Goal: Task Accomplishment & Management: Manage account settings

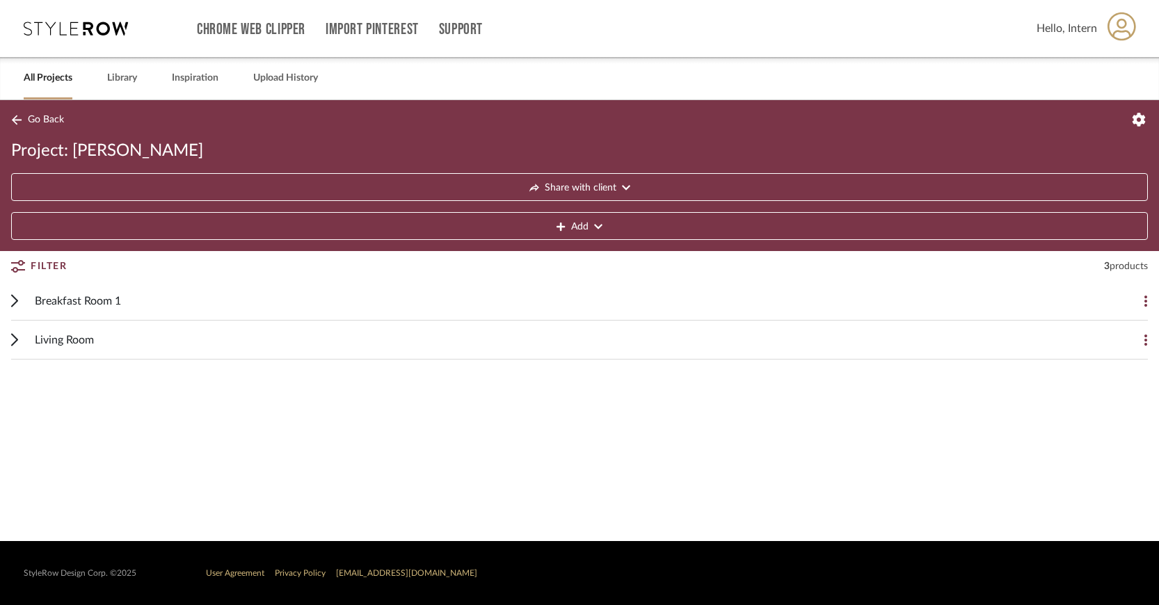
click at [74, 342] on span "Living Room" at bounding box center [64, 340] width 59 height 17
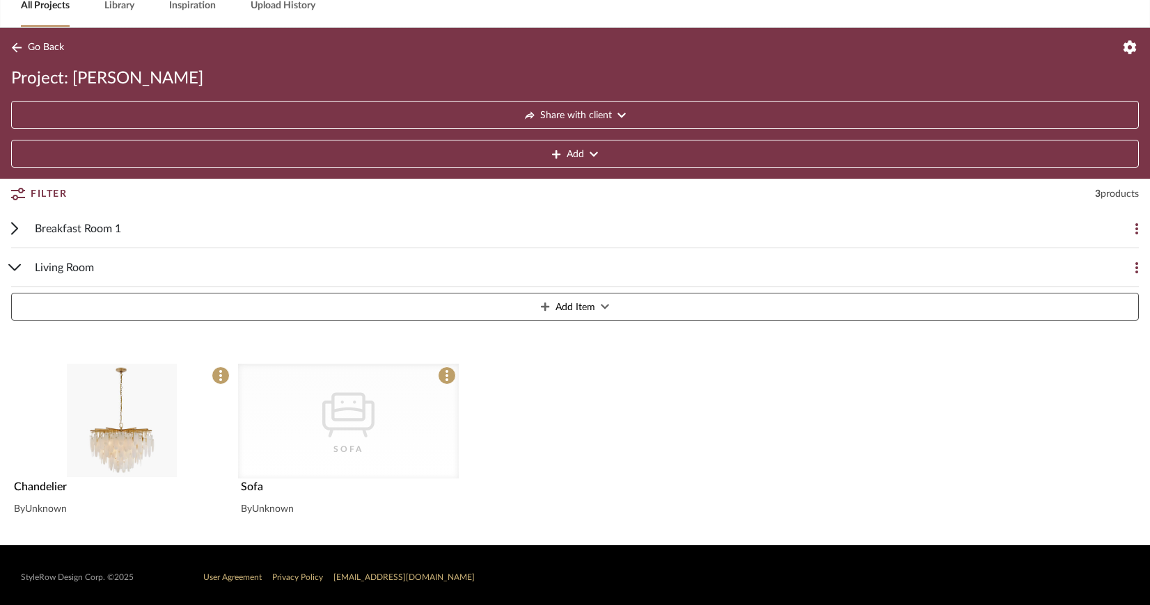
scroll to position [77, 0]
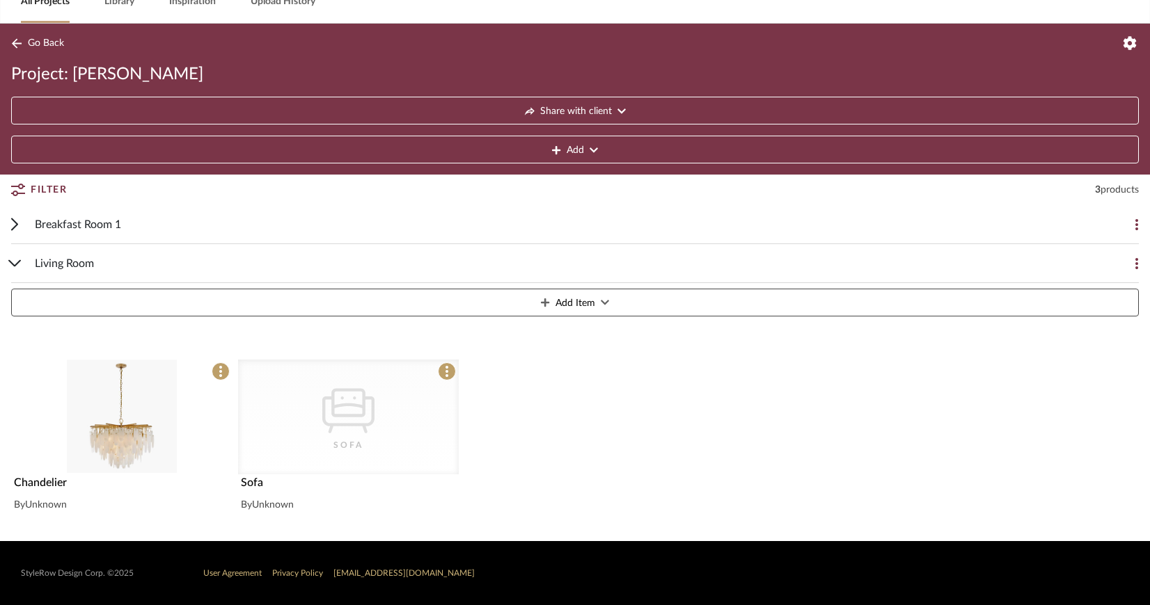
click at [322, 417] on icon "0" at bounding box center [348, 411] width 52 height 45
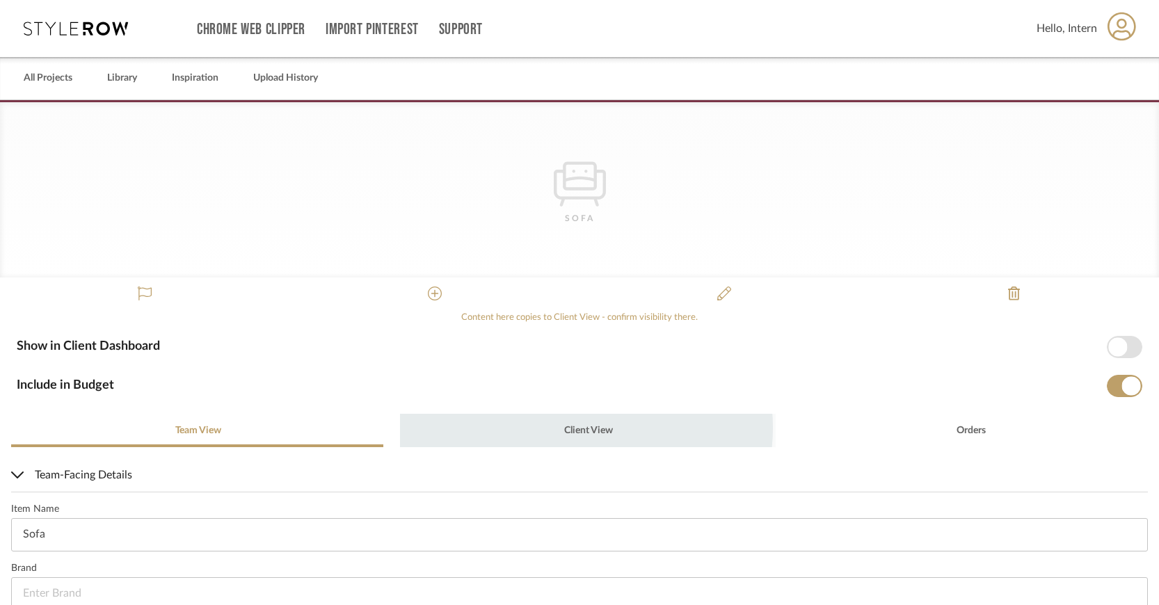
click at [571, 428] on span "Client View" at bounding box center [588, 431] width 49 height 10
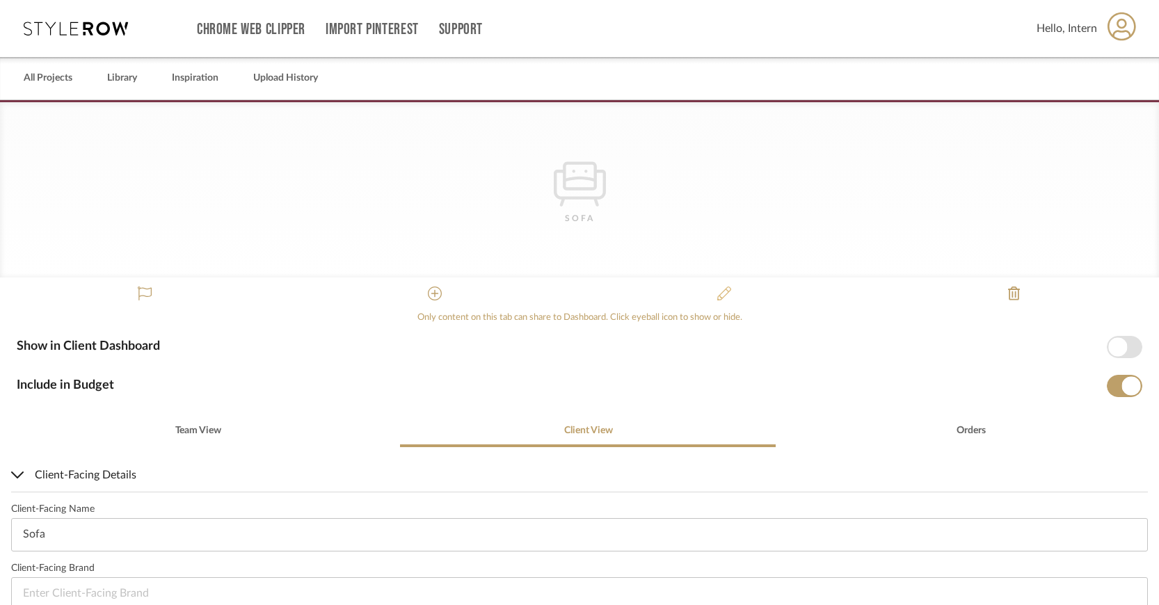
click at [660, 290] on icon at bounding box center [725, 294] width 14 height 14
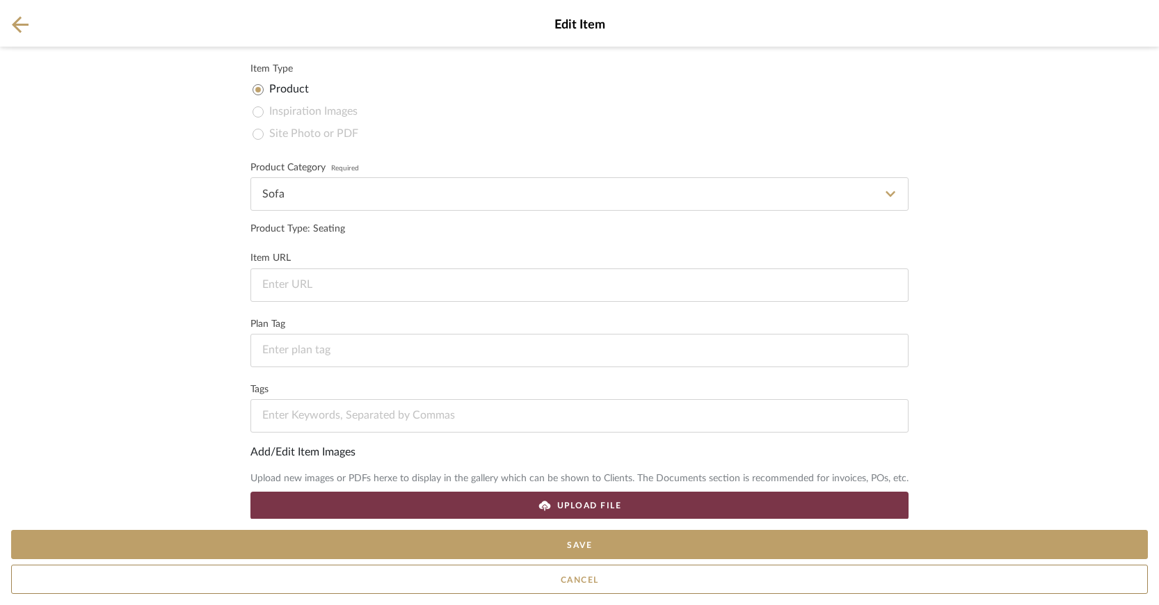
click at [19, 24] on icon at bounding box center [20, 24] width 17 height 17
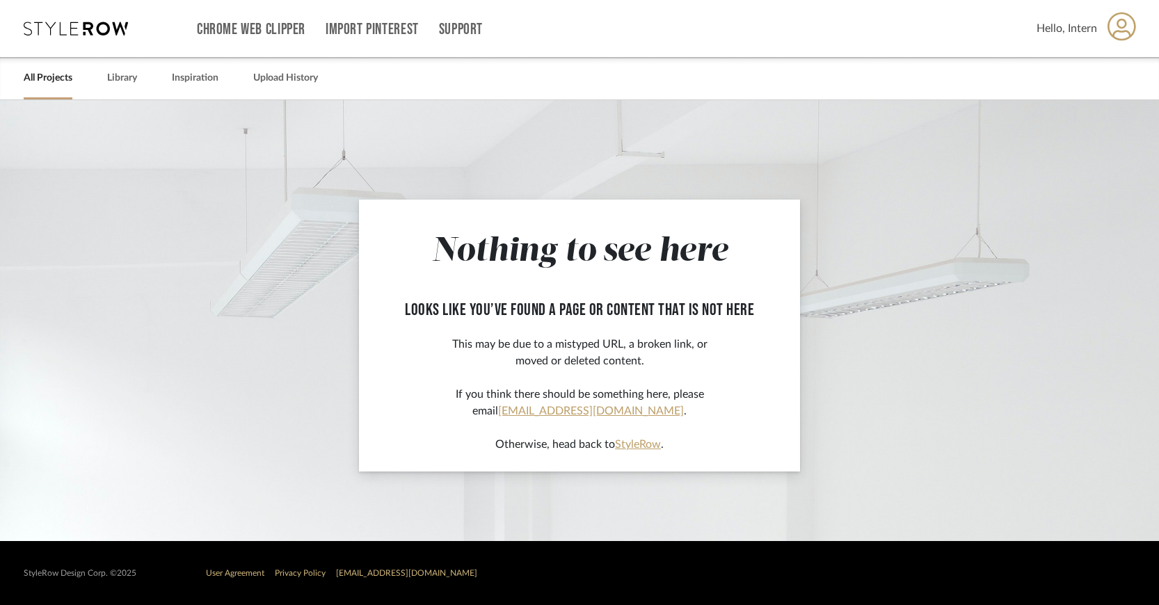
click at [225, 208] on app-not-found-page "Nothing to see here looks like you’ve found a page or content that is not here …" at bounding box center [579, 320] width 1159 height 441
click at [42, 75] on link "All Projects" at bounding box center [48, 78] width 49 height 19
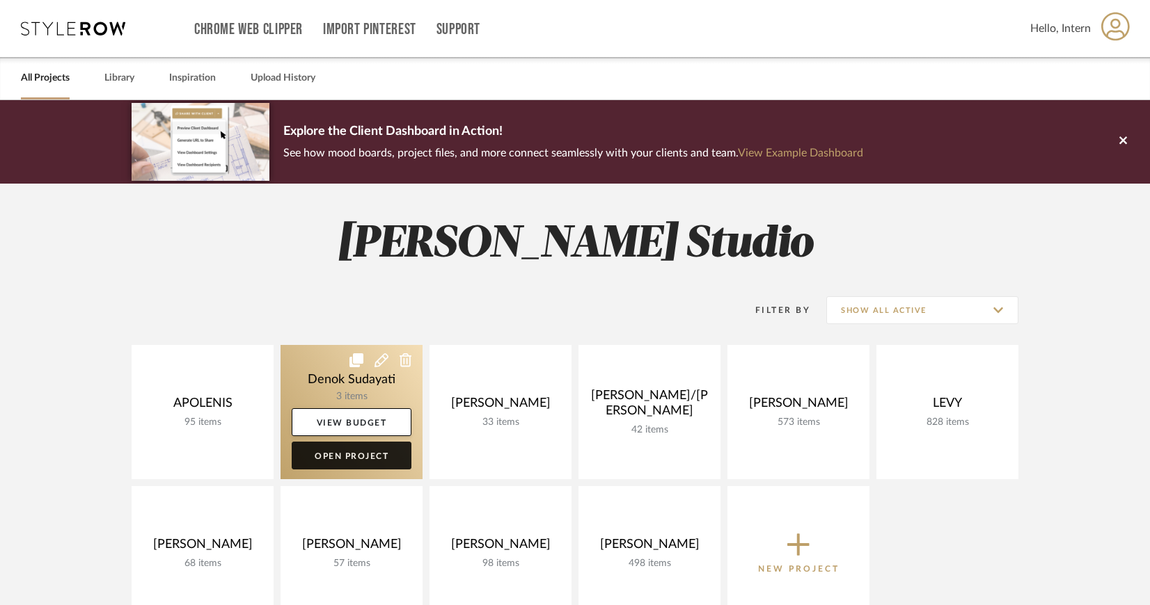
click at [364, 450] on link "Open Project" at bounding box center [352, 456] width 120 height 28
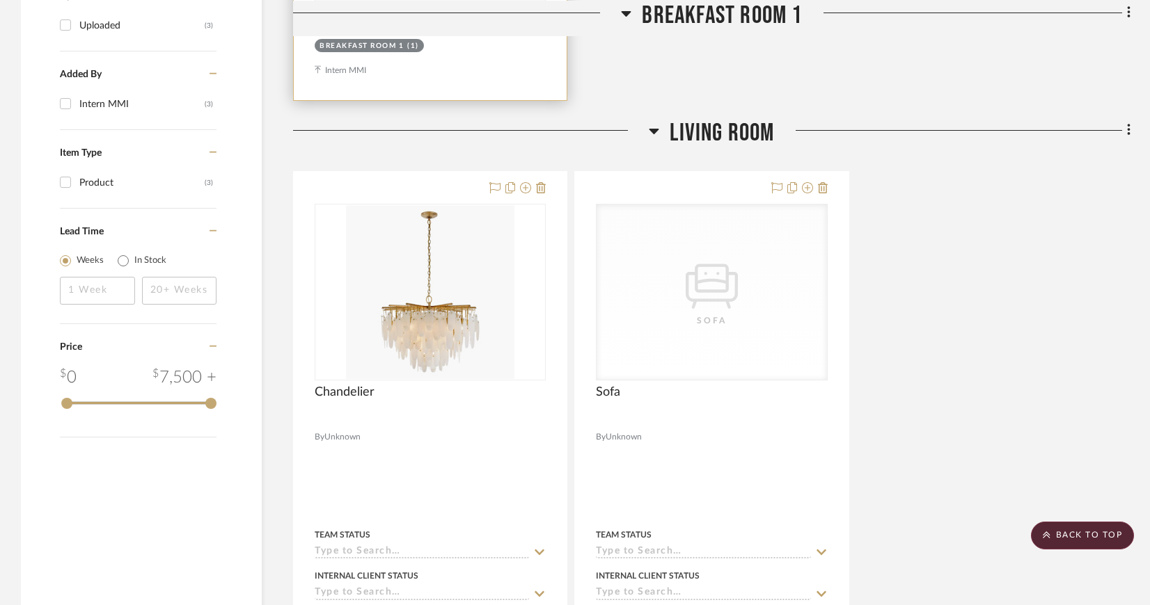
scroll to position [890, 0]
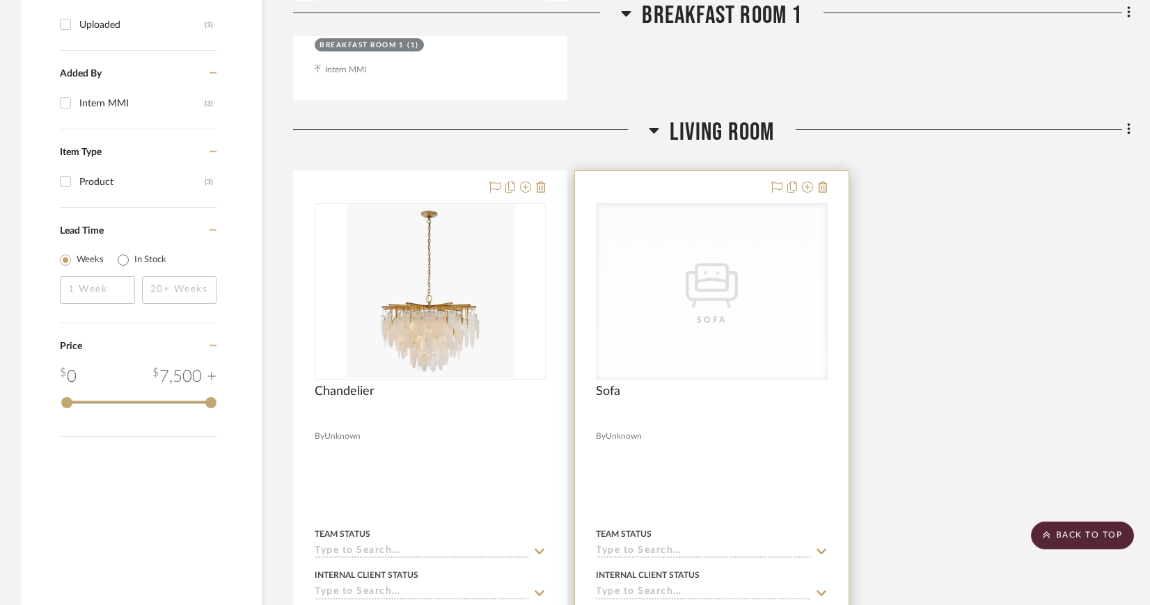
click at [721, 300] on icon "0" at bounding box center [712, 285] width 52 height 45
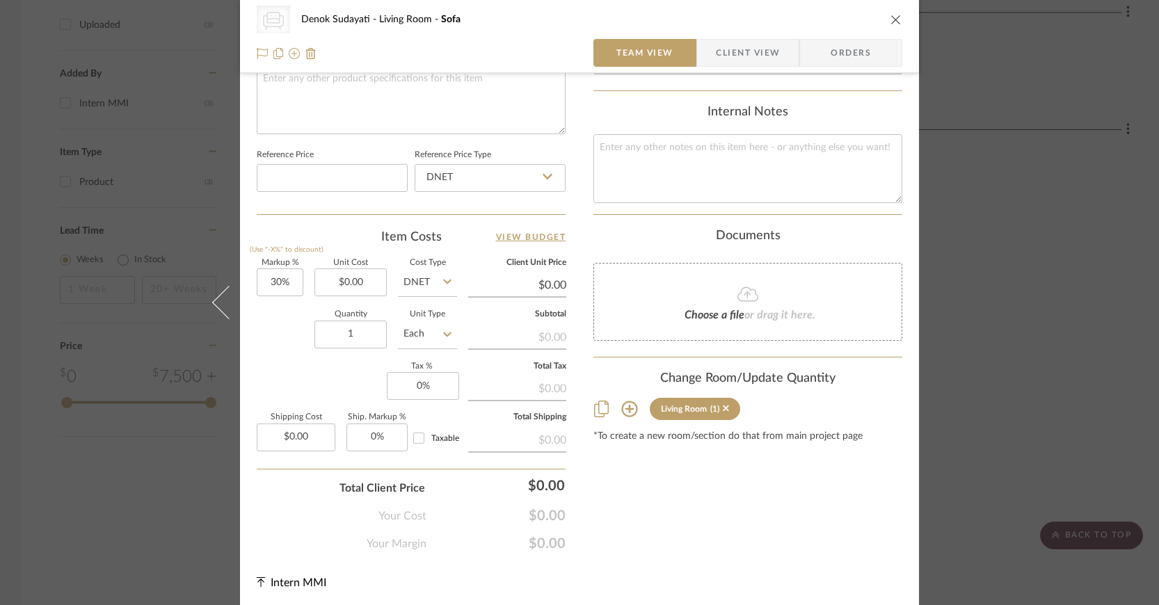
scroll to position [686, 0]
click at [891, 18] on icon "close" at bounding box center [896, 19] width 11 height 11
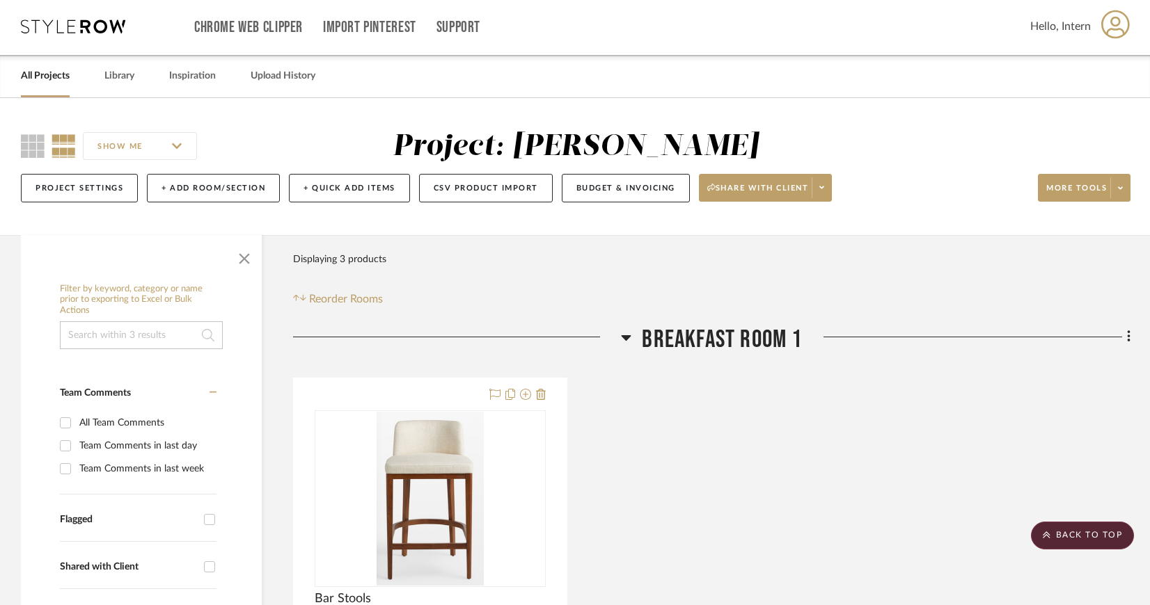
scroll to position [0, 0]
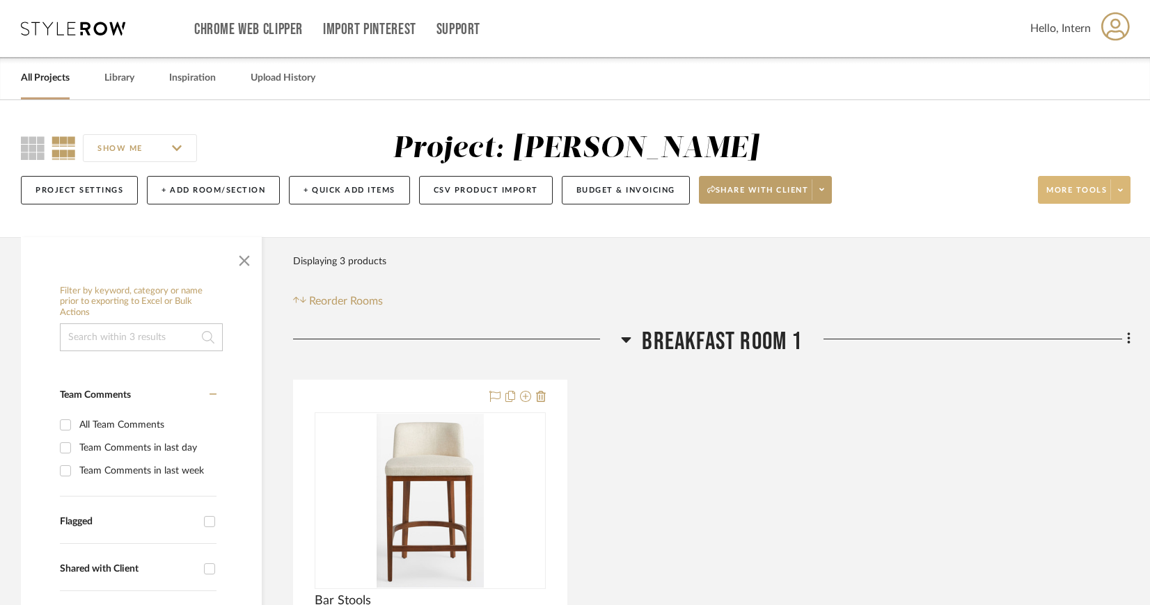
click at [1127, 184] on span at bounding box center [1119, 190] width 19 height 21
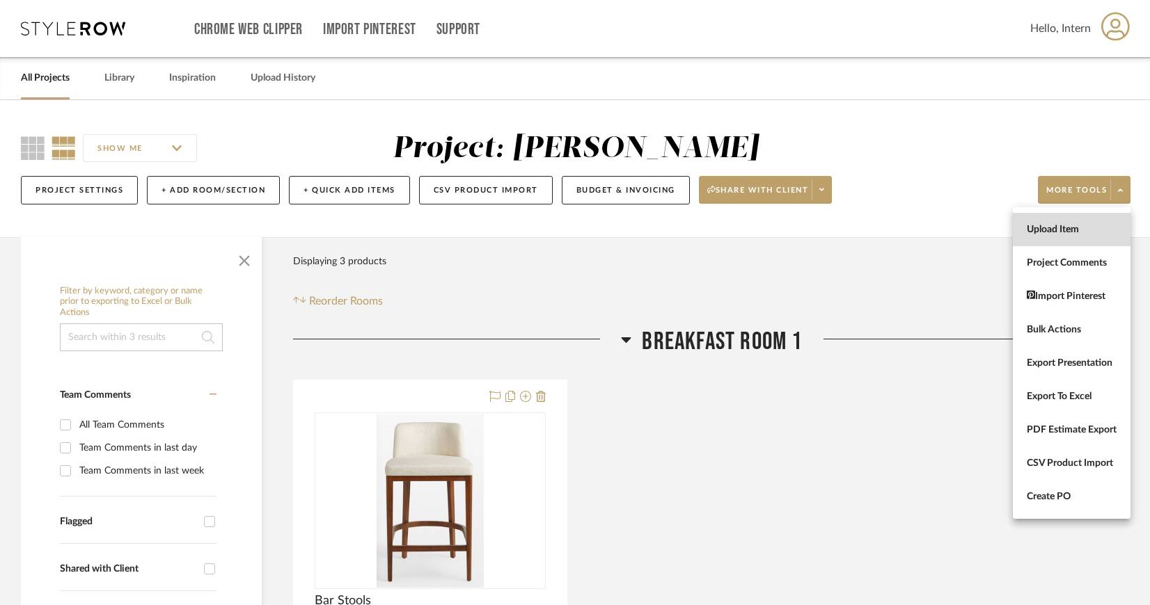
click at [1100, 227] on span "Upload Item" at bounding box center [1072, 230] width 90 height 12
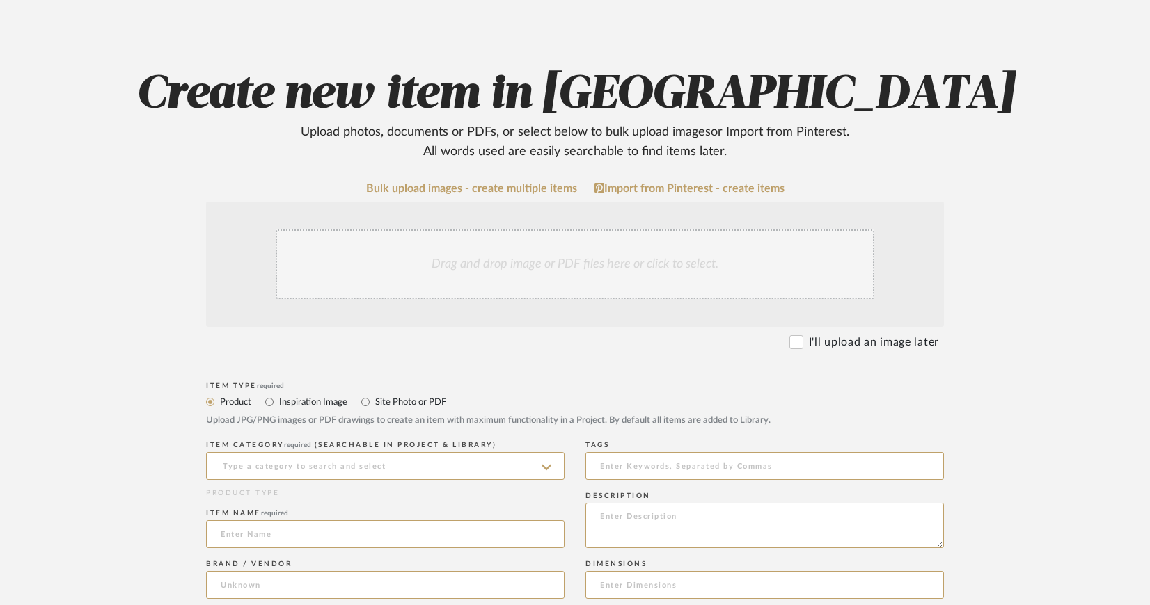
scroll to position [100, 0]
click at [564, 259] on div "Drag and drop image or PDF files here or click to select." at bounding box center [575, 265] width 599 height 70
click at [546, 251] on div "Drag and drop image or PDF files here or click to select." at bounding box center [575, 265] width 599 height 70
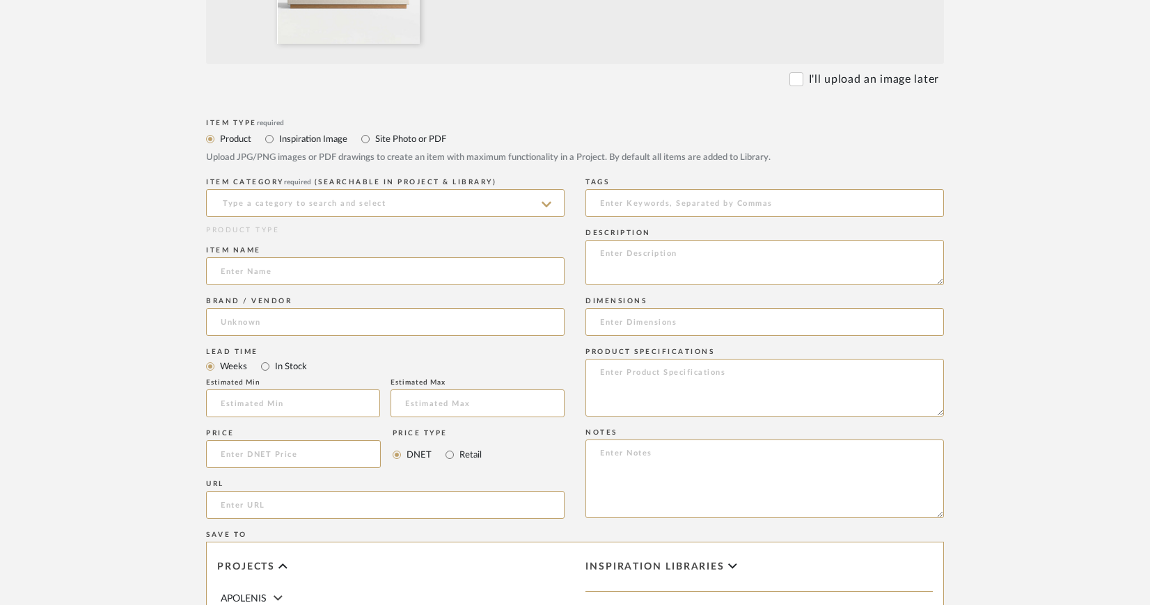
scroll to position [513, 0]
click at [544, 201] on icon at bounding box center [546, 203] width 10 height 11
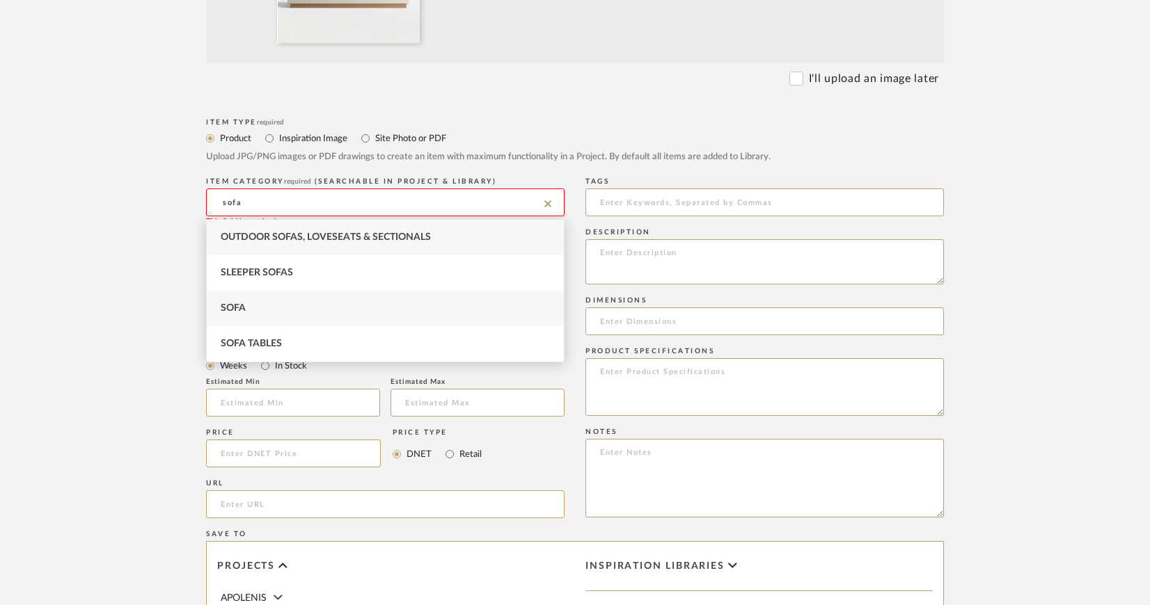
click at [244, 306] on span "Sofa" at bounding box center [233, 308] width 25 height 10
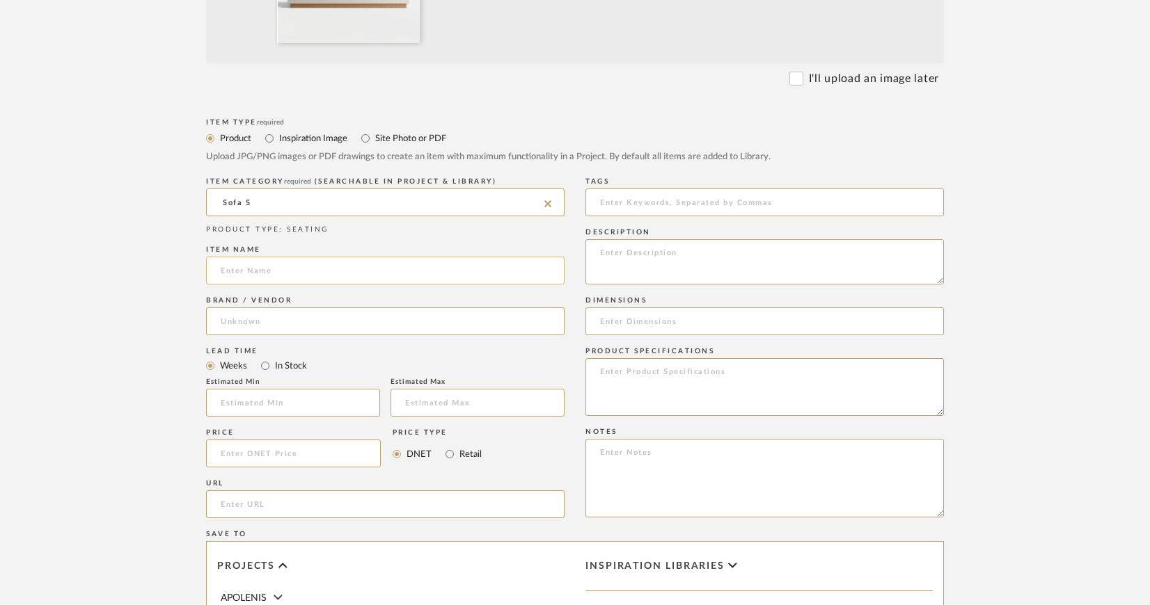
type input "Sofa"
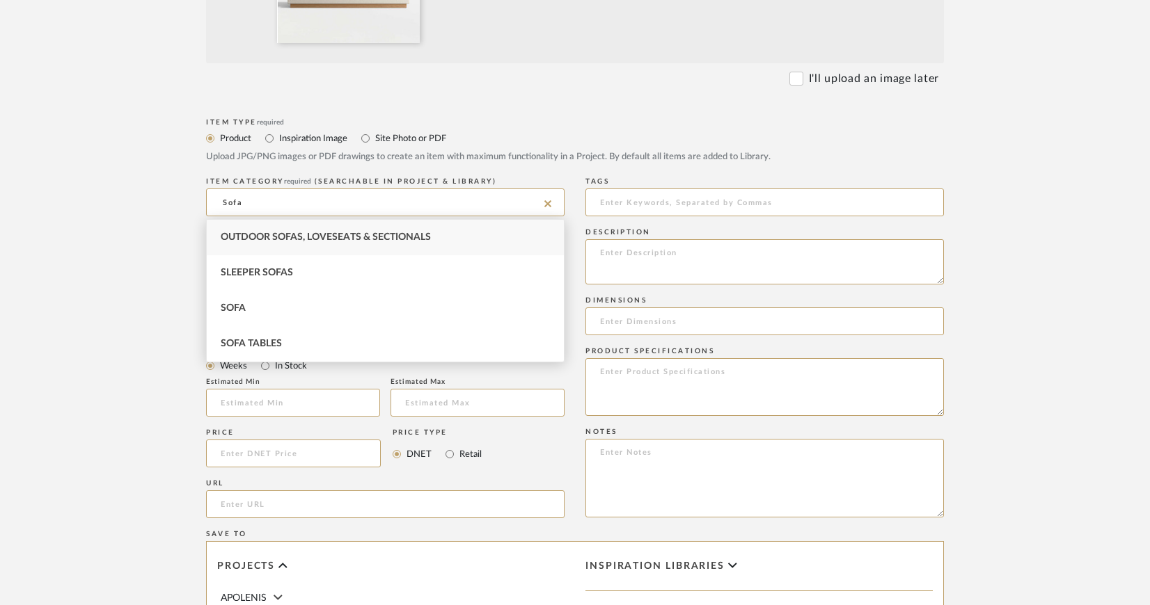
click at [155, 328] on form "Bulk upload images - create multiple items Import from Pinterest - create items…" at bounding box center [575, 348] width 887 height 1157
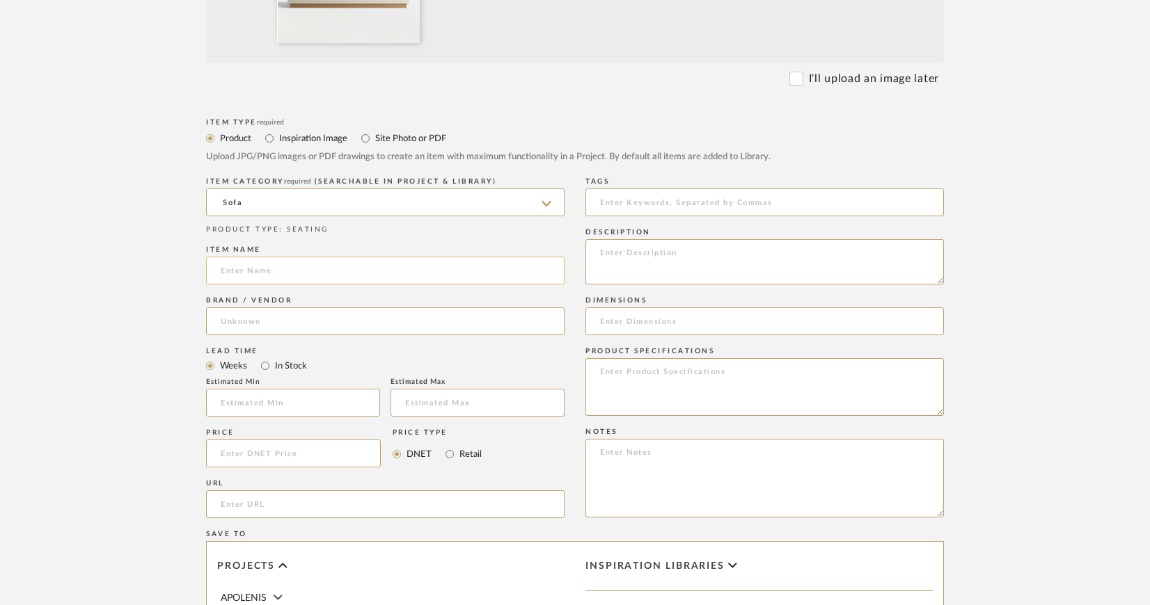
click at [237, 270] on input at bounding box center [385, 271] width 358 height 28
click at [274, 198] on input "Sofa" at bounding box center [385, 203] width 358 height 28
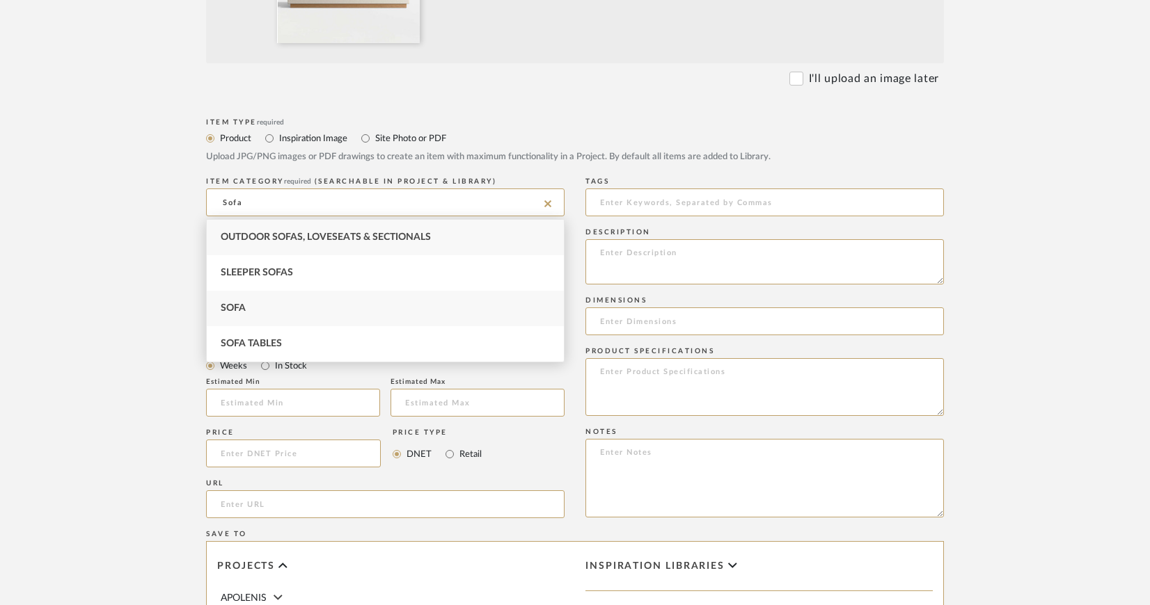
click at [239, 306] on span "Sofa" at bounding box center [233, 308] width 25 height 10
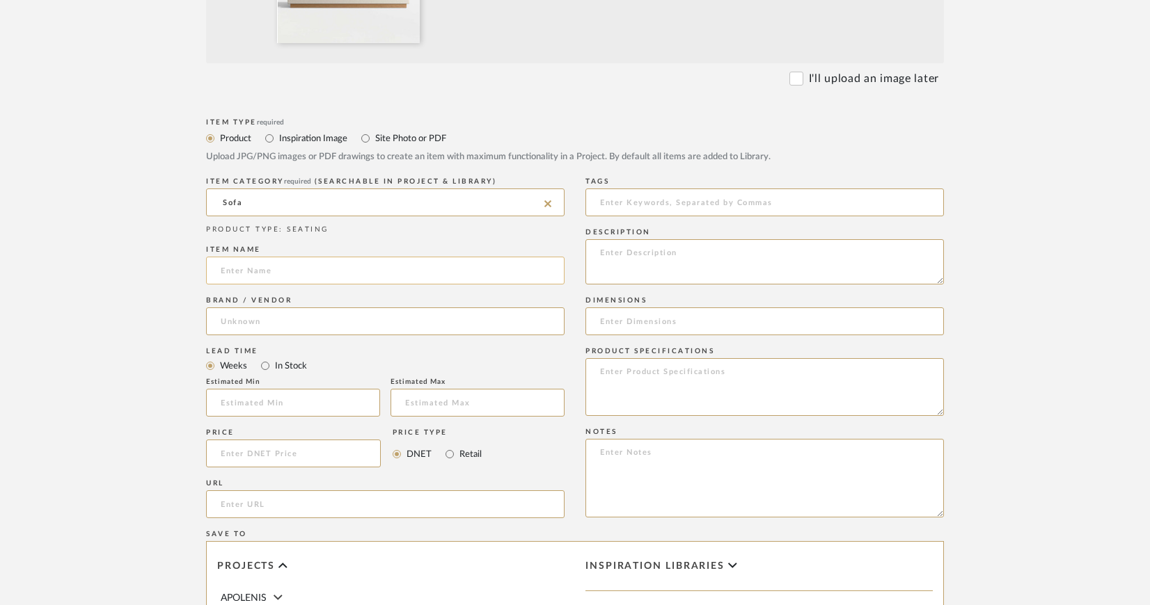
click at [282, 268] on input at bounding box center [385, 271] width 358 height 28
type input "Sofa"
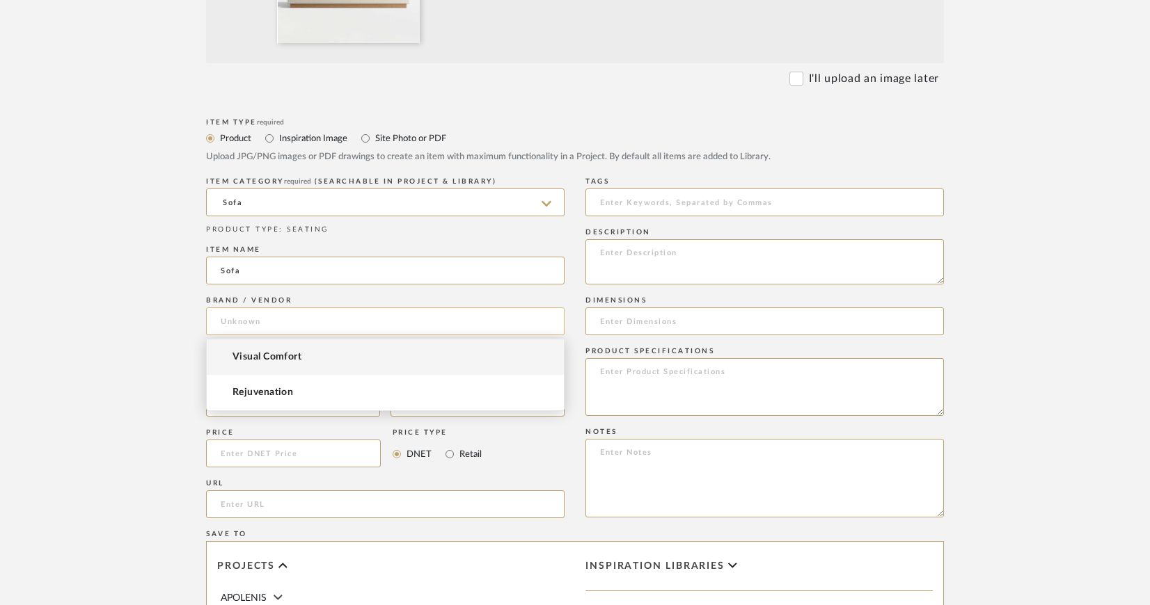
click at [271, 319] on input at bounding box center [385, 322] width 358 height 28
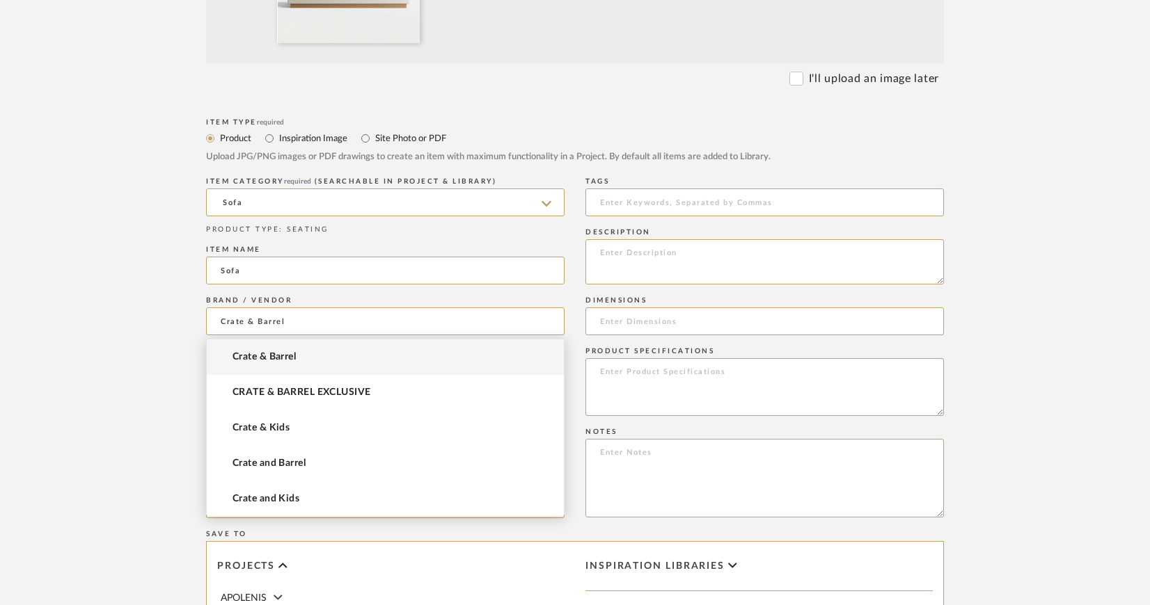
type input "Crate & Barrel"
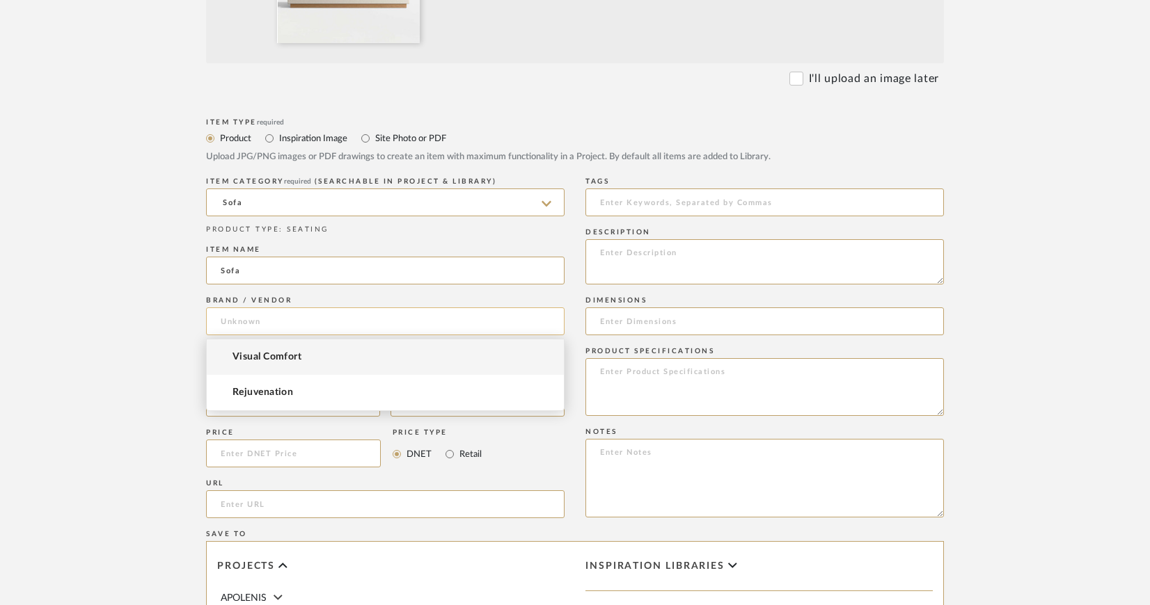
click at [487, 327] on input at bounding box center [385, 322] width 358 height 28
type input "Crate&Barr"
click at [280, 319] on input at bounding box center [385, 322] width 358 height 28
type input "Crate&b"
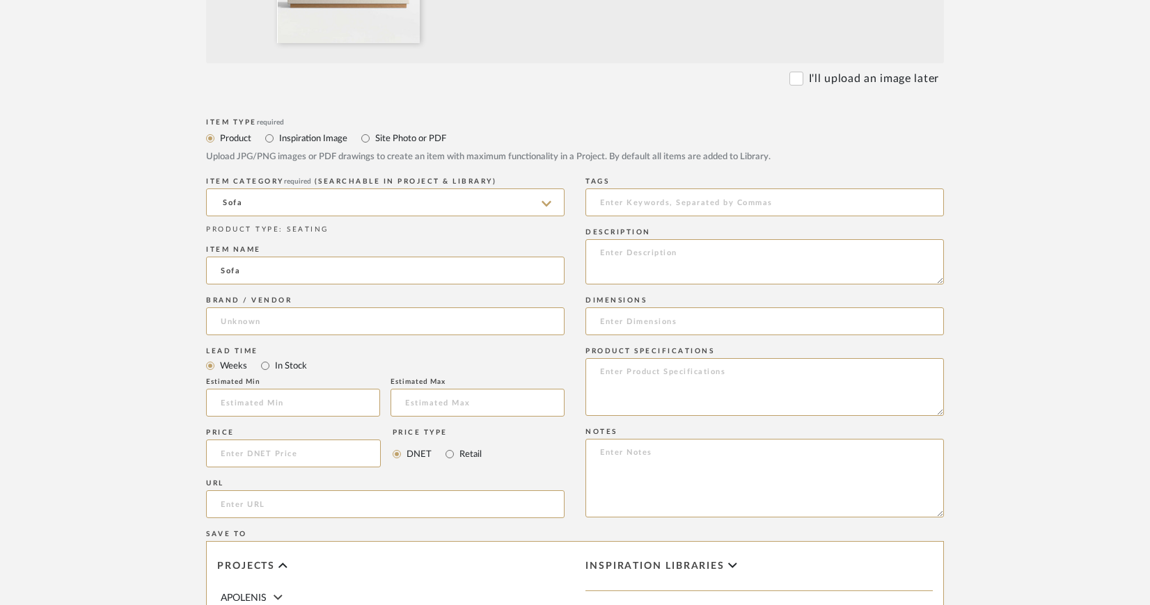
click at [289, 304] on div "Brand / Vendor" at bounding box center [385, 300] width 358 height 8
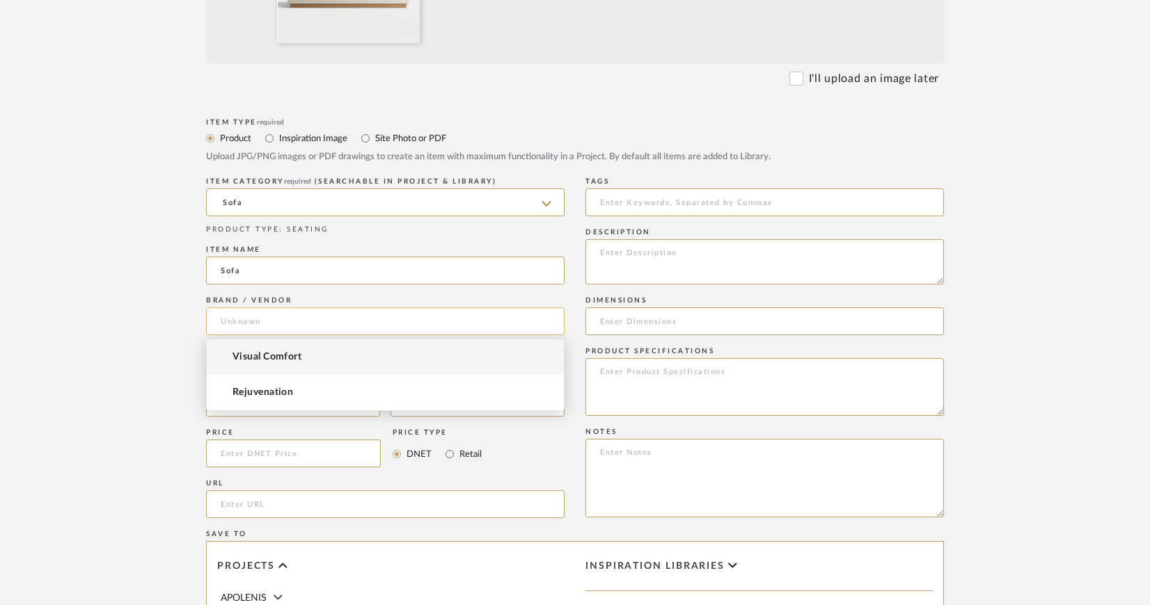
click at [290, 315] on input at bounding box center [385, 322] width 358 height 28
type input "Crate&Barrel"
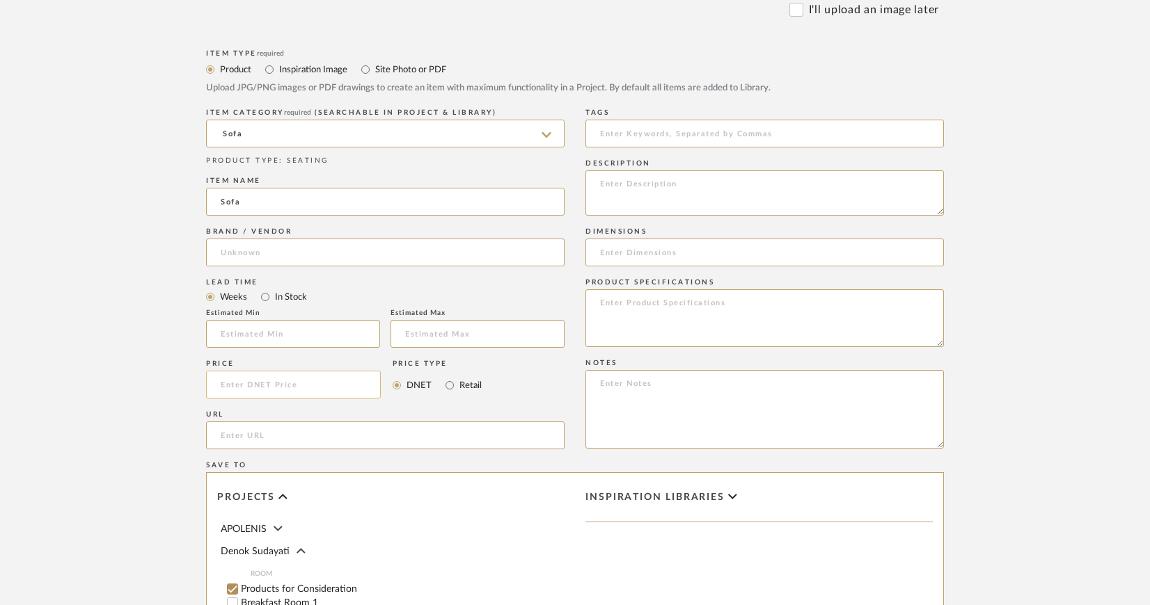
scroll to position [582, 0]
click at [343, 433] on input "url" at bounding box center [385, 436] width 358 height 28
paste input "https://www.crateandbarrel.com/tidal-93-upholstered-sofa/s319987?storeid=&a=155…"
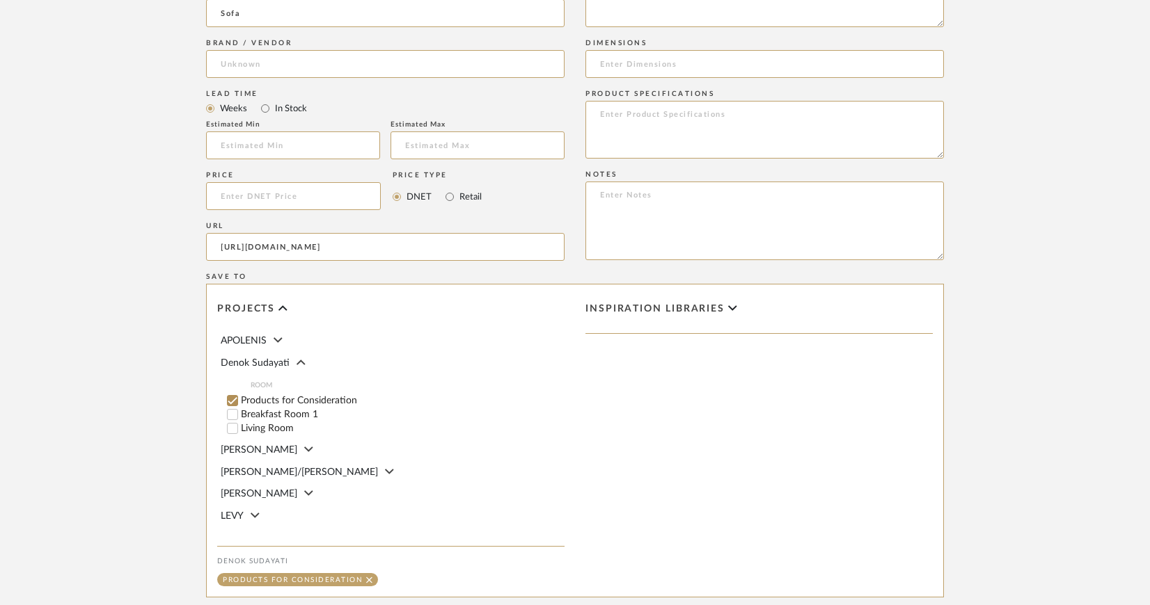
scroll to position [831, 0]
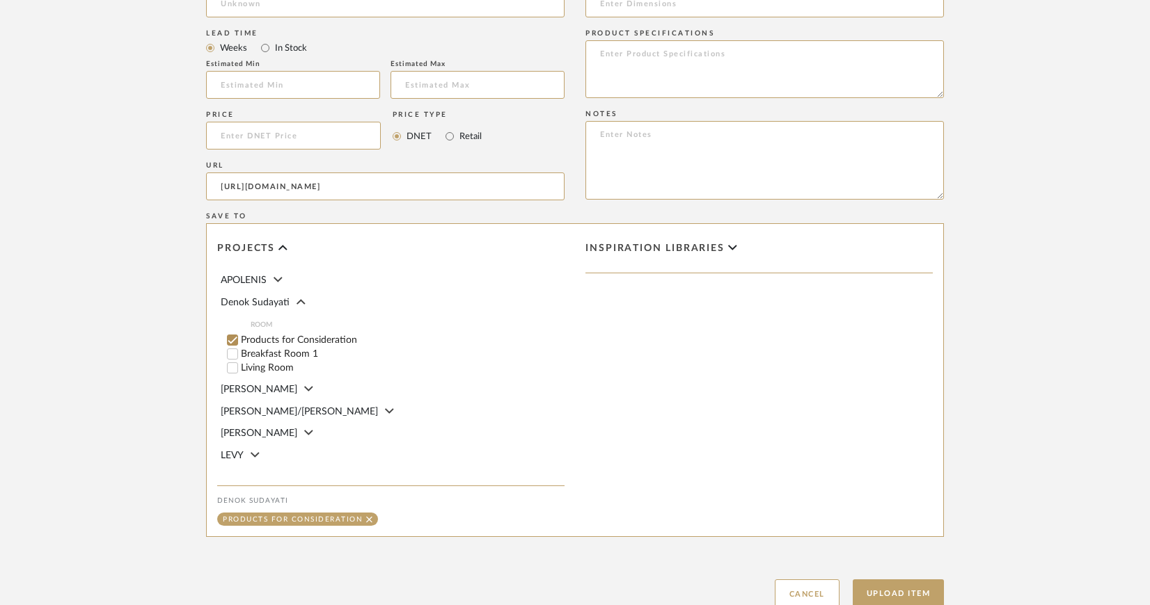
type input "https://www.crateandbarrel.com/tidal-93-upholstered-sofa/s319987?storeid=&a=155…"
click at [232, 367] on input "Living Room" at bounding box center [232, 368] width 14 height 14
checkbox input "false"
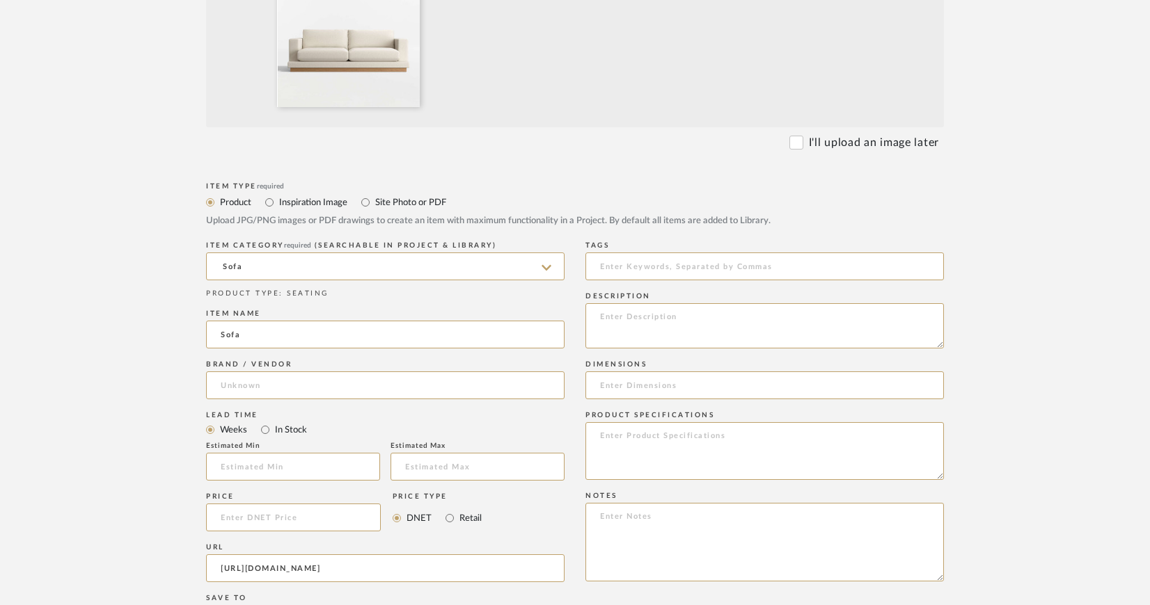
scroll to position [447, 0]
click at [617, 382] on input at bounding box center [764, 387] width 358 height 28
paste input "25"Hheight93"Wwidth43.5"D"
click at [599, 383] on input "25"Hheight93"Wwidth43.5"D" at bounding box center [764, 387] width 358 height 28
drag, startPoint x: 703, startPoint y: 386, endPoint x: 827, endPoint y: 386, distance: 123.9
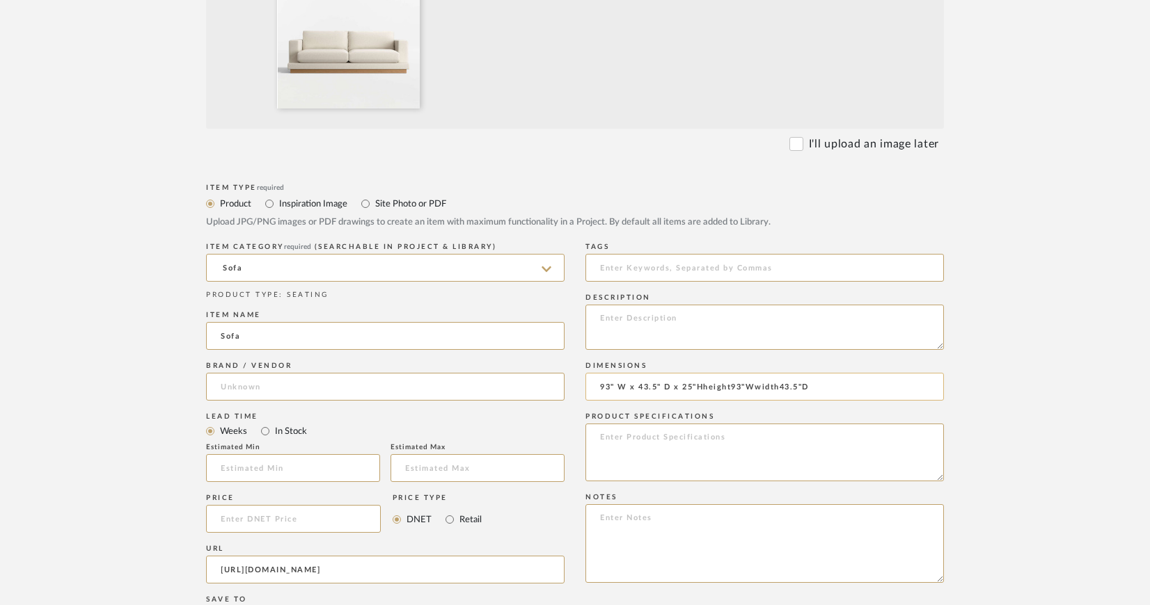
click at [827, 386] on input "93" W x 43.5" D x 25"Hheight93"Wwidth43.5"D" at bounding box center [764, 387] width 358 height 28
type input "93" W x 43.5" D x 25"H"
click at [760, 439] on textarea at bounding box center [764, 453] width 358 height 58
click at [636, 448] on textarea "Fabrics: COM Finish: various Options" at bounding box center [764, 453] width 358 height 58
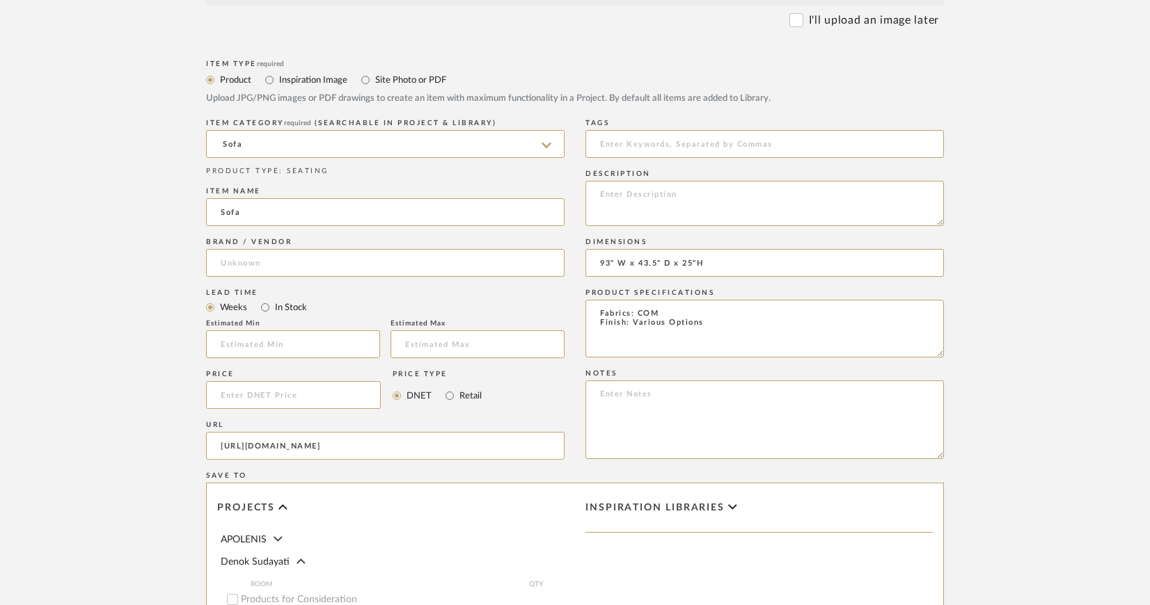
scroll to position [571, 0]
type textarea "Fabrics: COM Finish: Various Options"
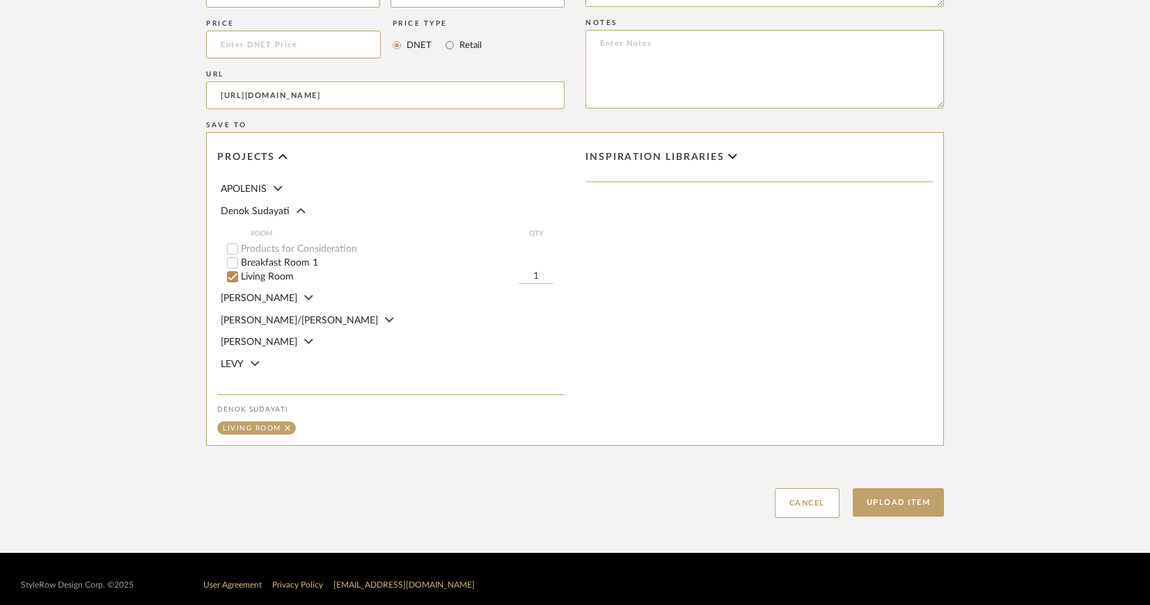
scroll to position [935, 0]
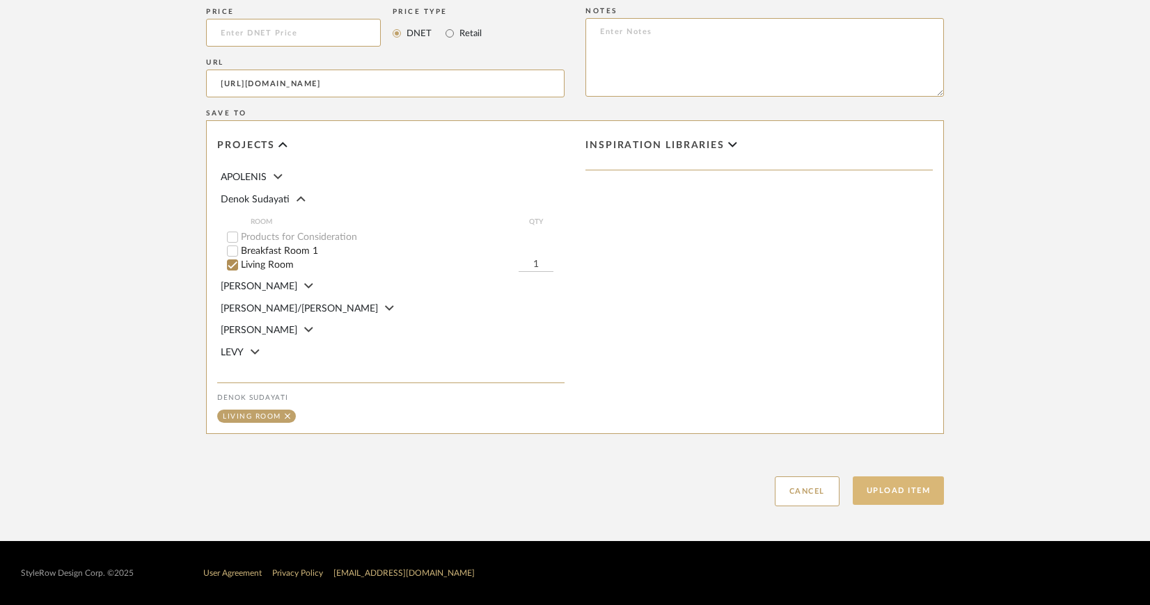
click at [872, 486] on button "Upload Item" at bounding box center [899, 491] width 92 height 29
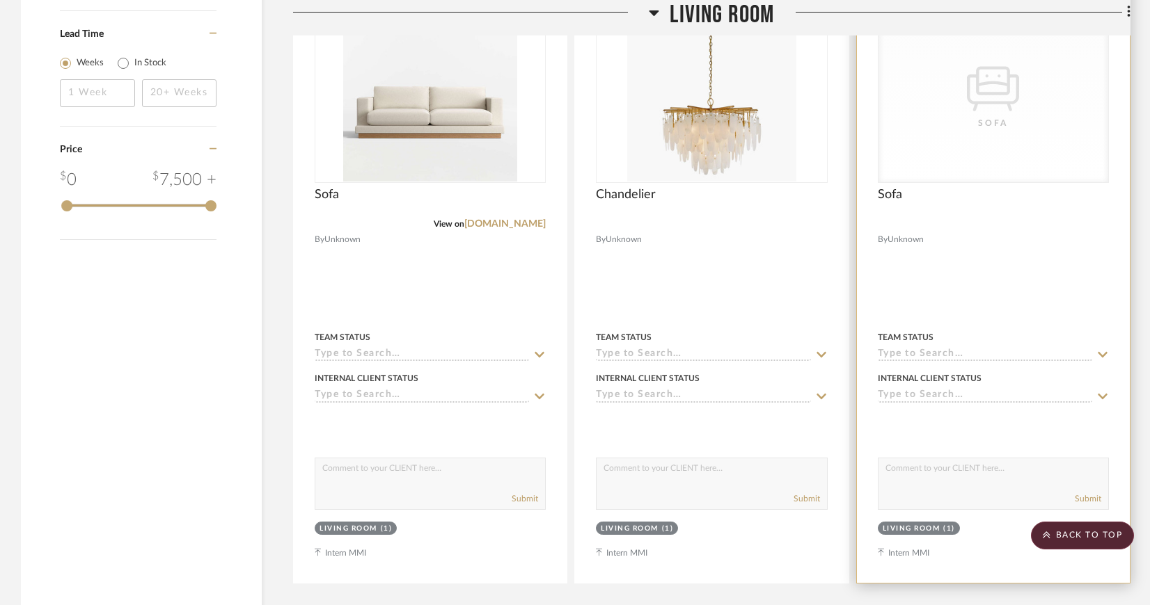
scroll to position [924, 0]
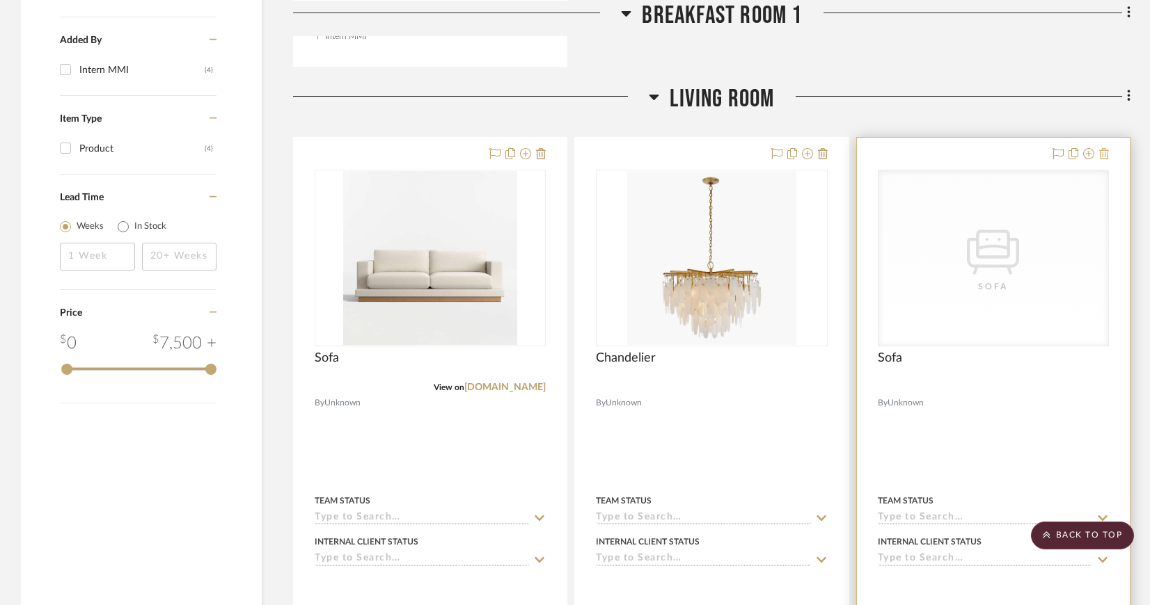
click at [1104, 150] on icon at bounding box center [1104, 153] width 10 height 11
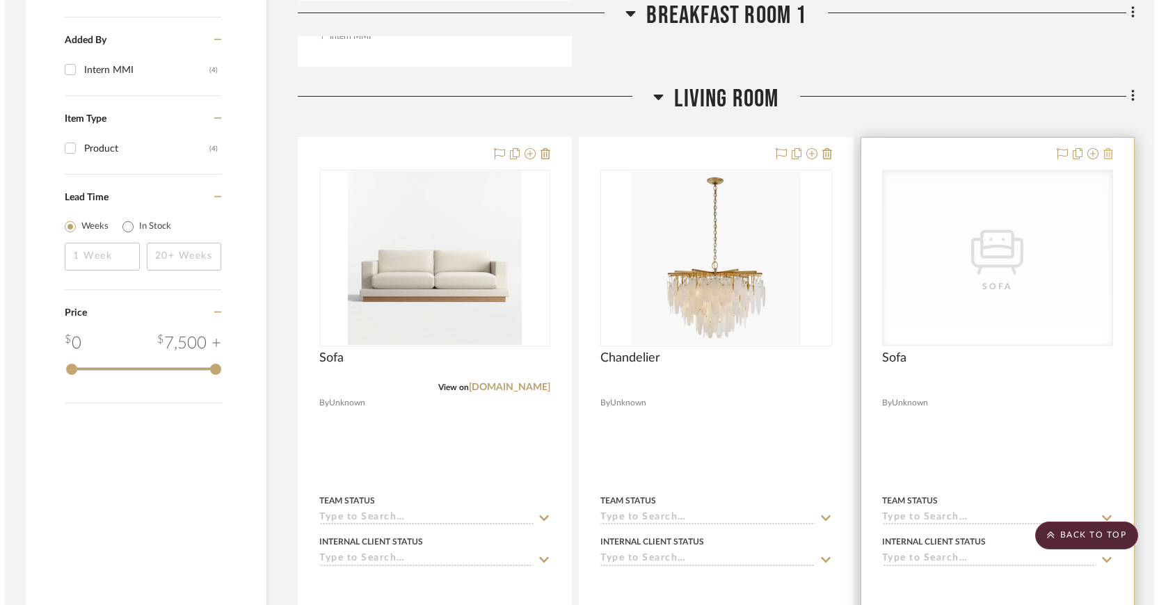
scroll to position [0, 0]
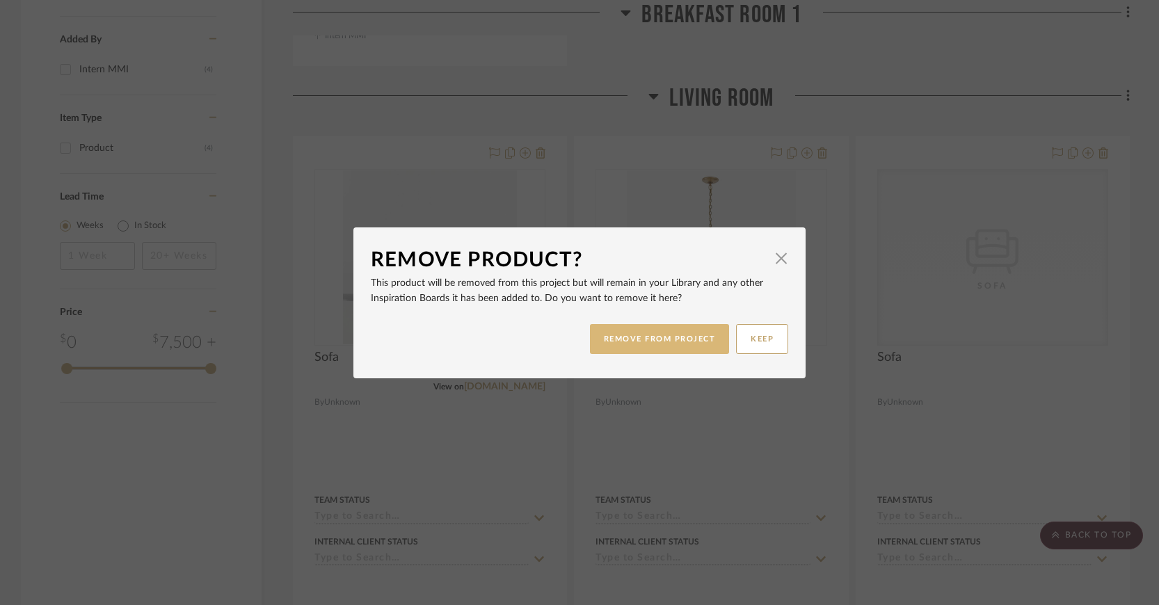
click at [674, 339] on button "REMOVE FROM PROJECT" at bounding box center [660, 339] width 140 height 30
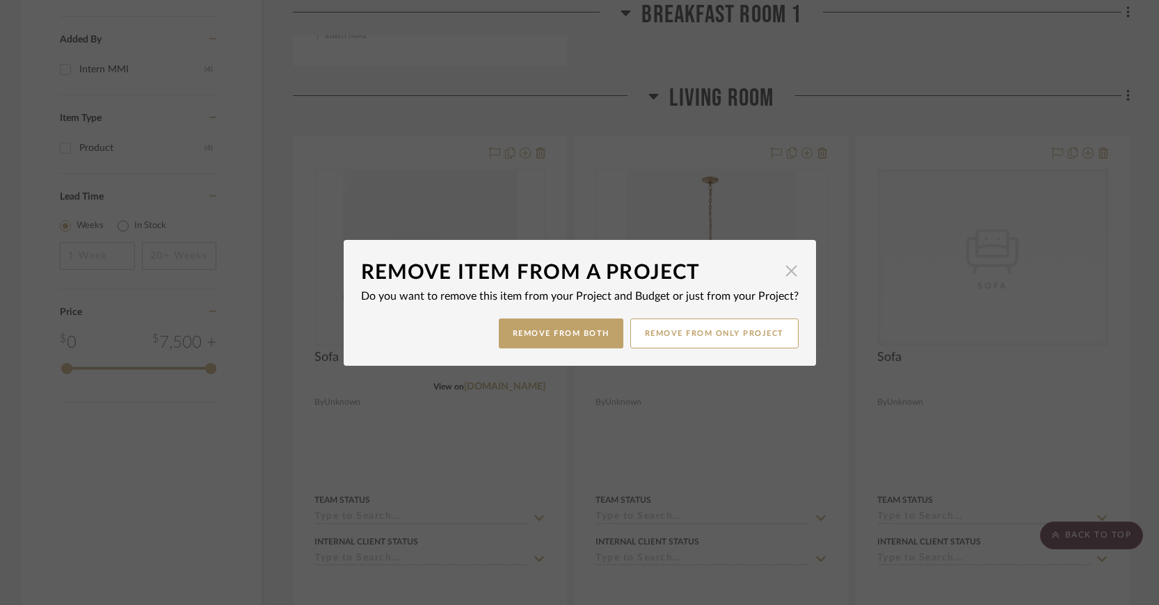
click at [783, 274] on span "button" at bounding box center [792, 272] width 28 height 28
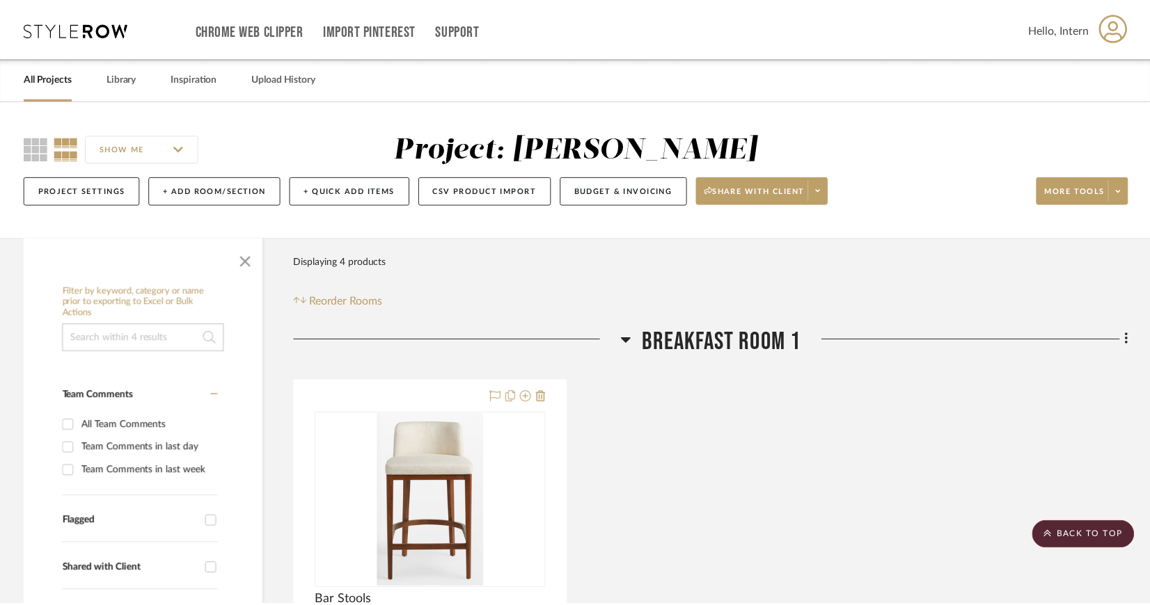
scroll to position [924, 0]
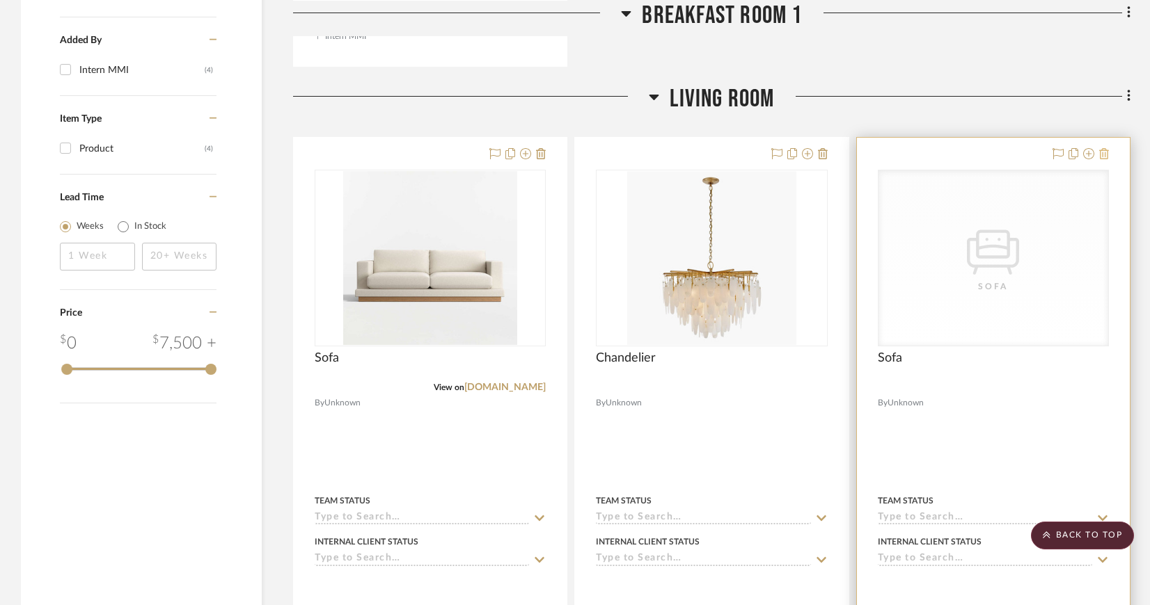
click at [1103, 152] on icon at bounding box center [1104, 153] width 10 height 11
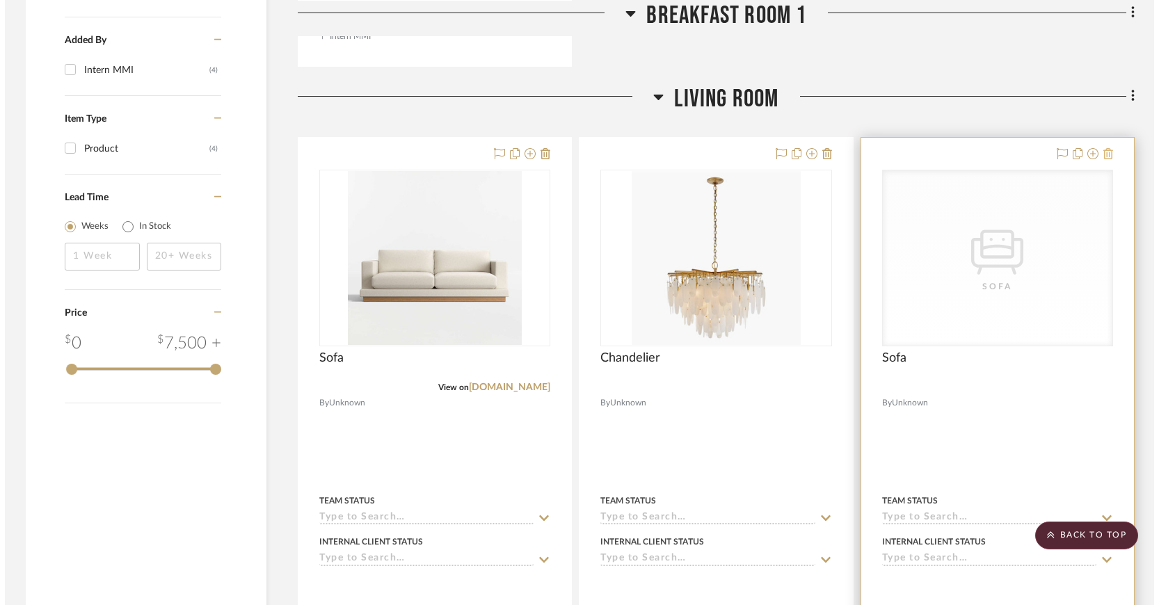
scroll to position [0, 0]
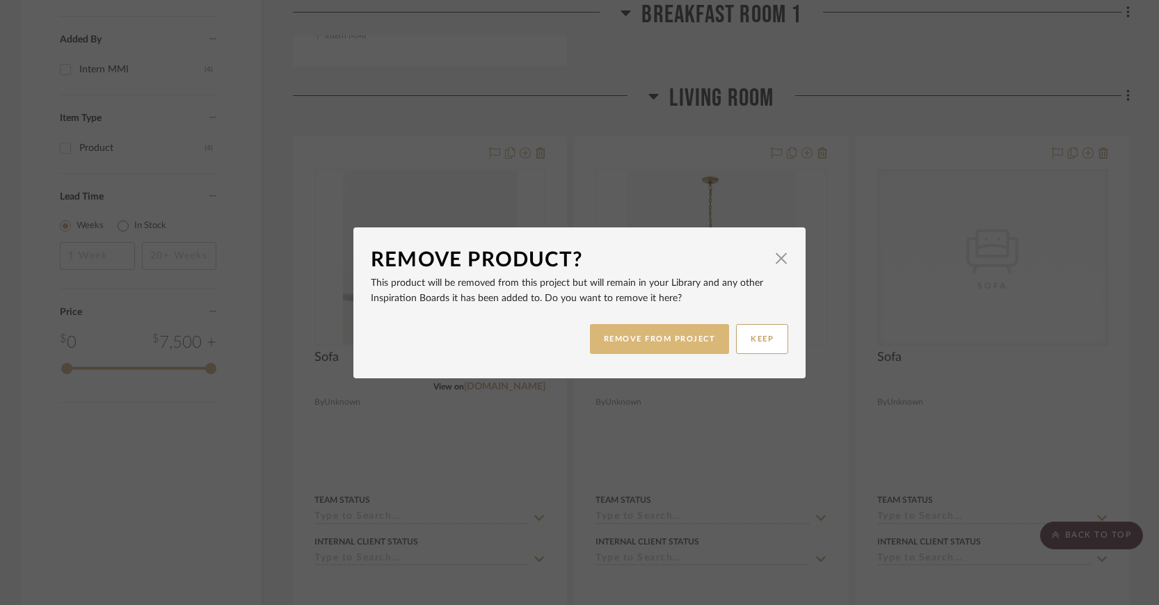
click at [680, 338] on button "REMOVE FROM PROJECT" at bounding box center [660, 339] width 140 height 30
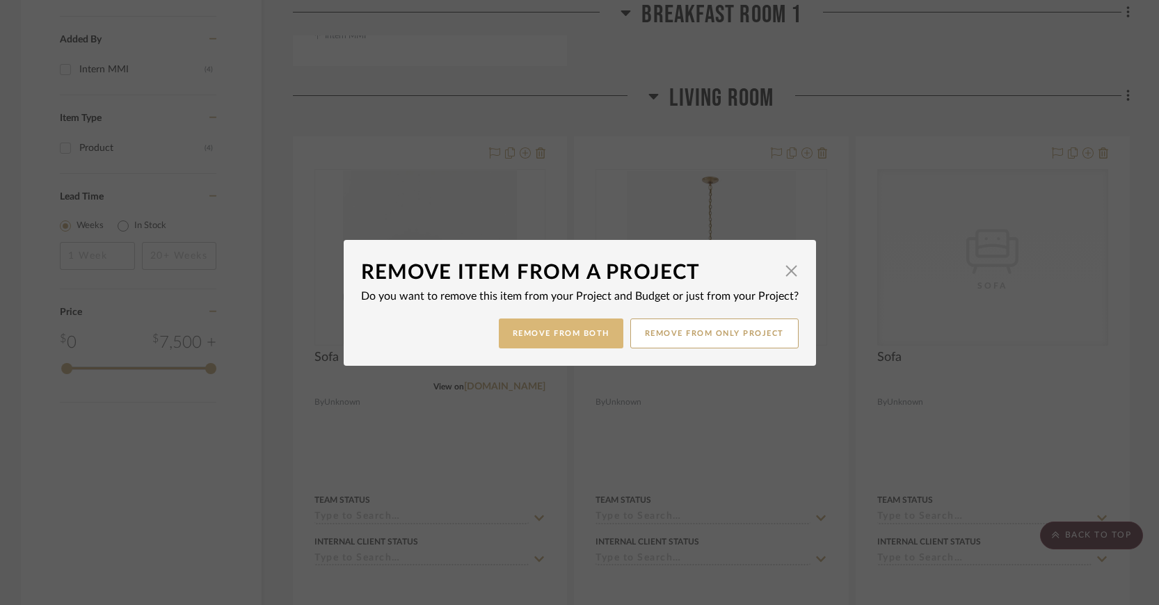
click at [590, 331] on button "Remove from Both" at bounding box center [561, 334] width 125 height 30
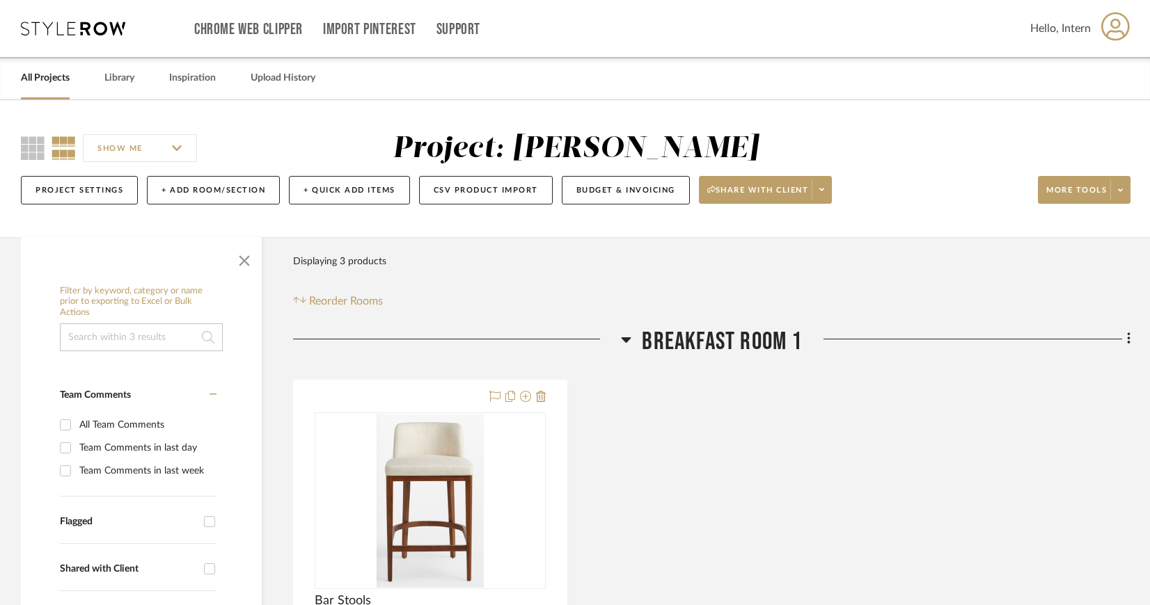
click at [43, 67] on div "All Projects" at bounding box center [45, 78] width 49 height 42
click at [43, 74] on link "All Projects" at bounding box center [45, 78] width 49 height 19
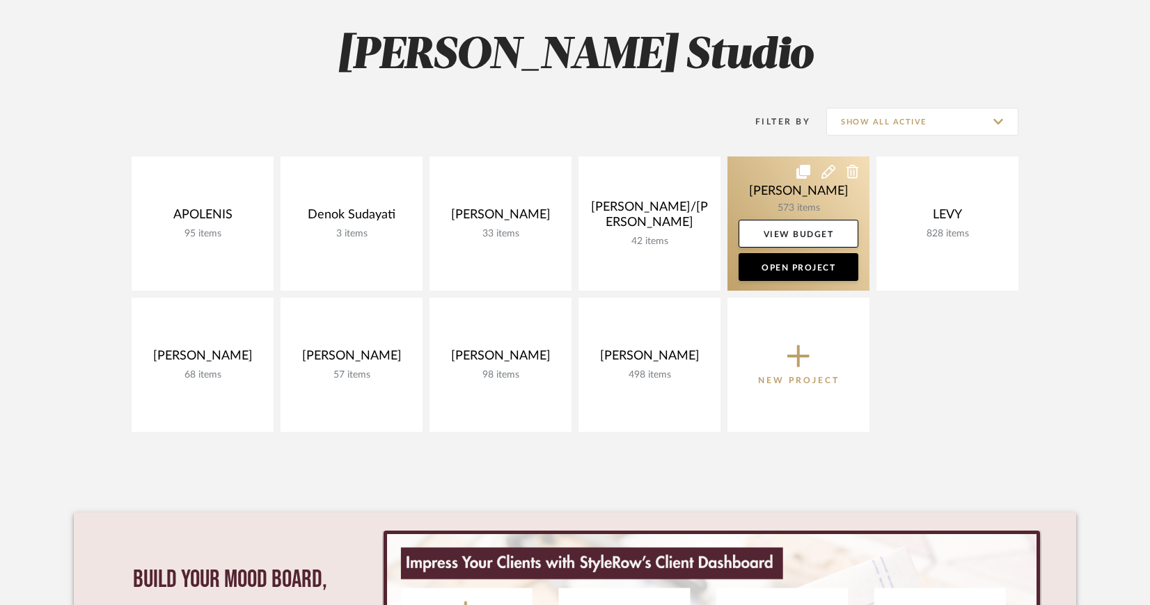
scroll to position [191, 0]
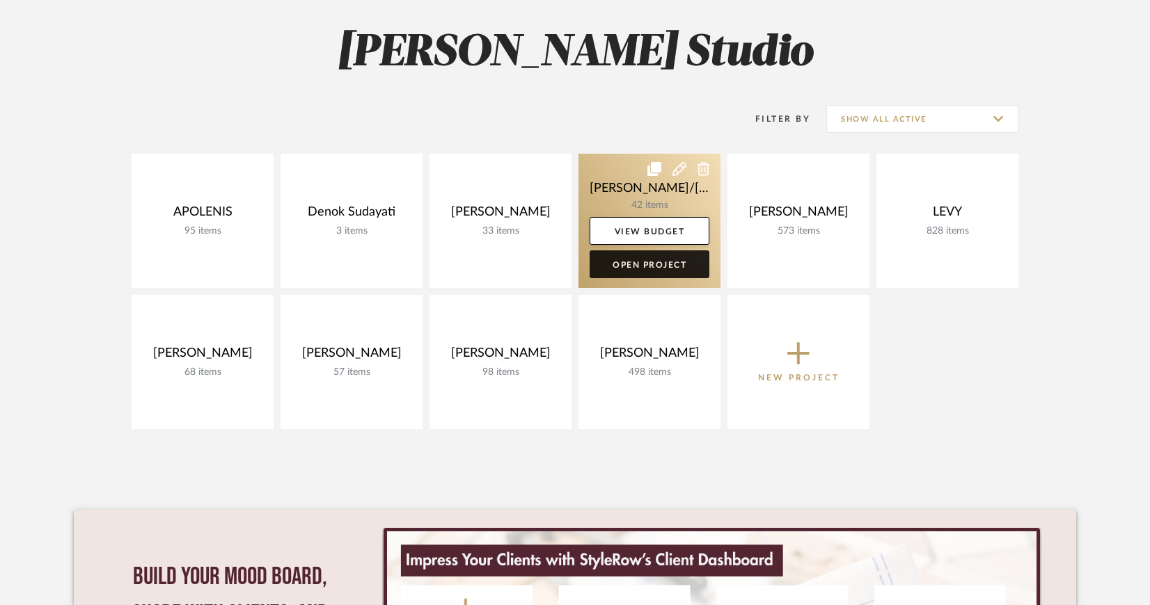
click at [660, 265] on link "Open Project" at bounding box center [649, 265] width 120 height 28
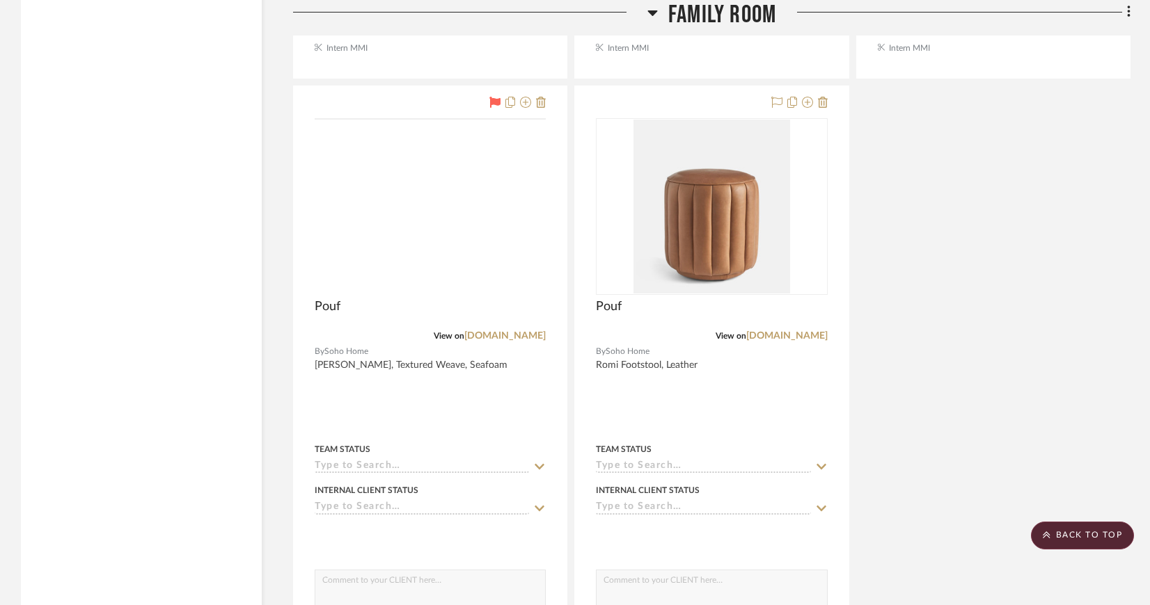
scroll to position [2826, 0]
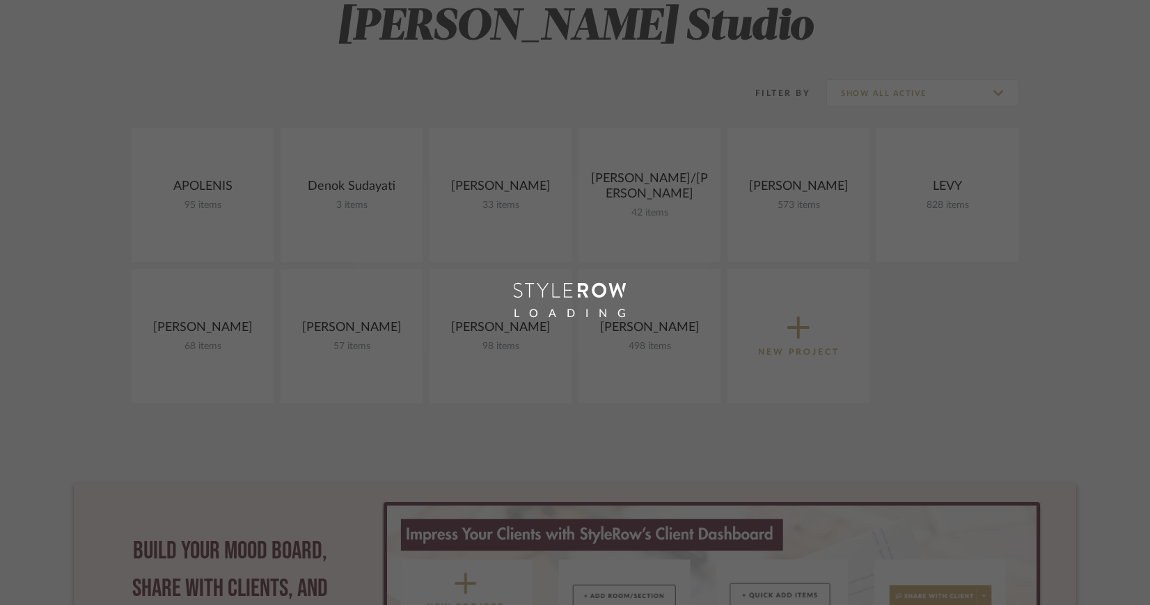
scroll to position [191, 0]
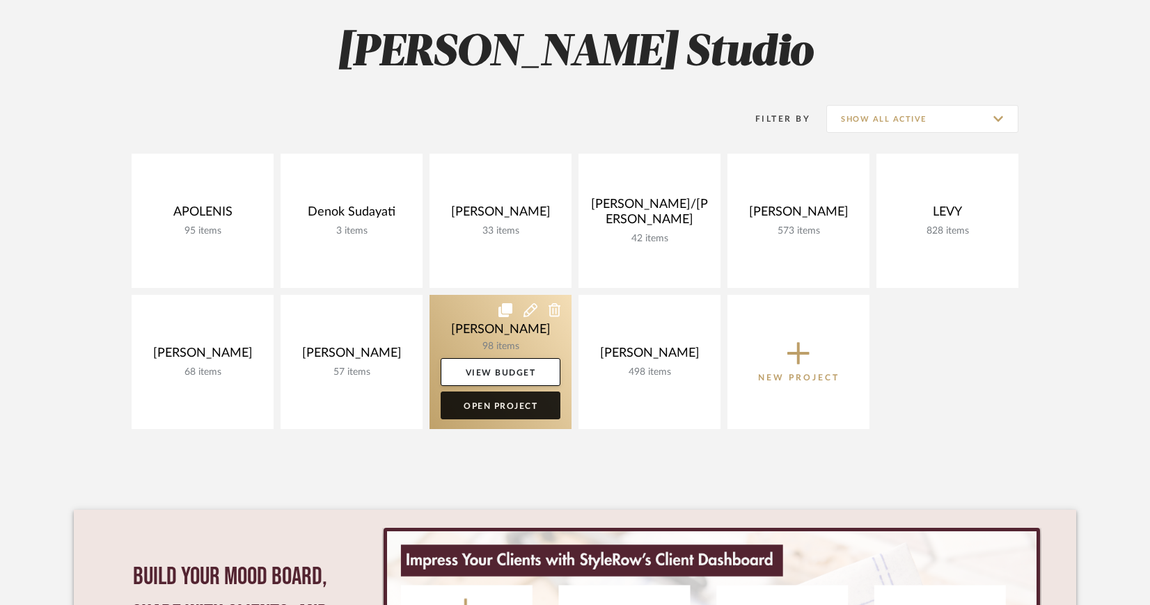
click at [514, 406] on link "Open Project" at bounding box center [501, 406] width 120 height 28
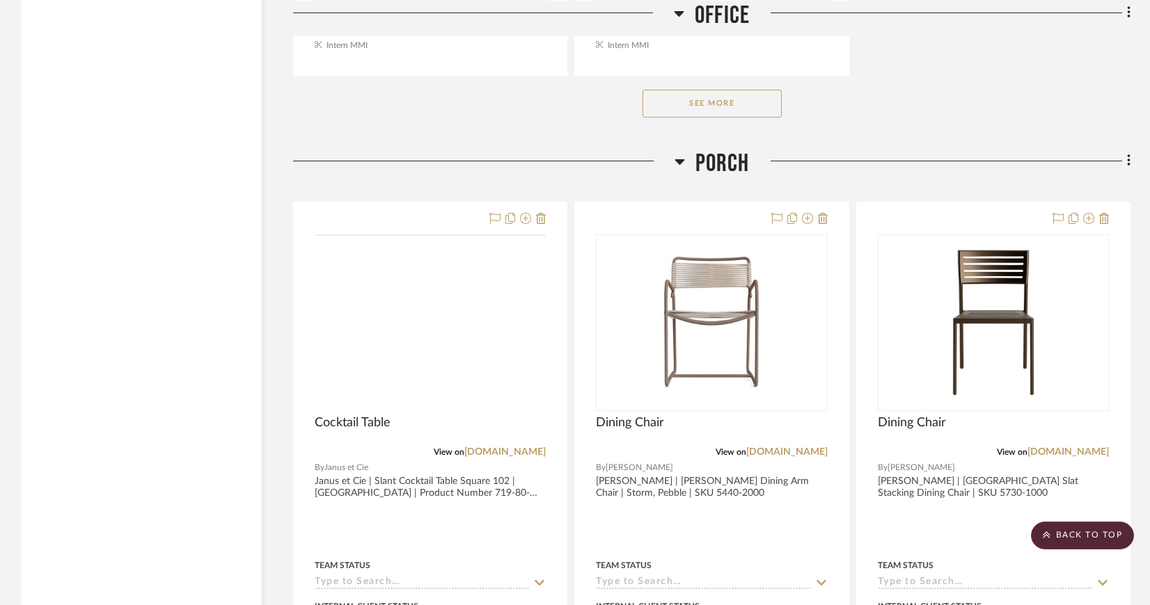
scroll to position [1672, 0]
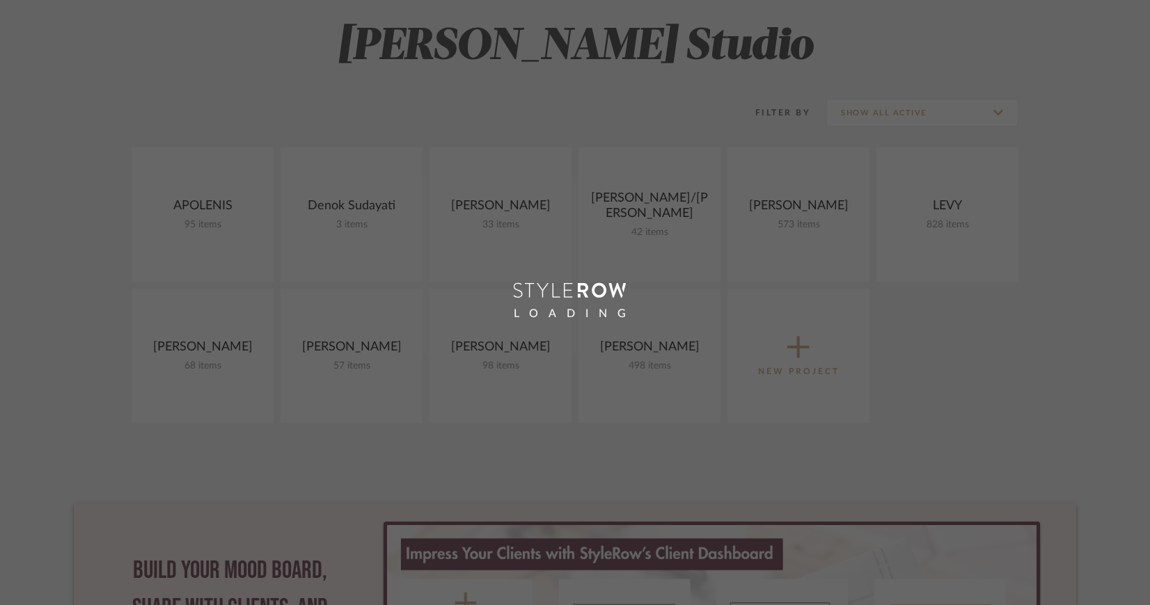
scroll to position [191, 0]
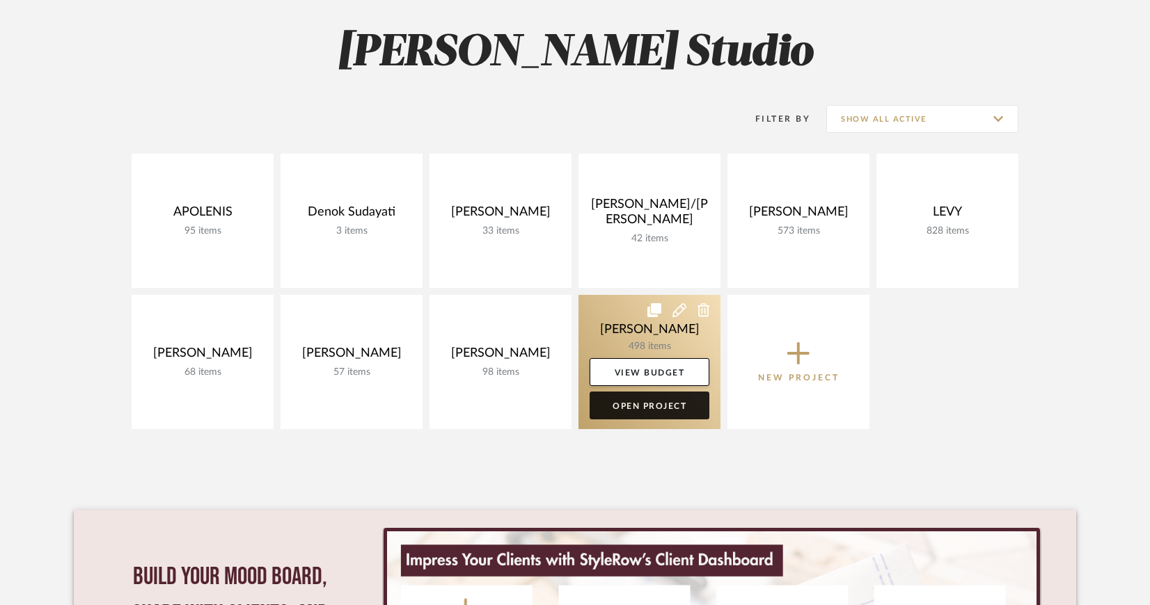
click at [665, 408] on link "Open Project" at bounding box center [649, 406] width 120 height 28
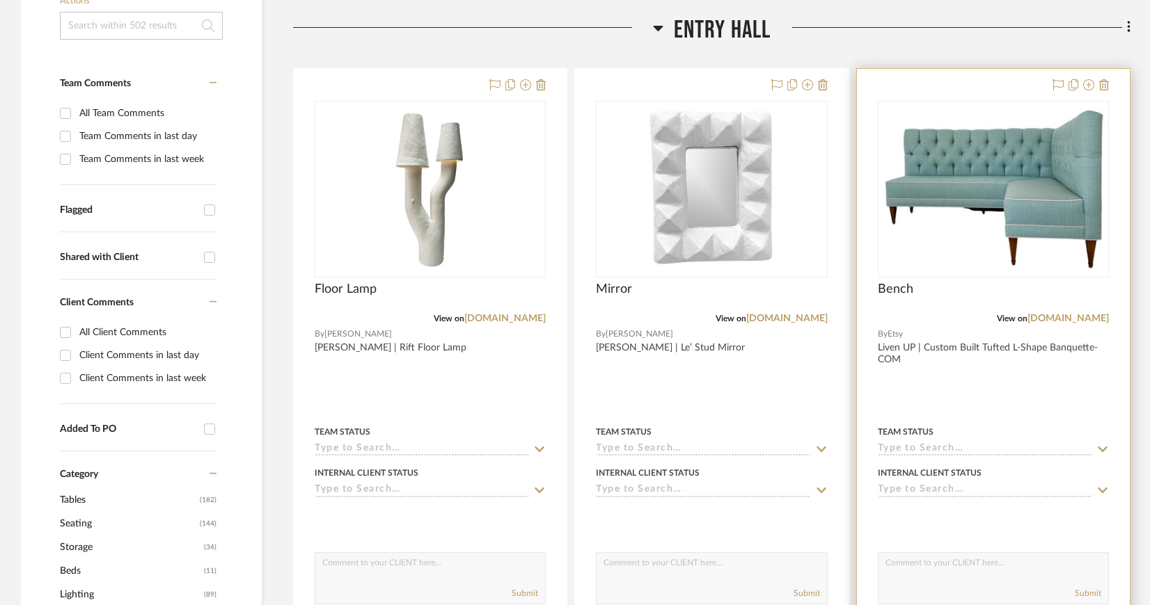
scroll to position [321, 0]
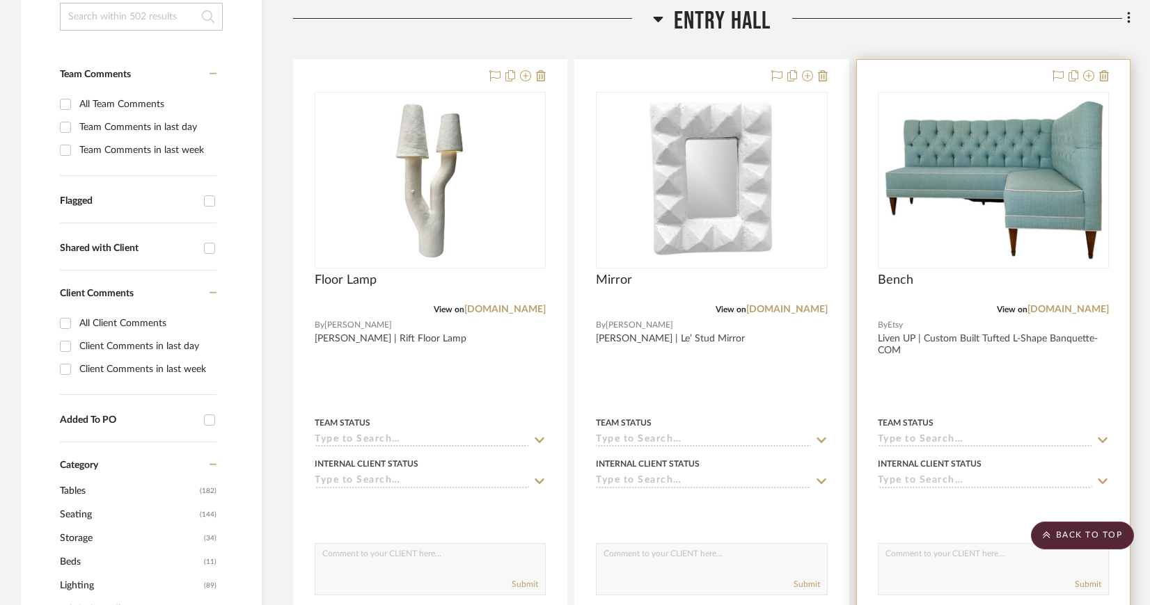
click at [1031, 212] on img "0" at bounding box center [993, 180] width 228 height 171
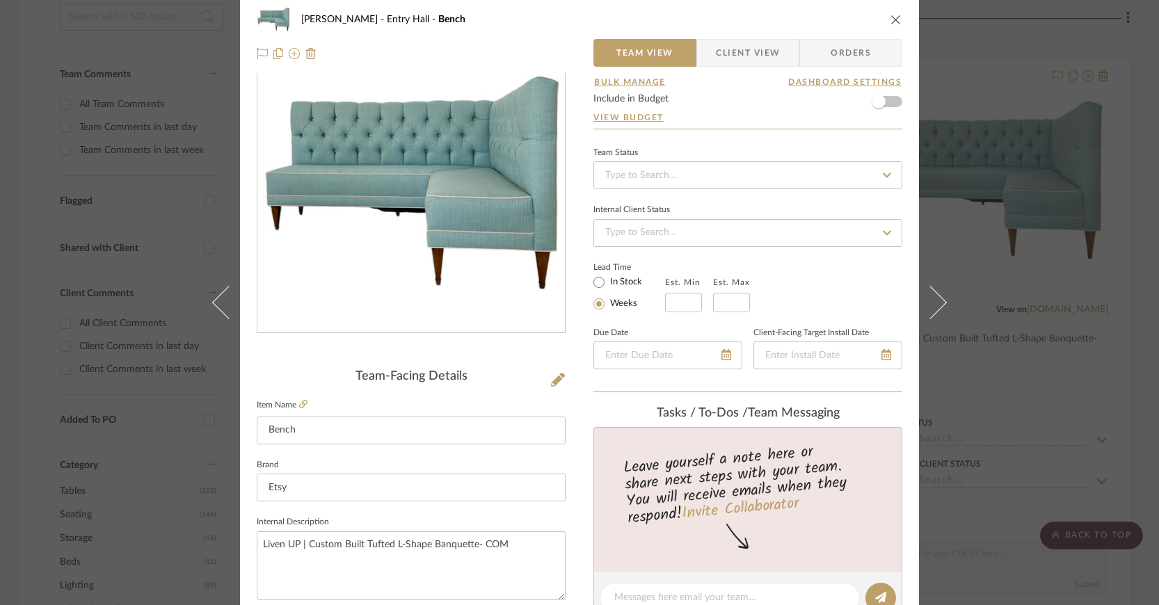
scroll to position [0, 0]
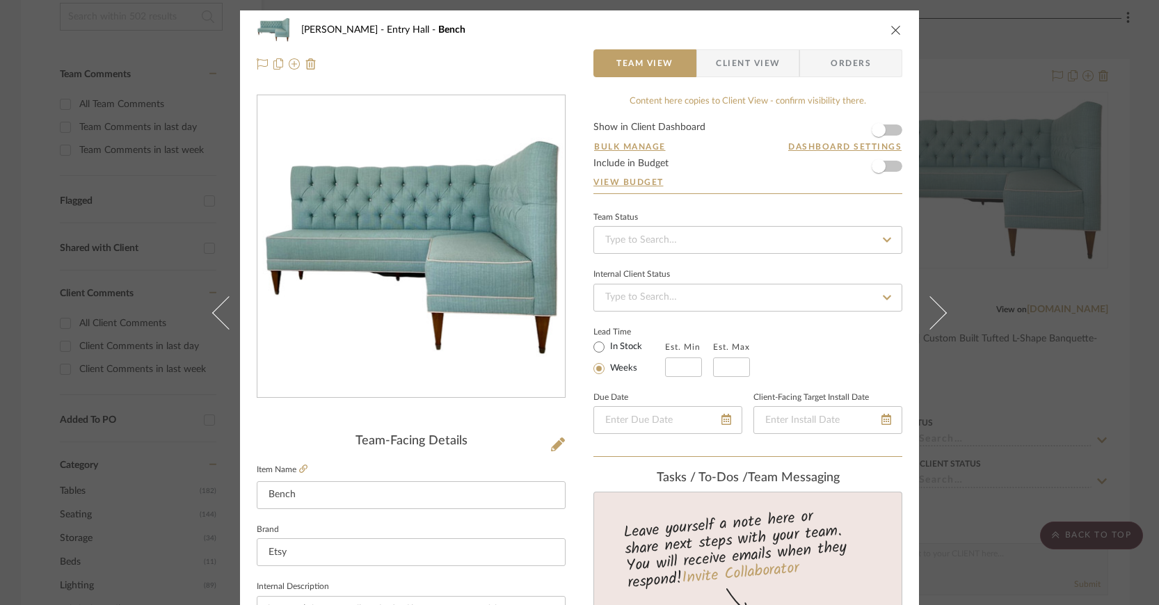
click at [749, 63] on span "Client View" at bounding box center [748, 63] width 64 height 28
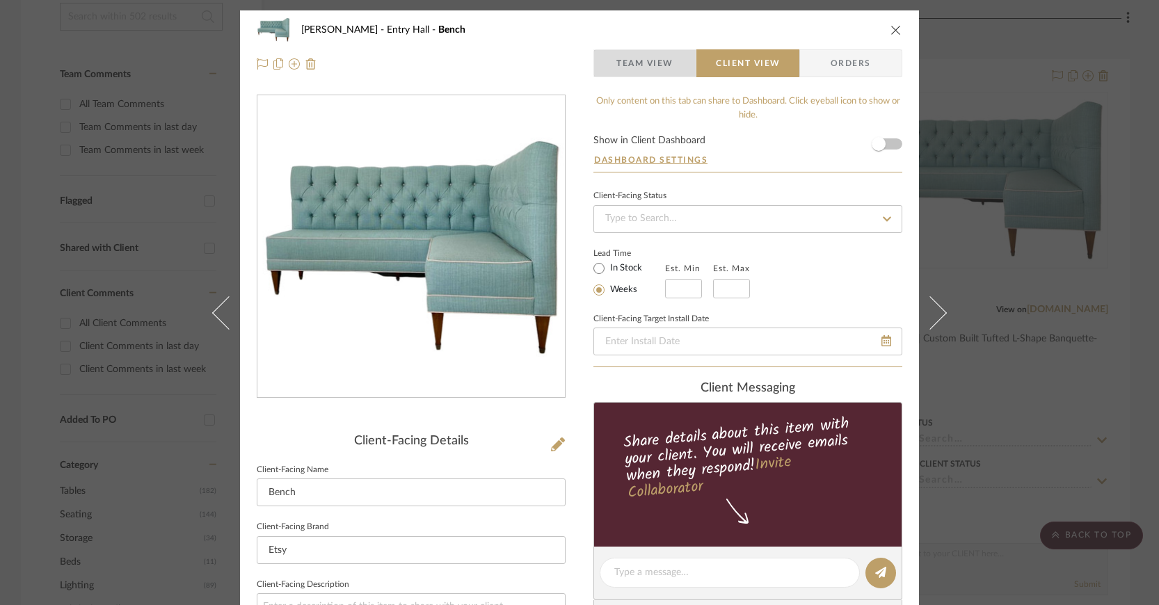
click at [649, 66] on span "Team View" at bounding box center [645, 63] width 57 height 28
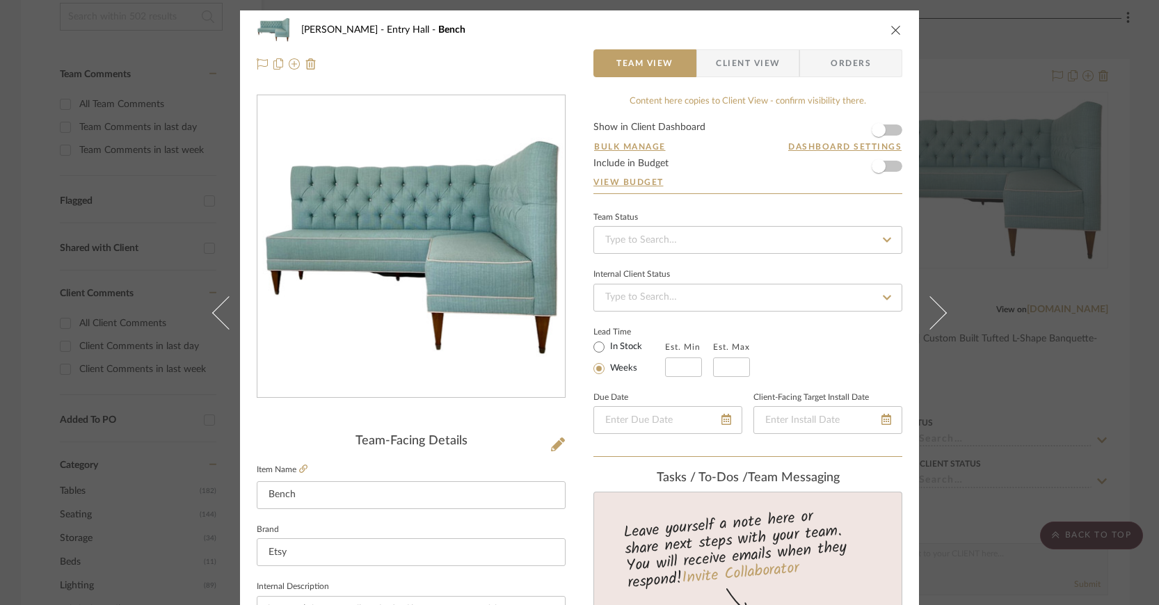
click at [894, 30] on icon "close" at bounding box center [896, 29] width 11 height 11
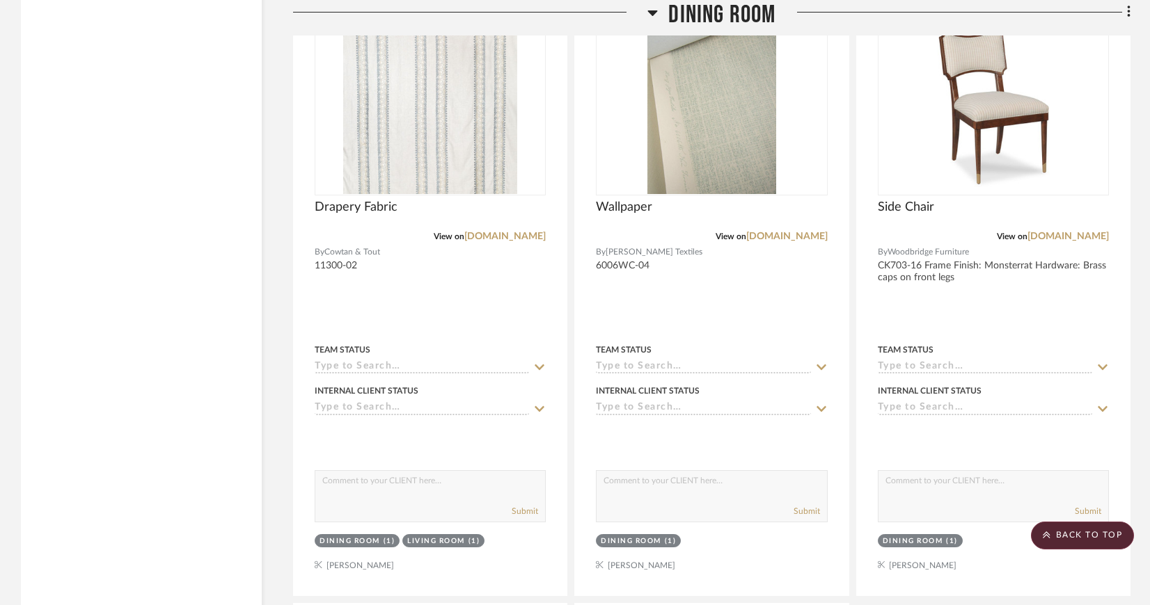
scroll to position [2985, 0]
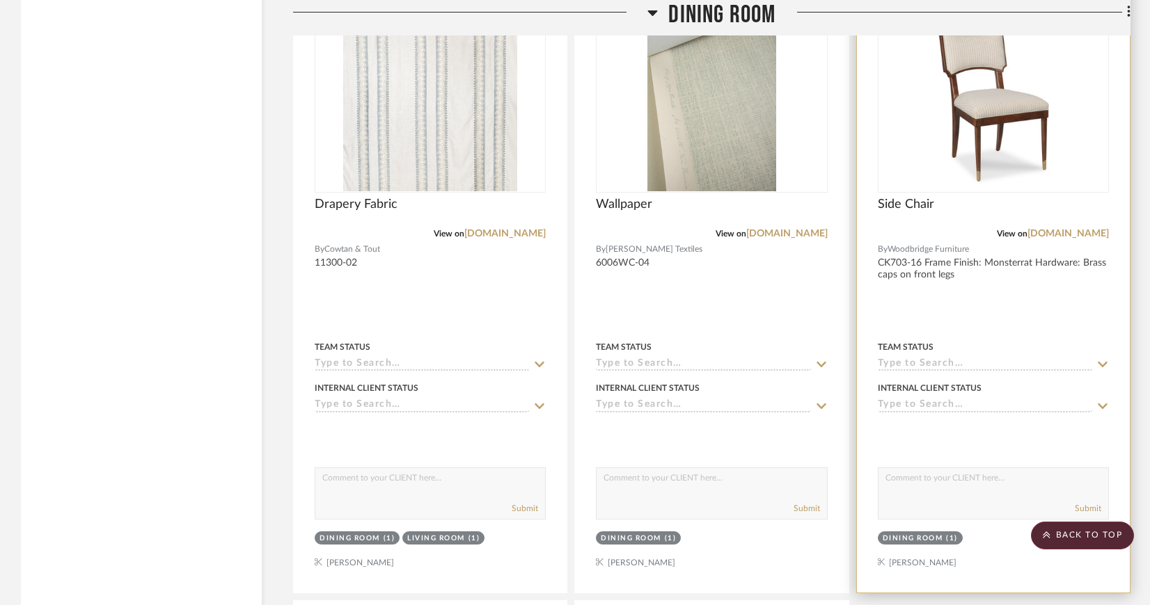
click at [998, 116] on div at bounding box center [993, 104] width 231 height 177
click at [936, 122] on img "0" at bounding box center [993, 104] width 174 height 174
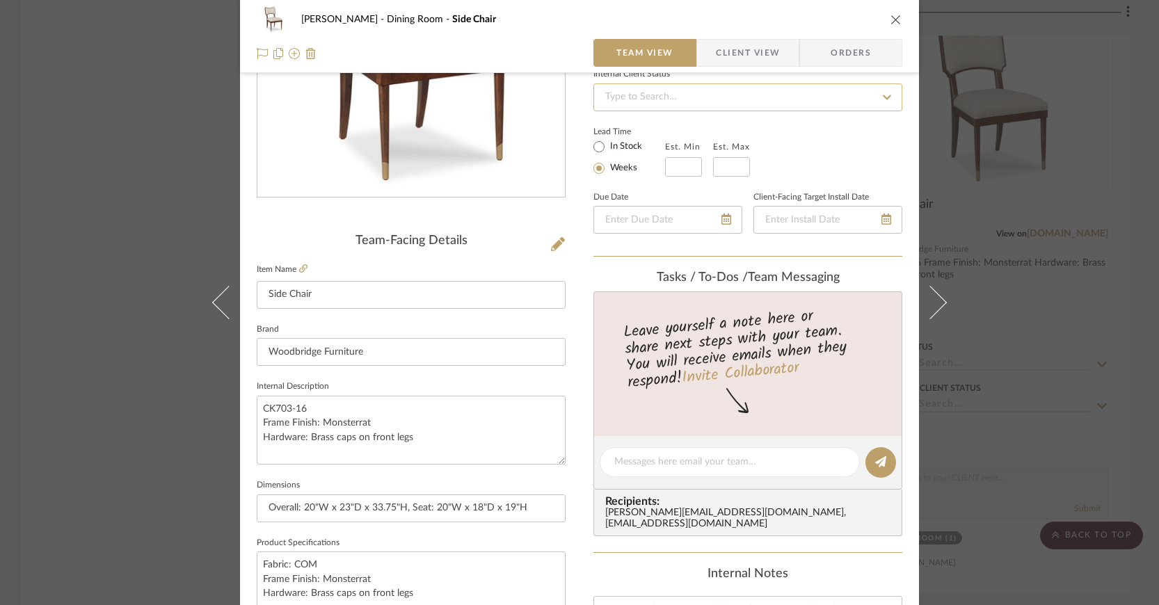
scroll to position [200, 0]
click at [891, 22] on icon "close" at bounding box center [896, 19] width 11 height 11
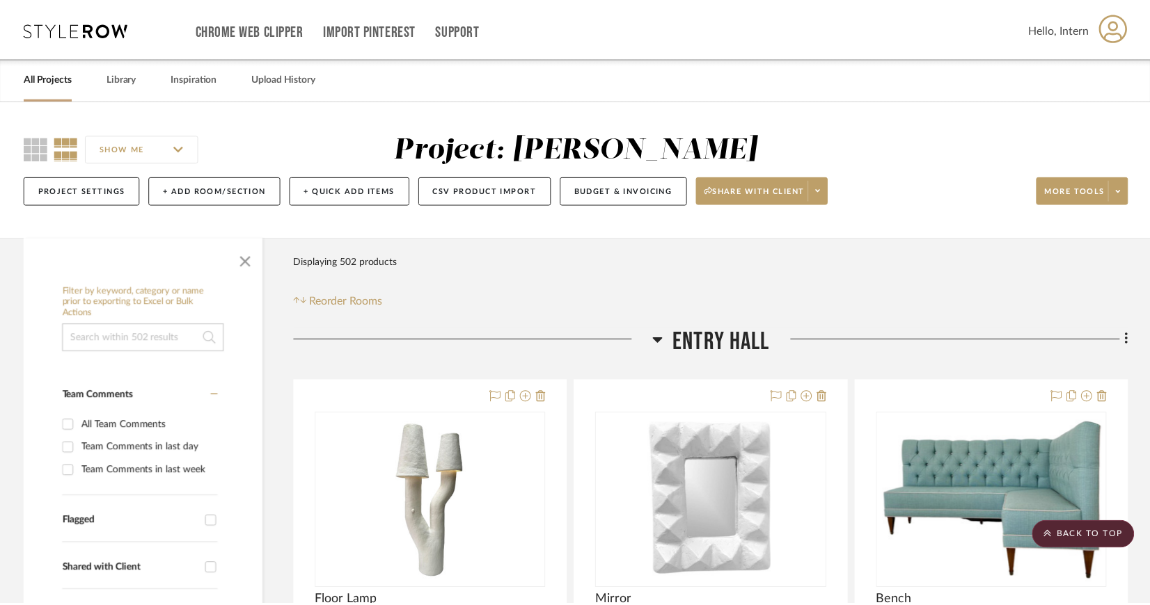
scroll to position [2985, 0]
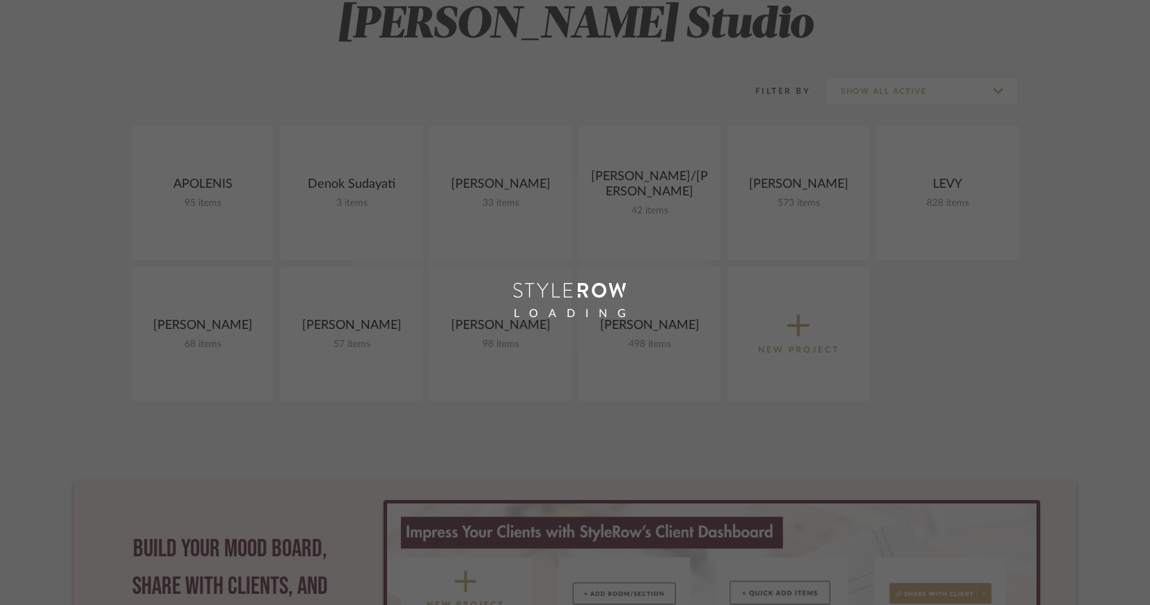
scroll to position [191, 0]
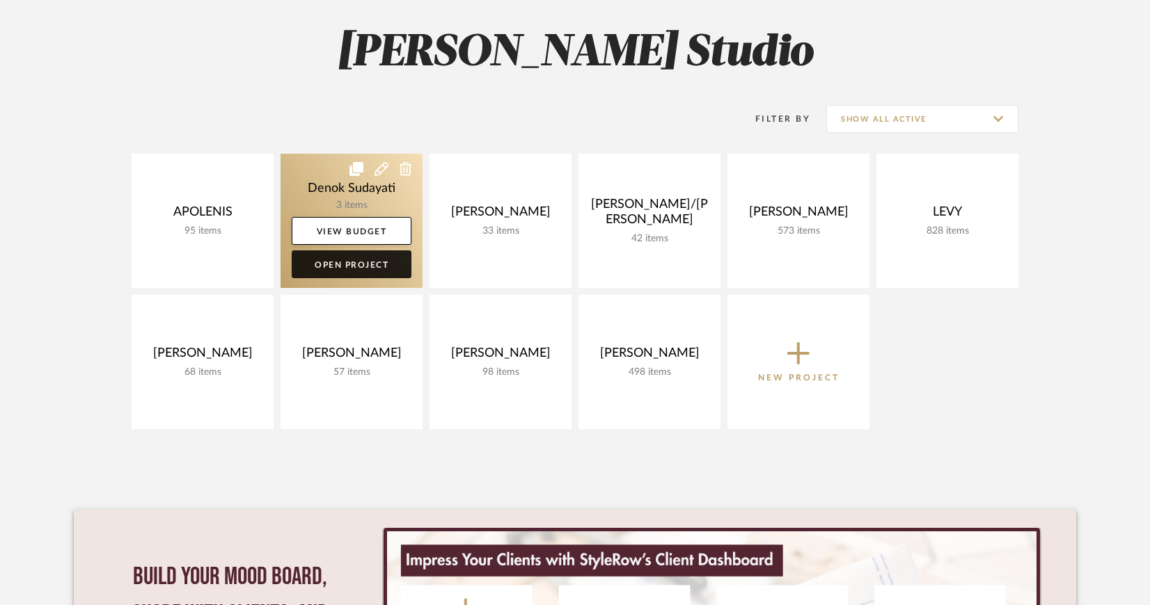
click at [371, 260] on link "Open Project" at bounding box center [352, 265] width 120 height 28
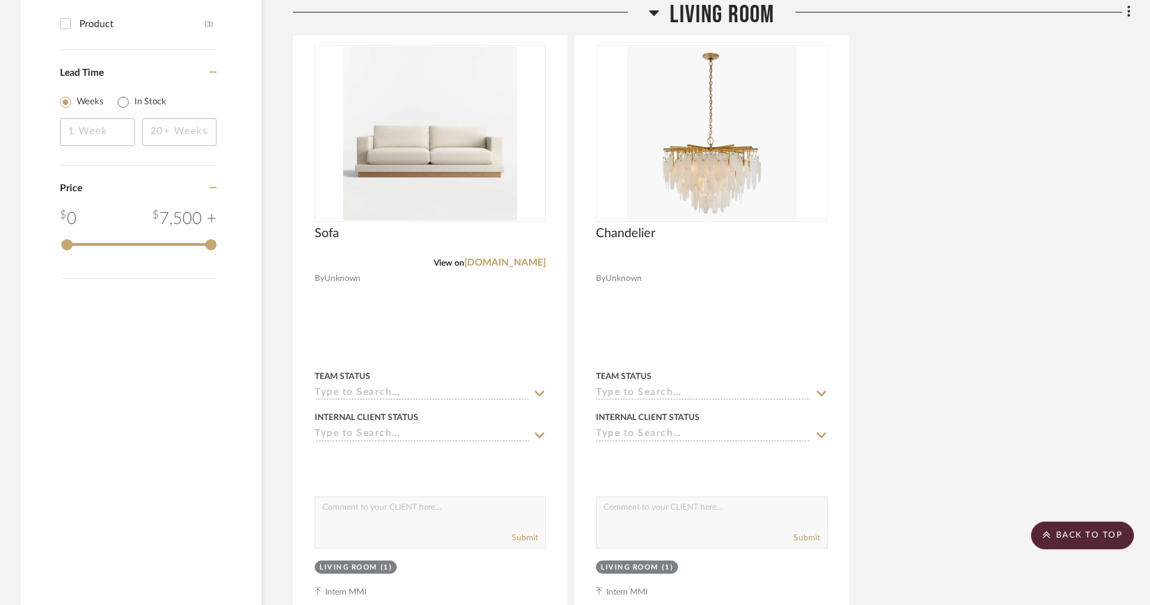
scroll to position [1029, 0]
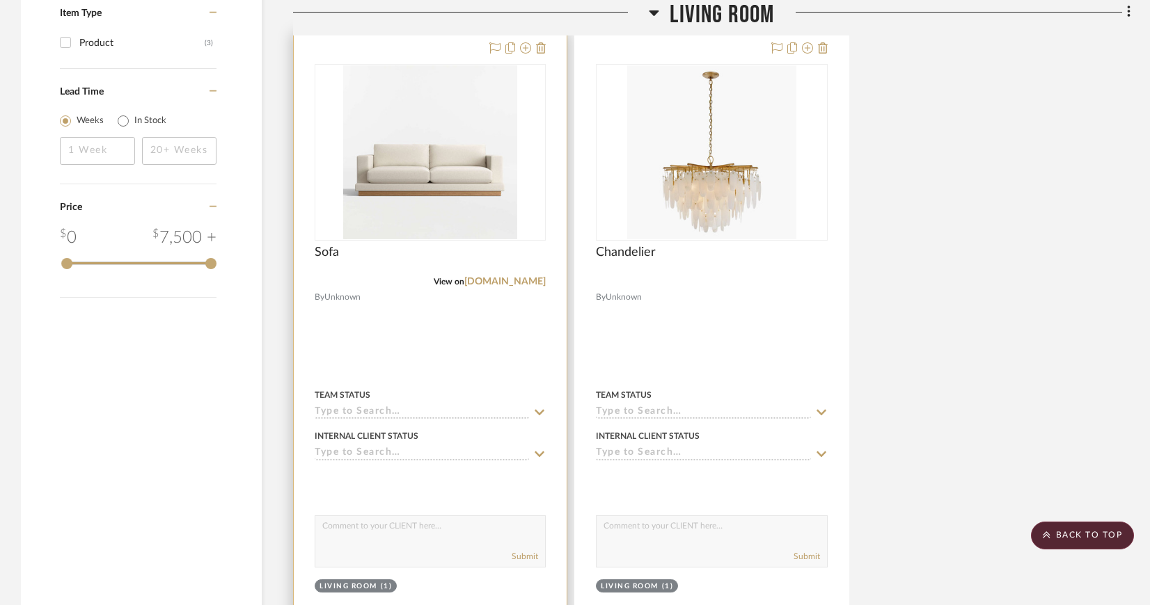
click at [434, 227] on img "0" at bounding box center [430, 152] width 174 height 174
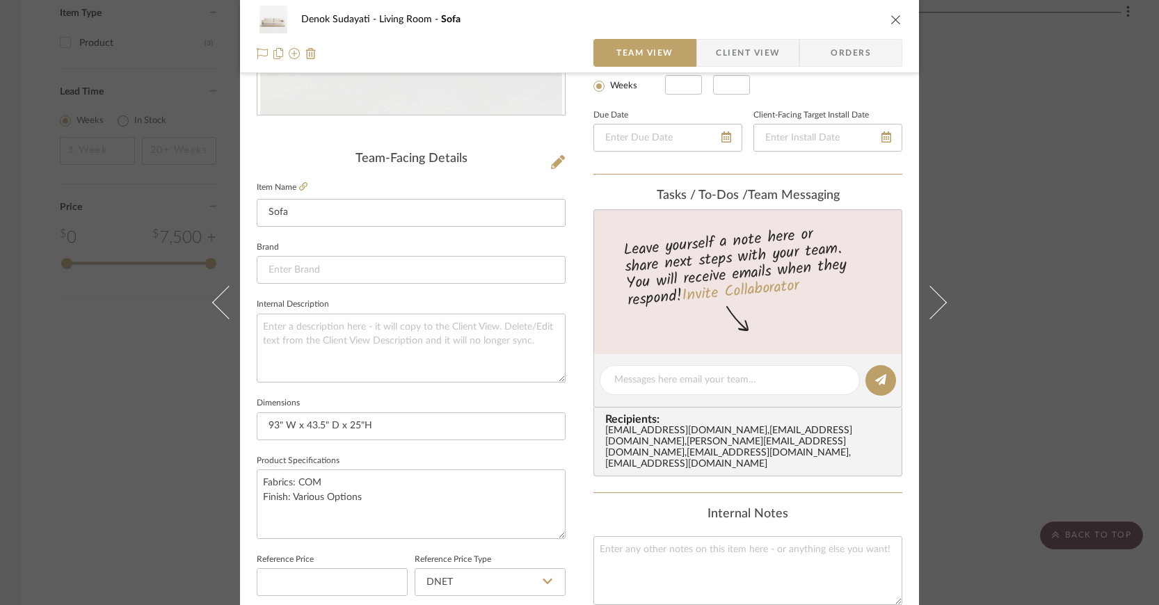
scroll to position [284, 0]
click at [290, 482] on textarea "Fabrics: COM Finish: Various Options" at bounding box center [411, 502] width 309 height 69
click at [287, 477] on textarea "Fabrics: COM Finish: Various Options" at bounding box center [411, 502] width 309 height 69
type textarea "Fabric: COM Finish: Various Options"
click at [357, 493] on textarea "Fabric: COM Finish: Various Options" at bounding box center [411, 502] width 309 height 69
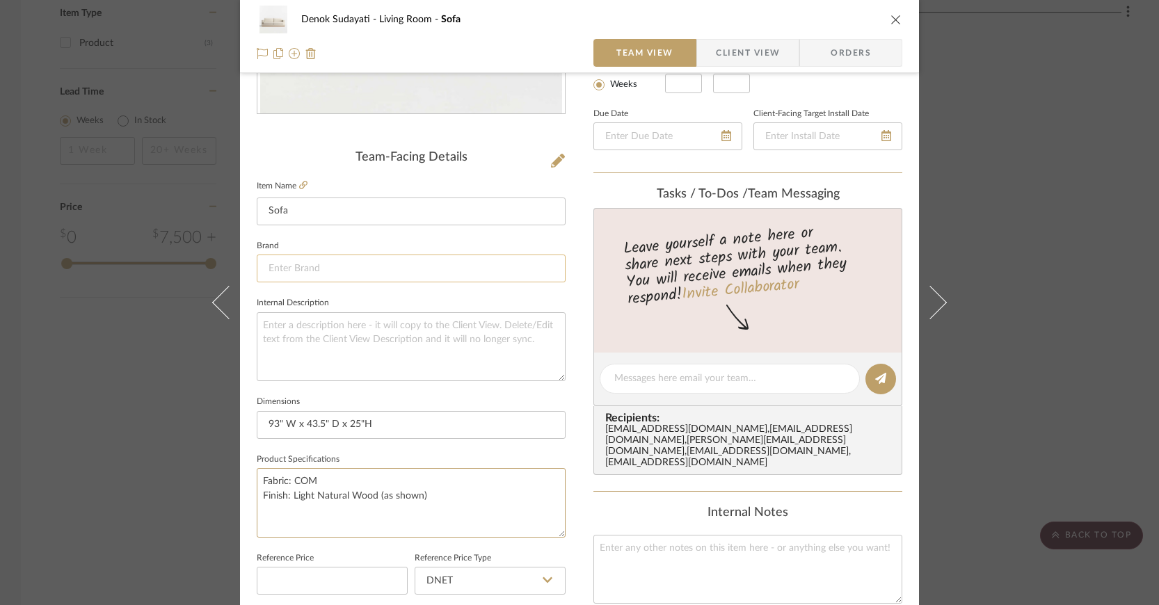
type textarea "Fabric: COM Finish: Light Natural Wood (as shown)"
click at [491, 264] on input at bounding box center [411, 269] width 309 height 28
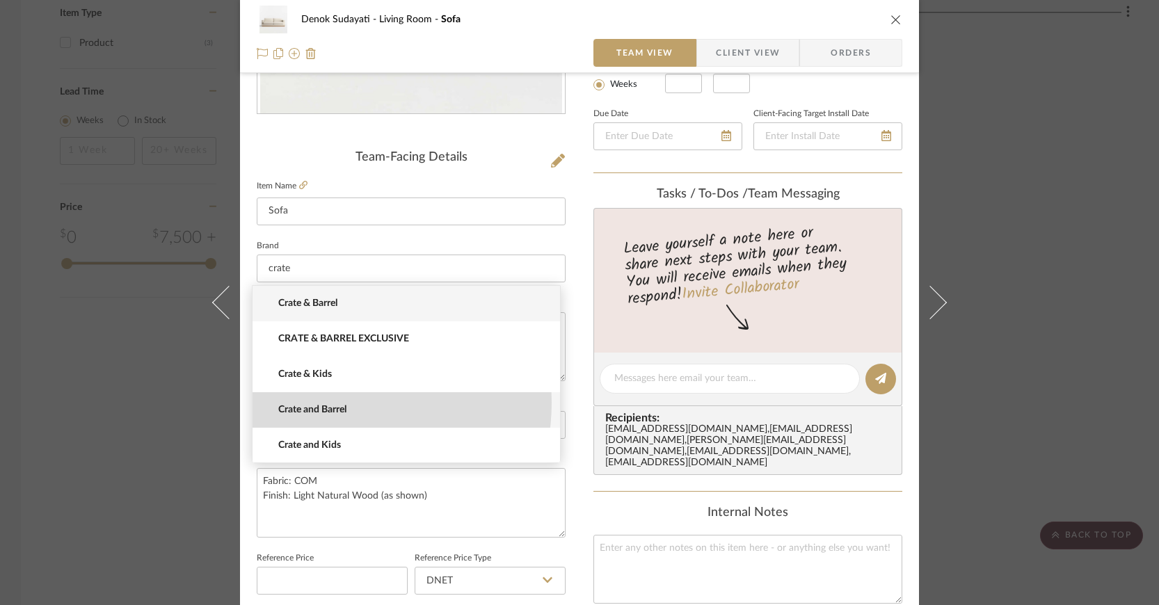
click at [333, 403] on mat-option "Crate and Barrel" at bounding box center [407, 410] width 308 height 35
type input "Crate and Barrel"
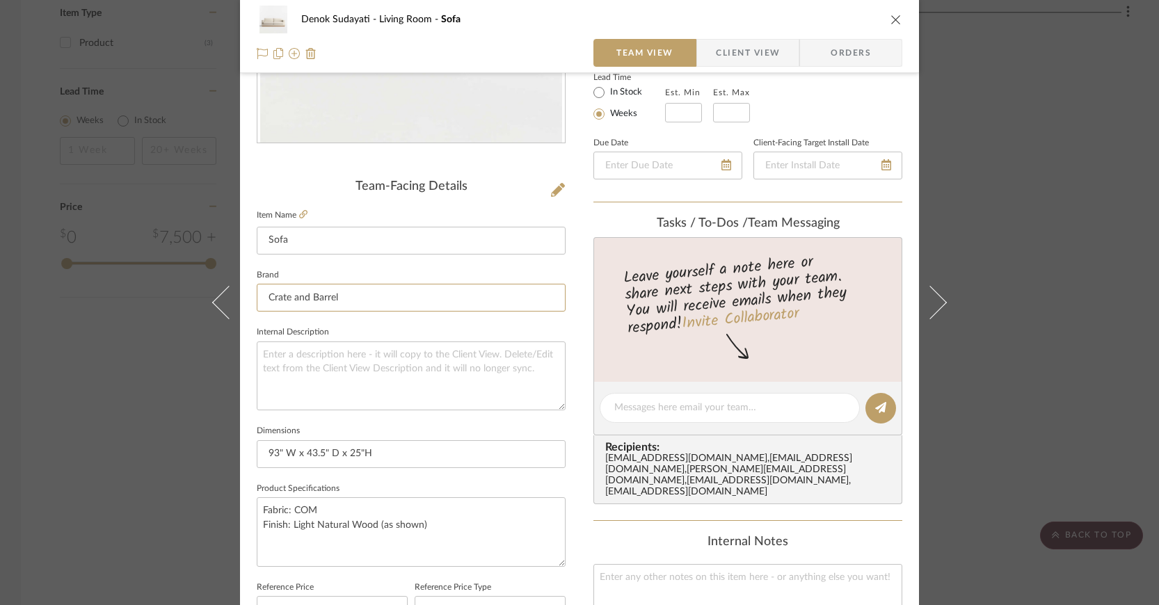
scroll to position [0, 0]
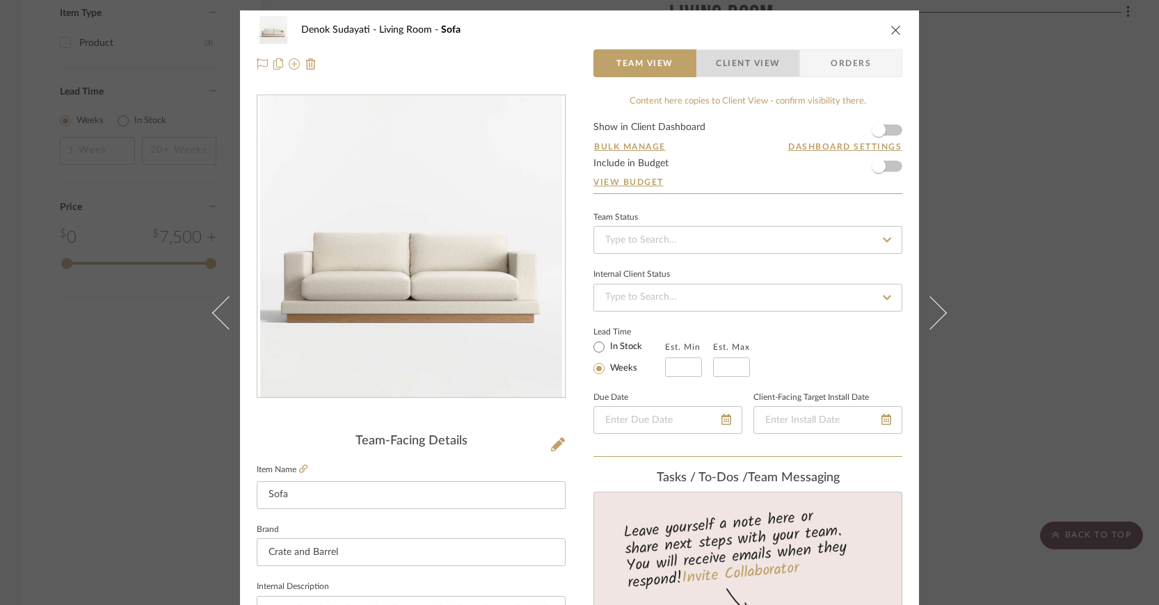
click at [740, 61] on span "Client View" at bounding box center [748, 63] width 64 height 28
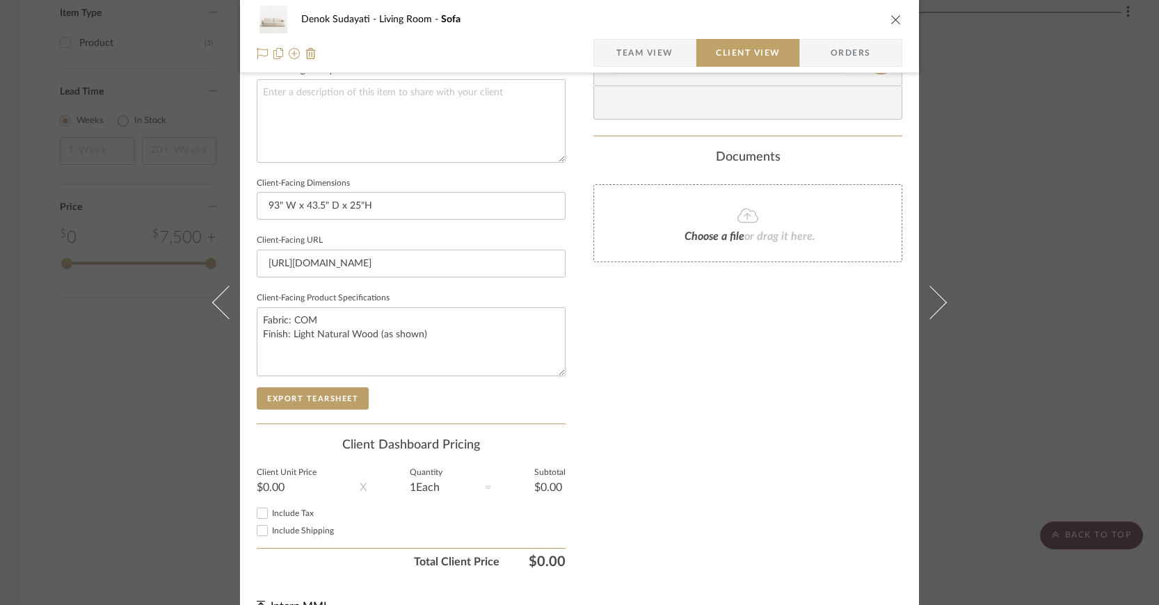
scroll to position [540, 0]
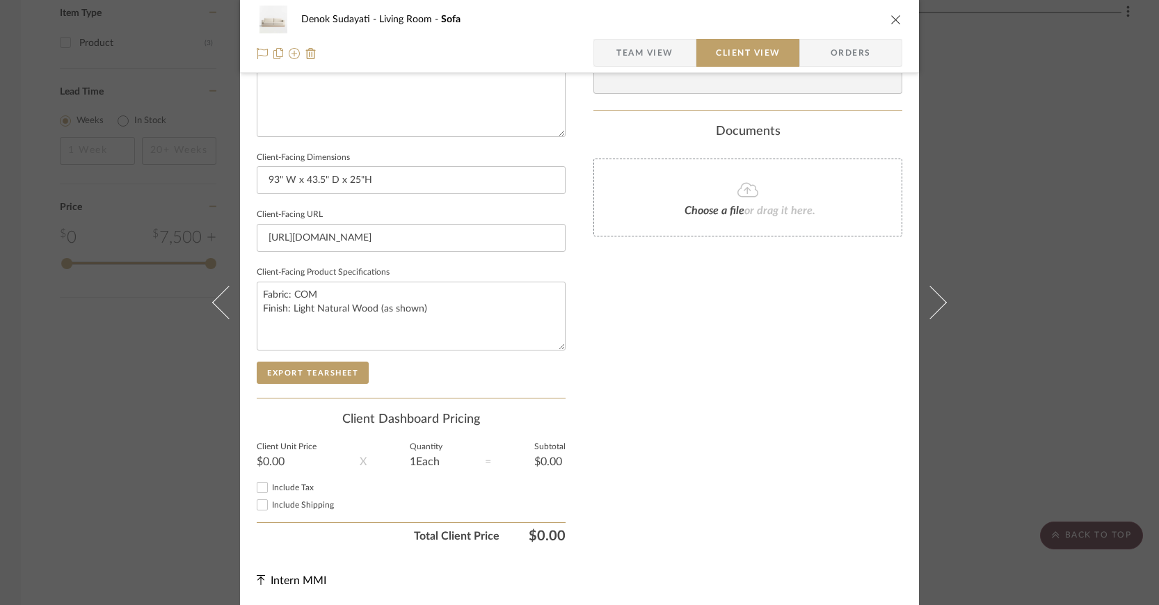
click at [653, 45] on span "Team View" at bounding box center [645, 53] width 57 height 28
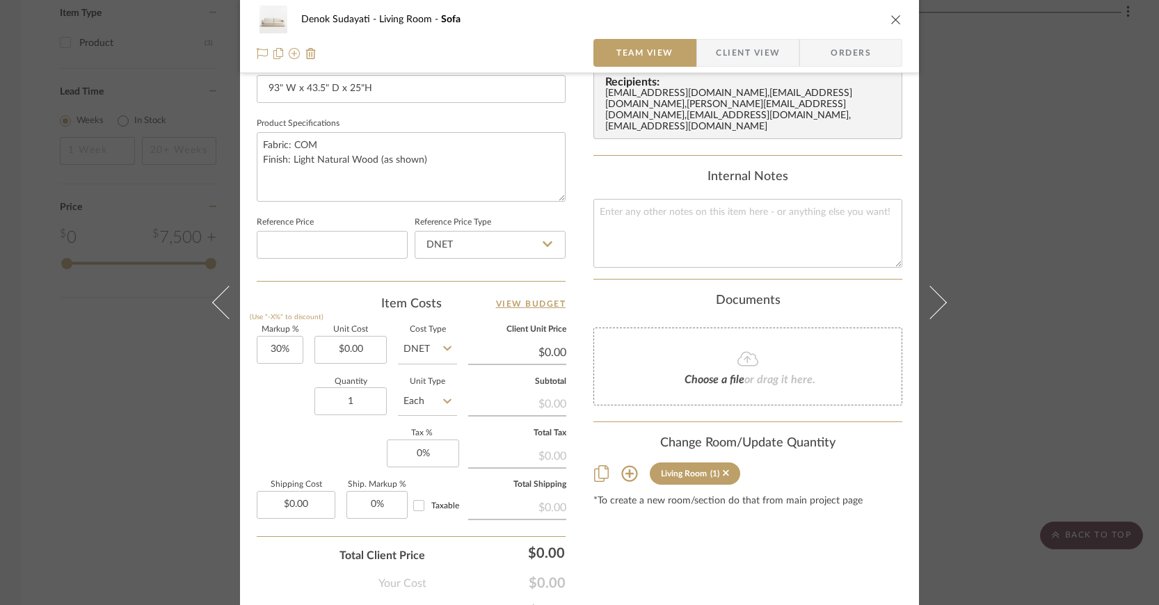
scroll to position [688, 0]
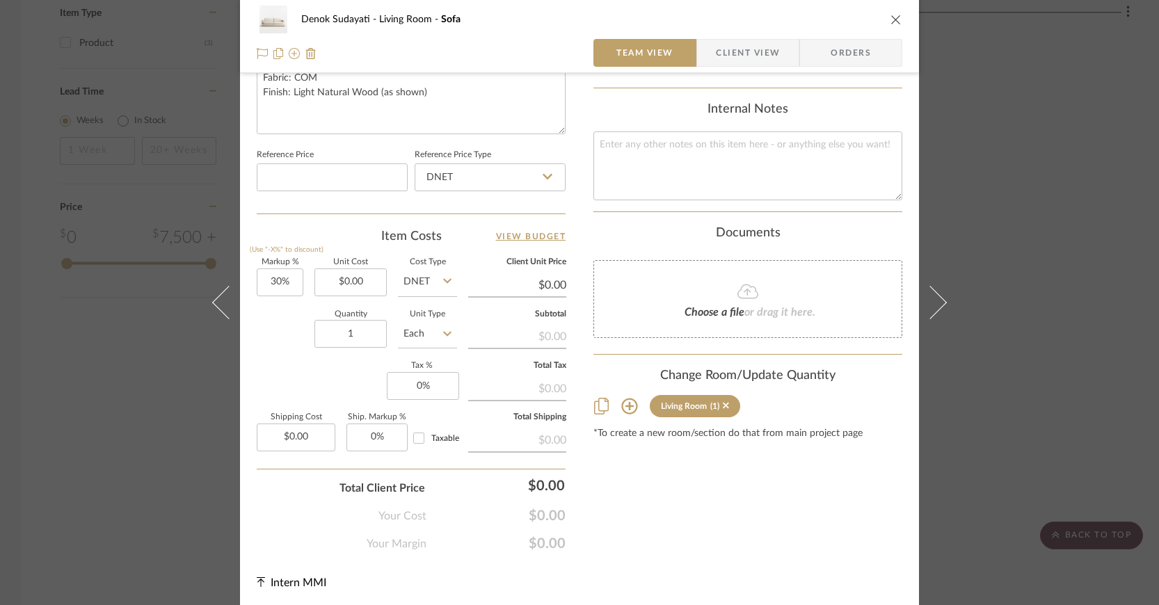
click at [754, 39] on span "Client View" at bounding box center [748, 53] width 64 height 28
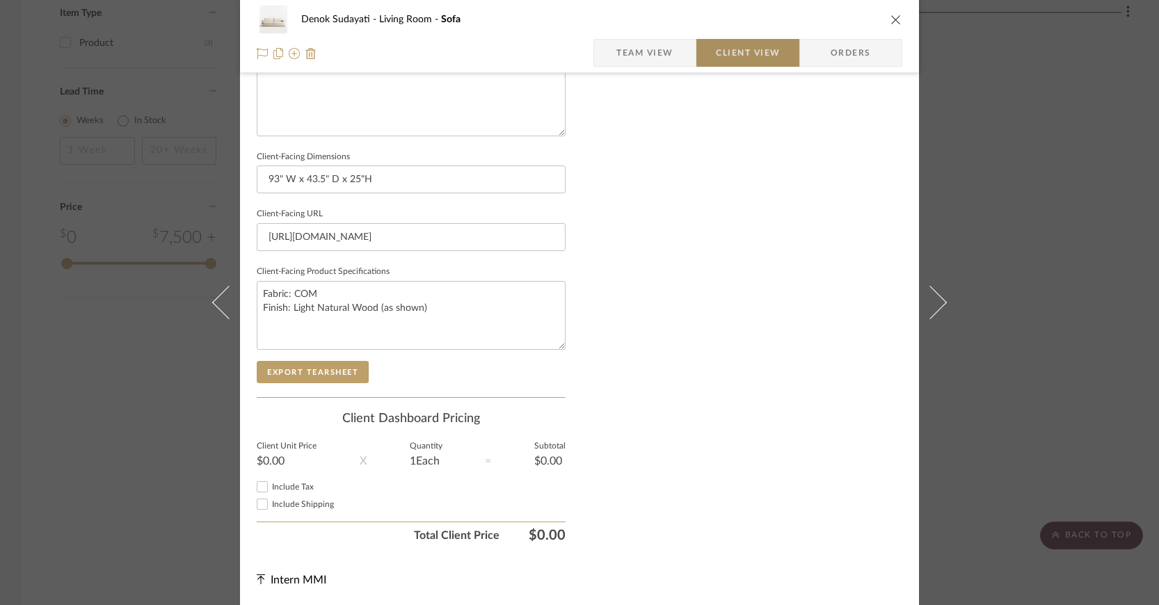
scroll to position [540, 0]
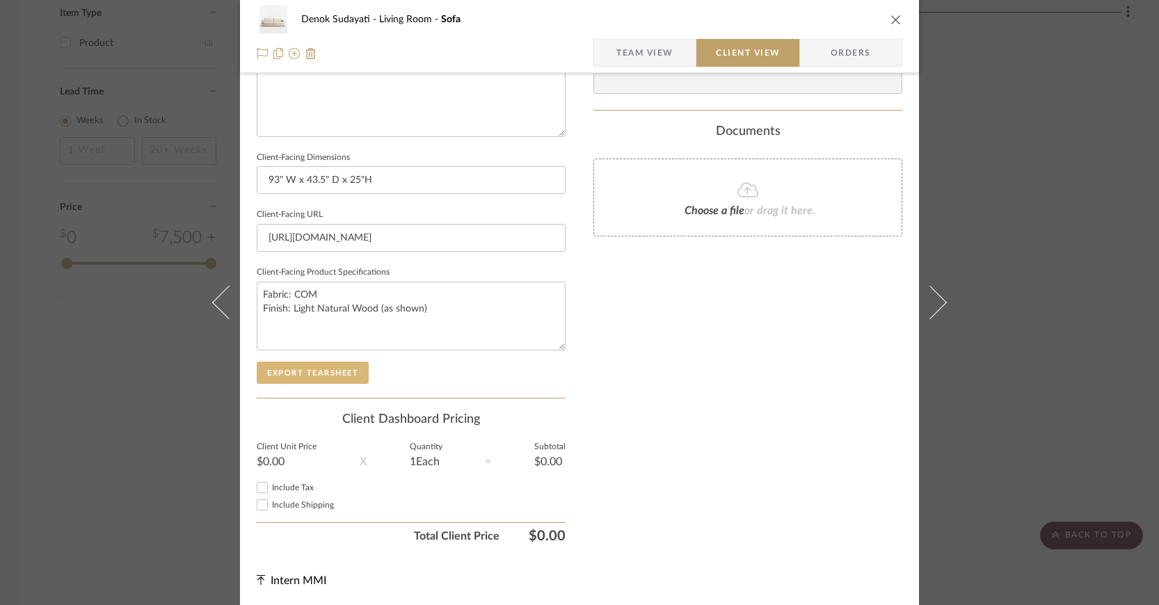
click at [310, 367] on button "Export Tearsheet" at bounding box center [313, 373] width 112 height 22
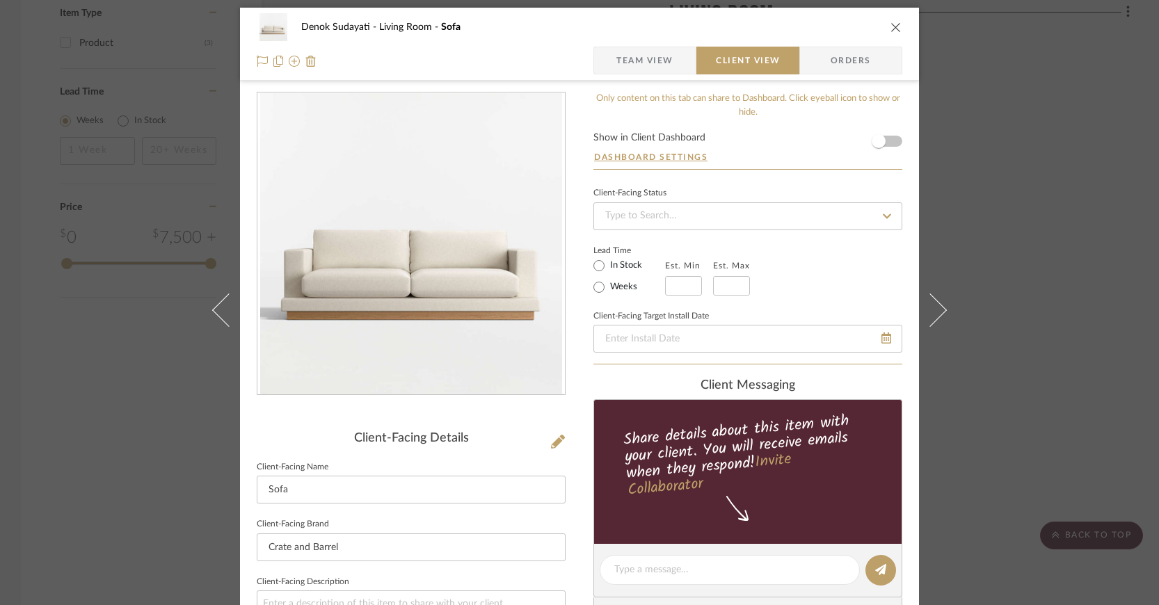
scroll to position [0, 0]
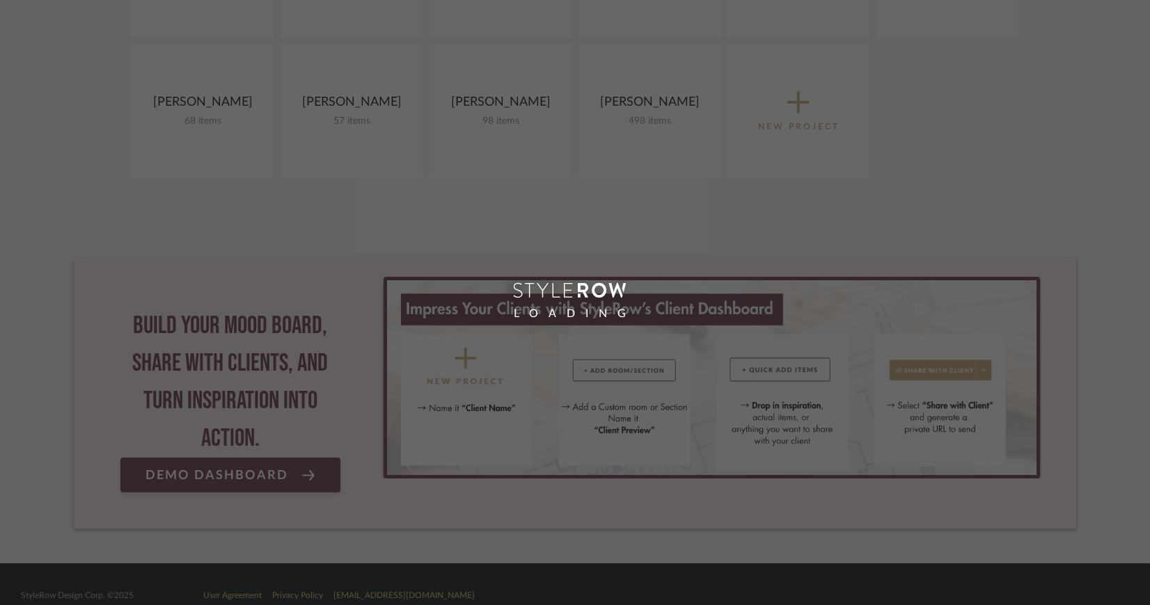
scroll to position [191, 0]
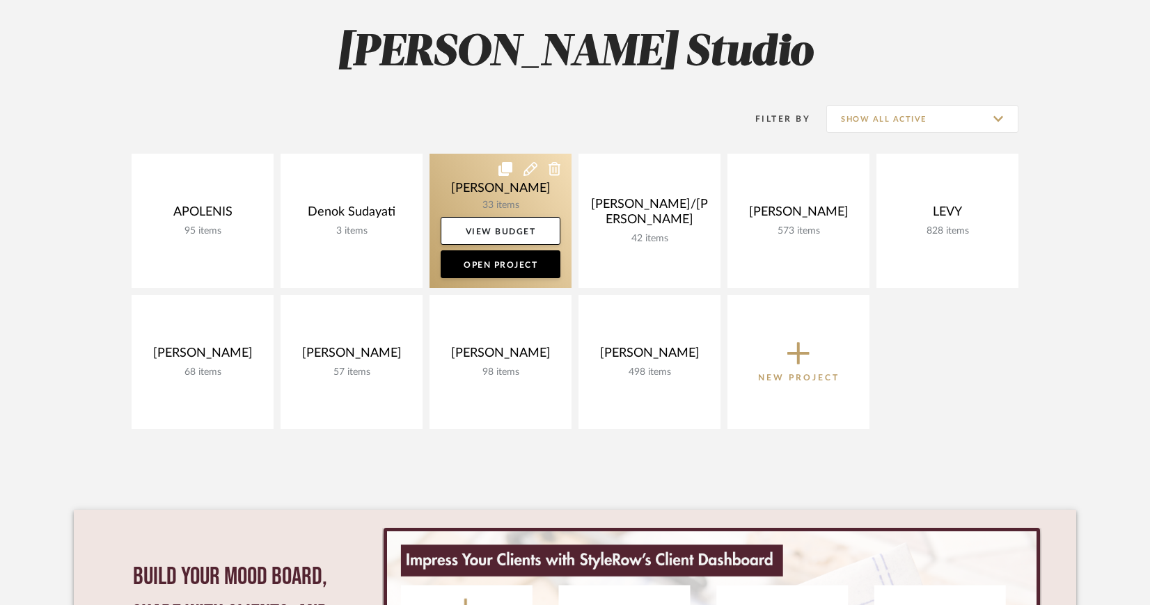
click at [457, 190] on link at bounding box center [500, 221] width 142 height 134
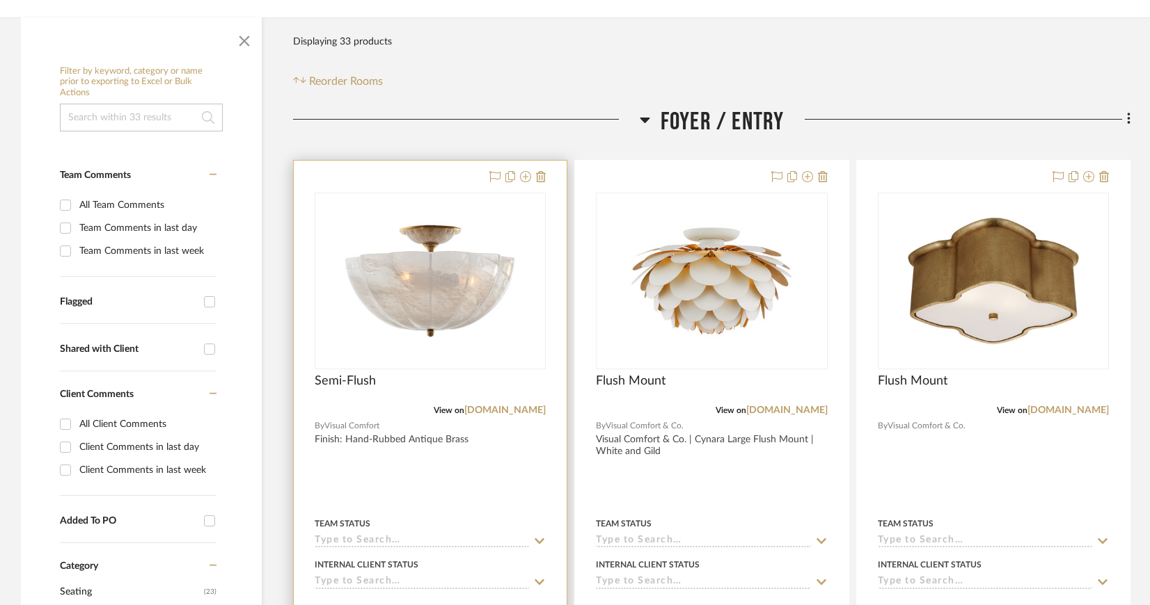
scroll to position [234, 0]
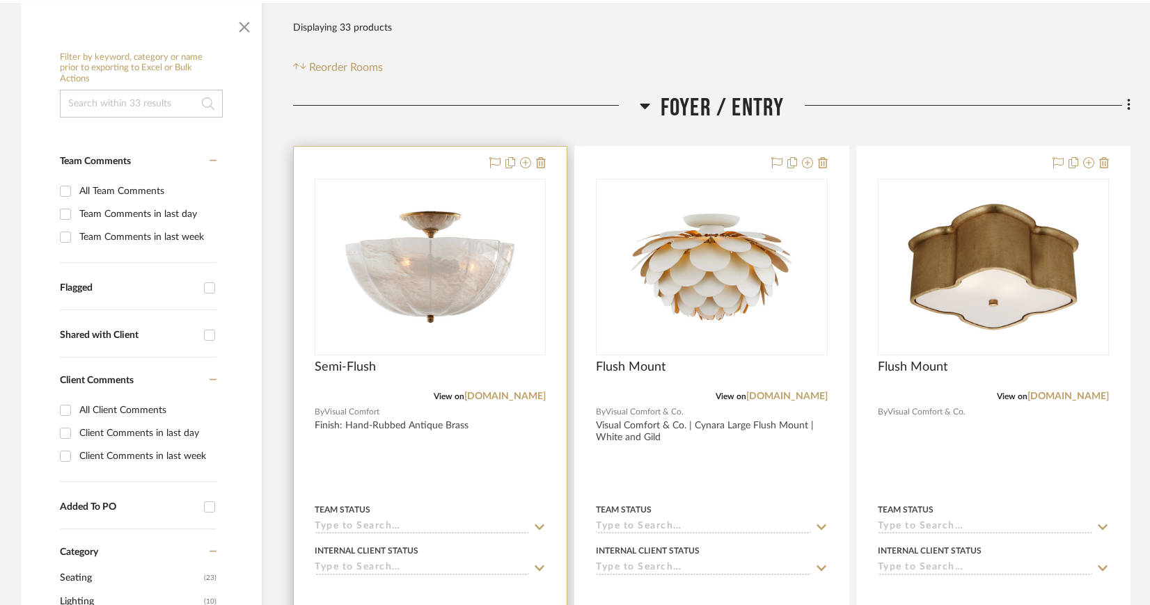
click at [463, 266] on img "0" at bounding box center [430, 267] width 174 height 174
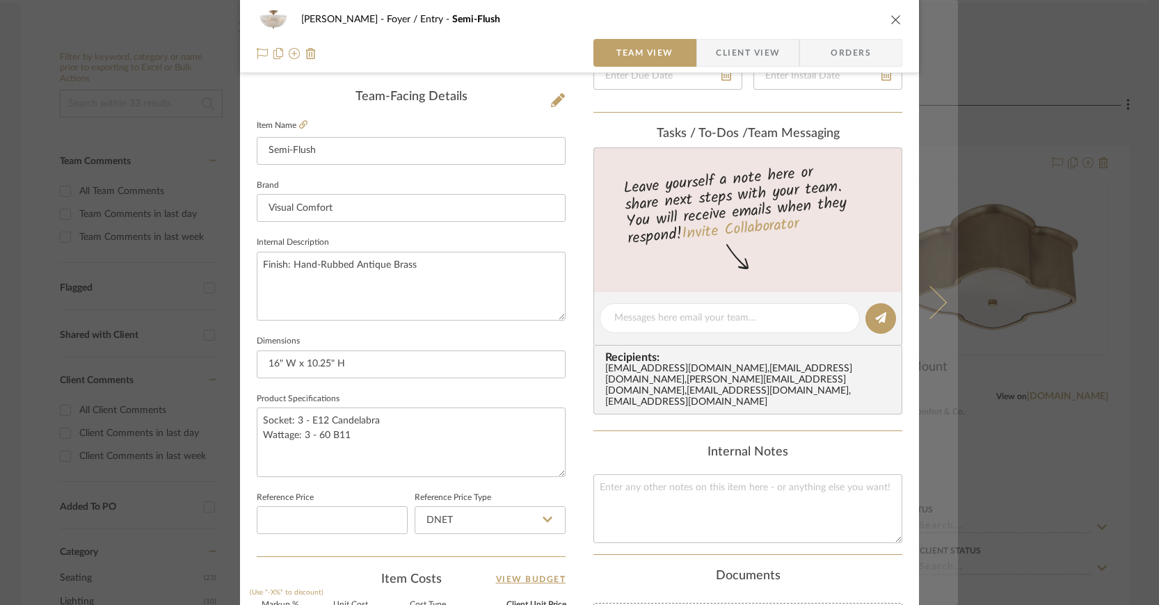
scroll to position [688, 0]
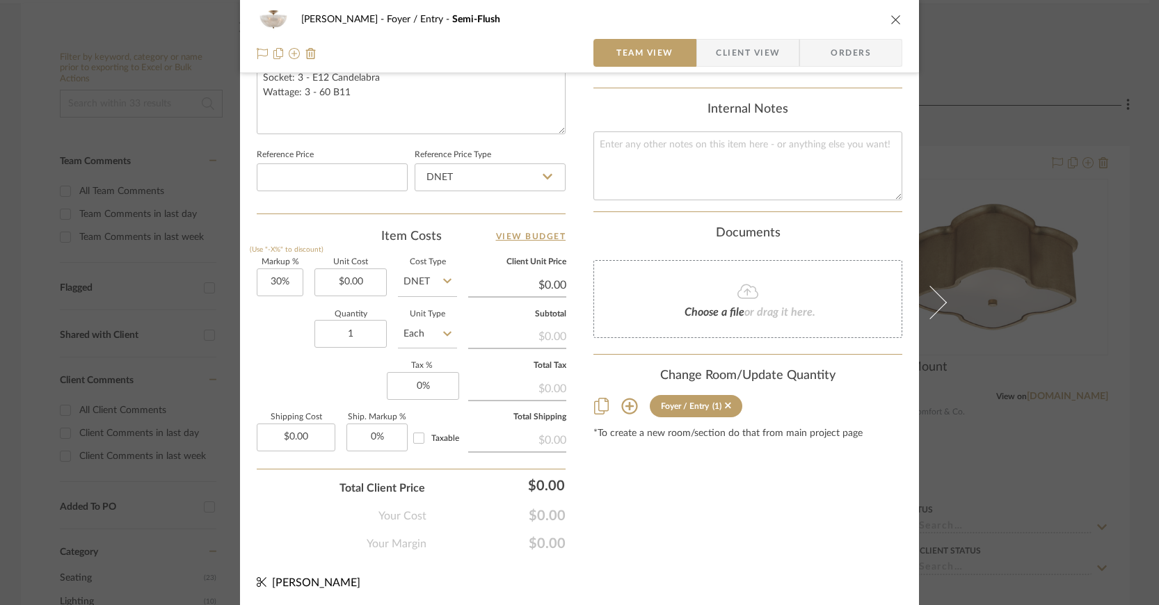
click at [893, 19] on icon "close" at bounding box center [896, 19] width 11 height 11
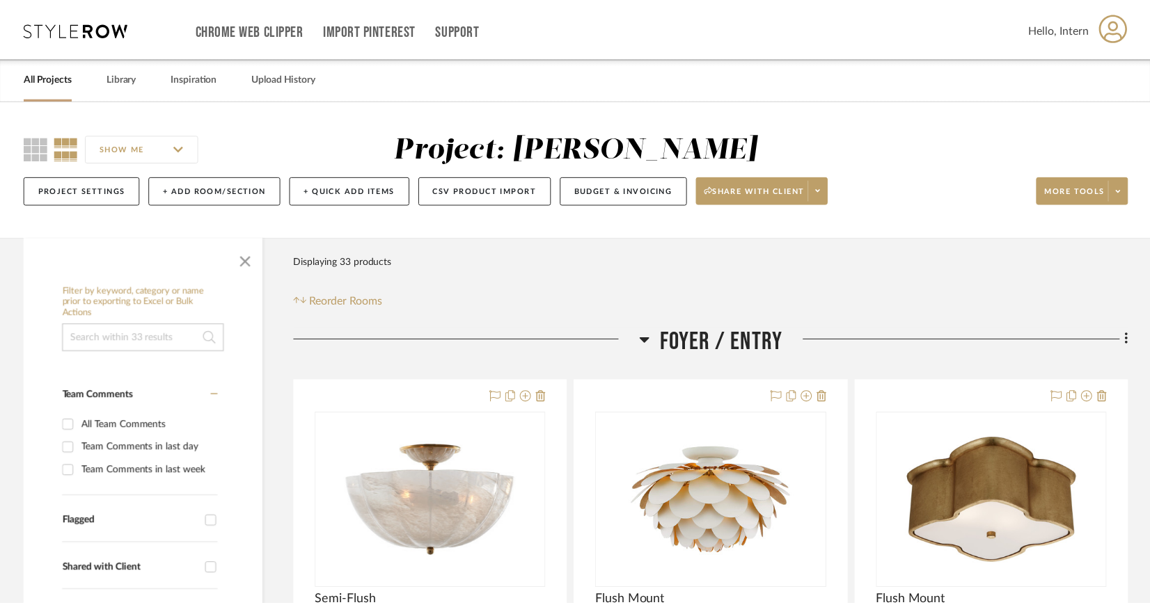
scroll to position [234, 0]
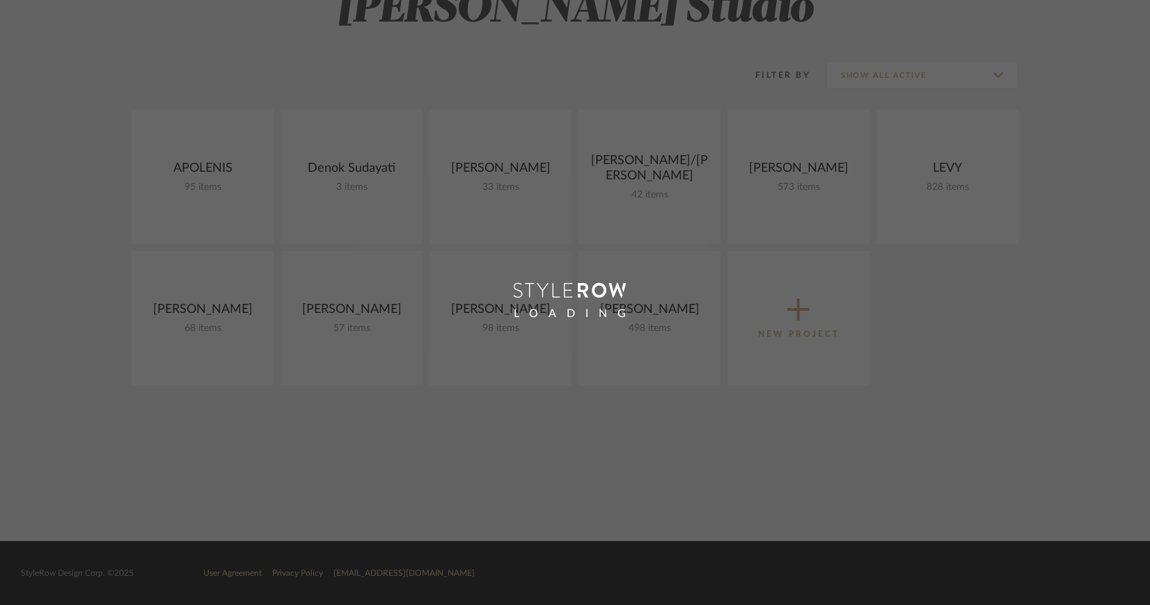
scroll to position [232, 0]
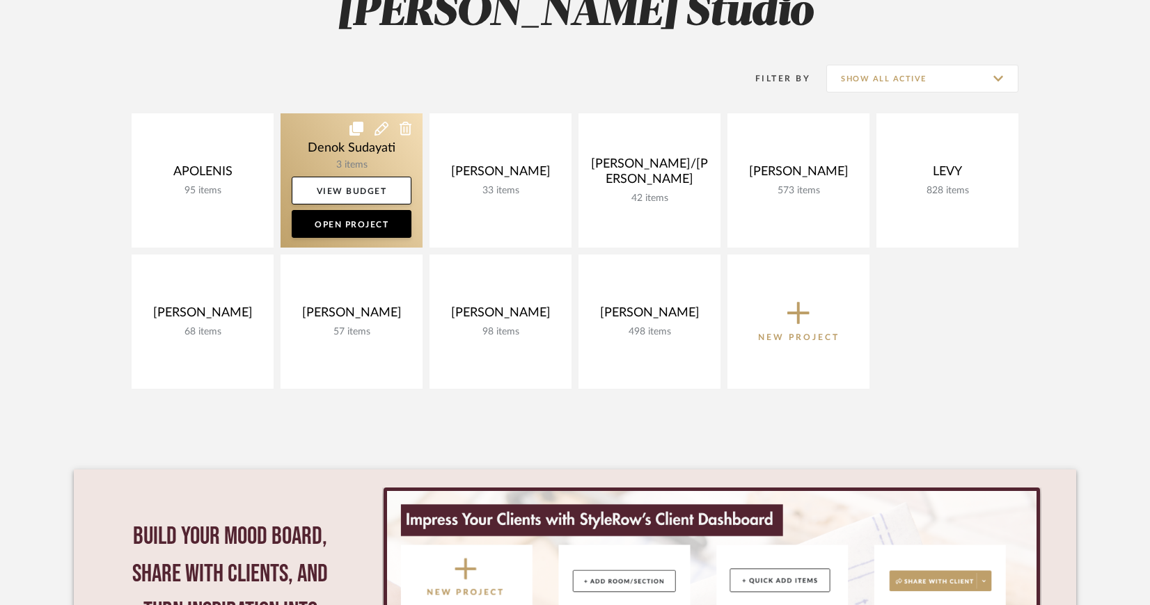
click at [324, 156] on link at bounding box center [351, 180] width 142 height 134
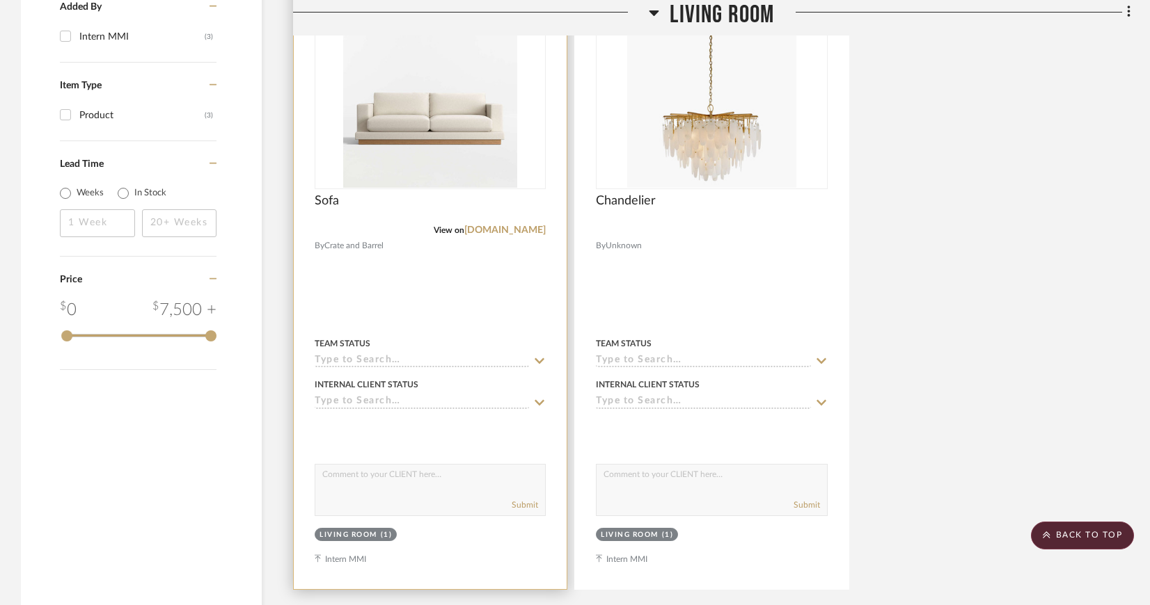
scroll to position [1077, 0]
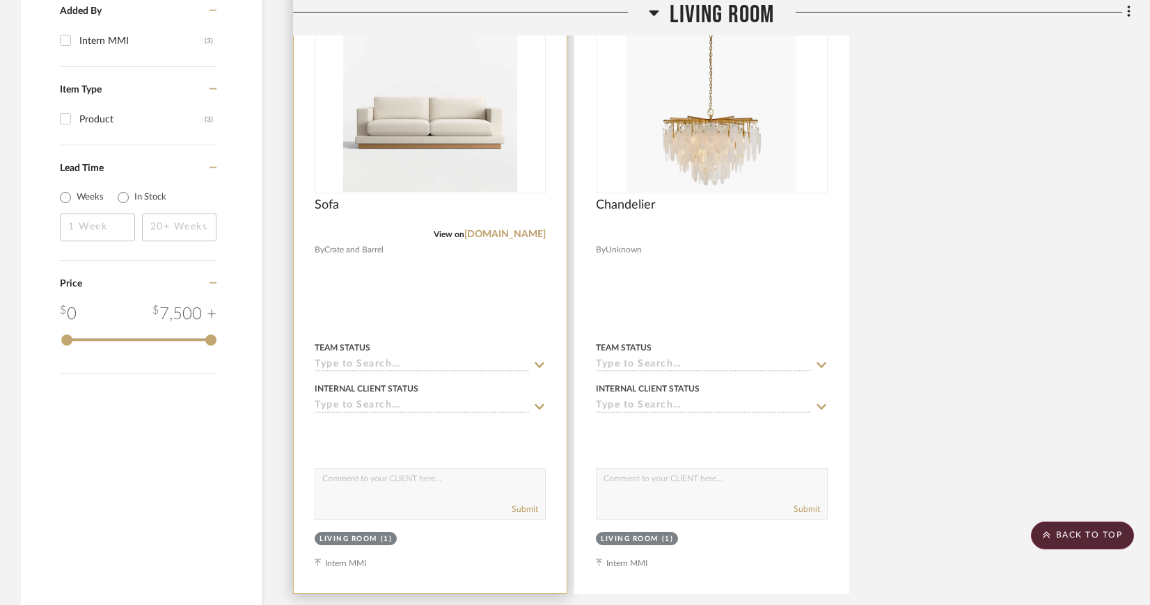
click at [460, 135] on img "0" at bounding box center [430, 105] width 174 height 174
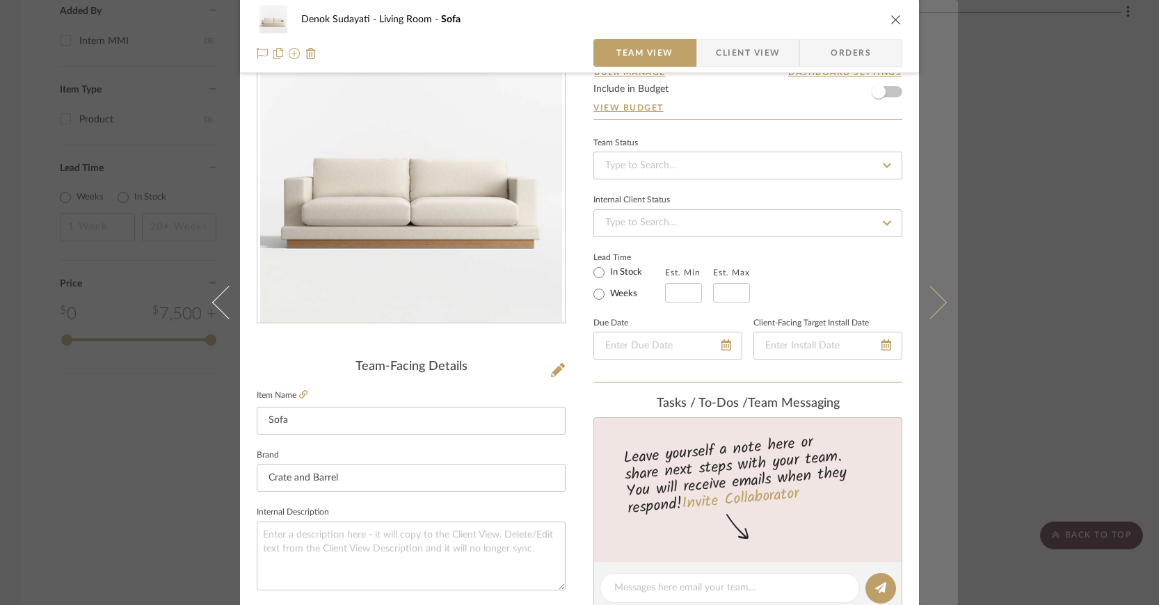
scroll to position [62, 0]
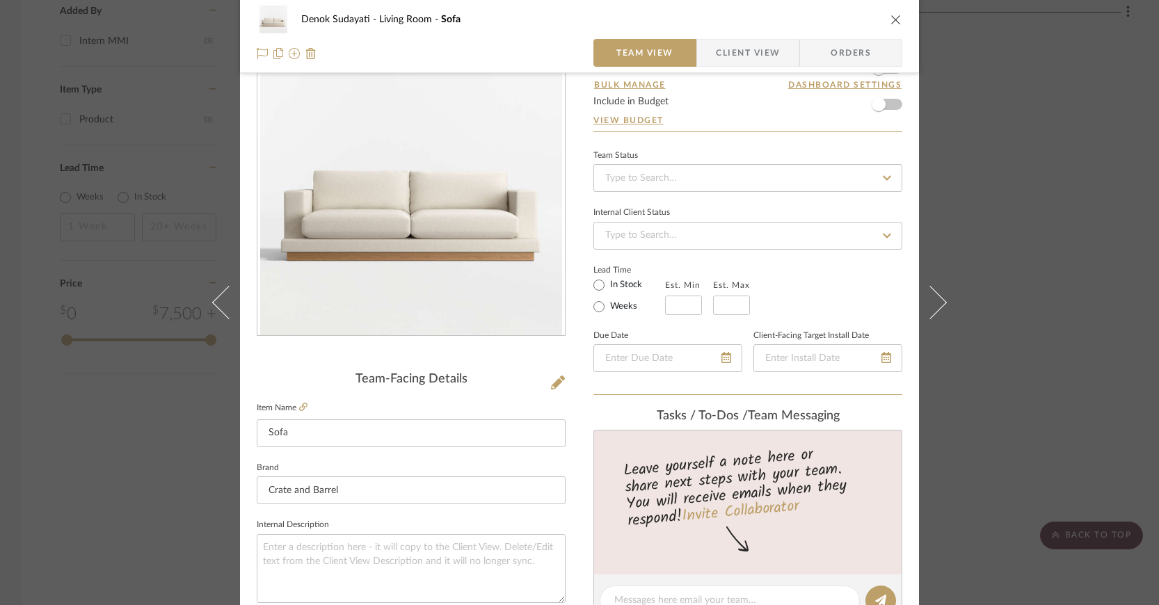
click at [716, 61] on span "Client View" at bounding box center [748, 53] width 64 height 28
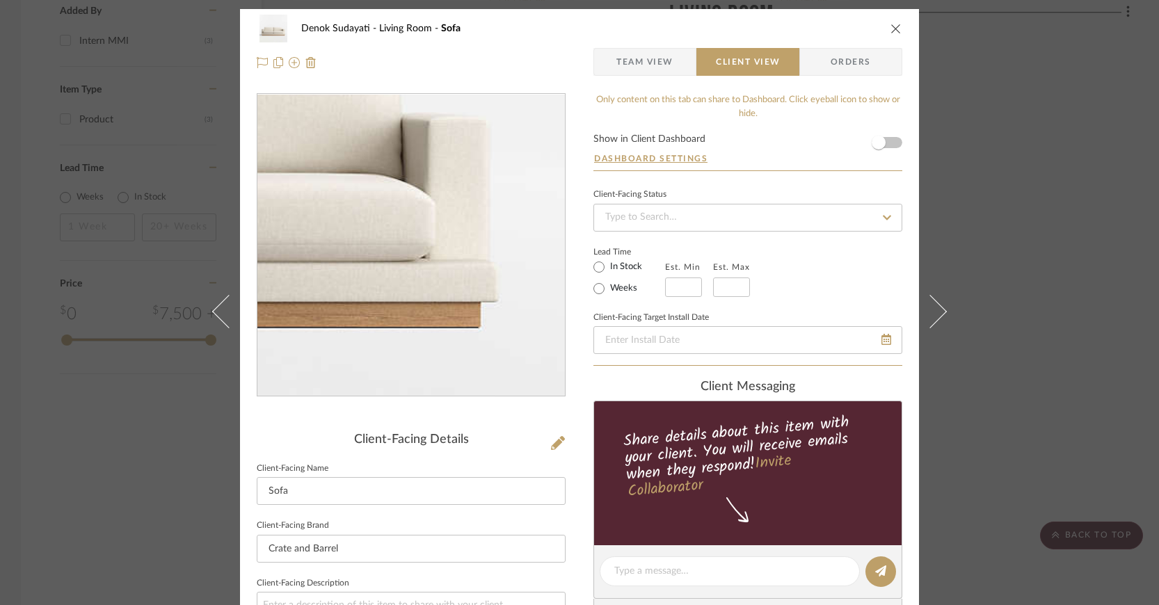
scroll to position [0, 0]
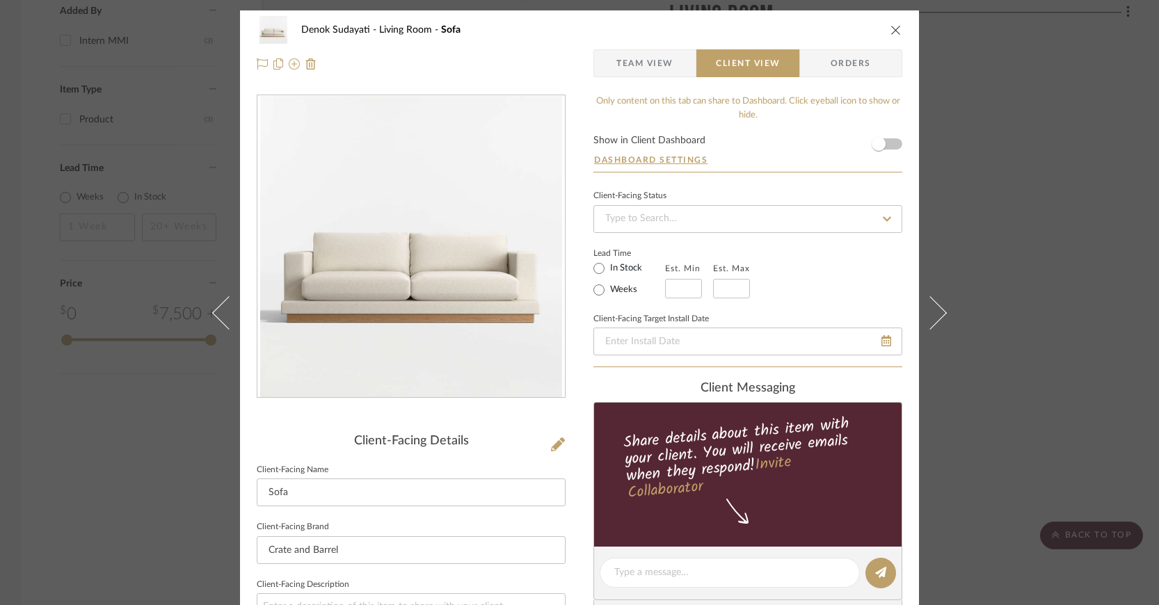
click at [891, 29] on icon "close" at bounding box center [896, 29] width 11 height 11
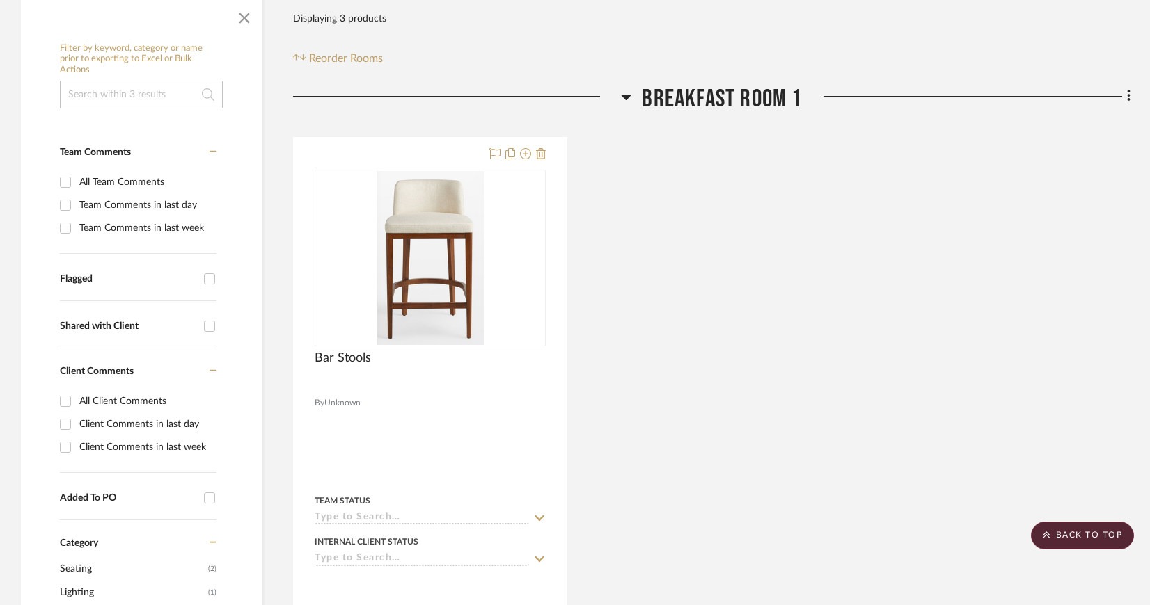
scroll to position [108, 0]
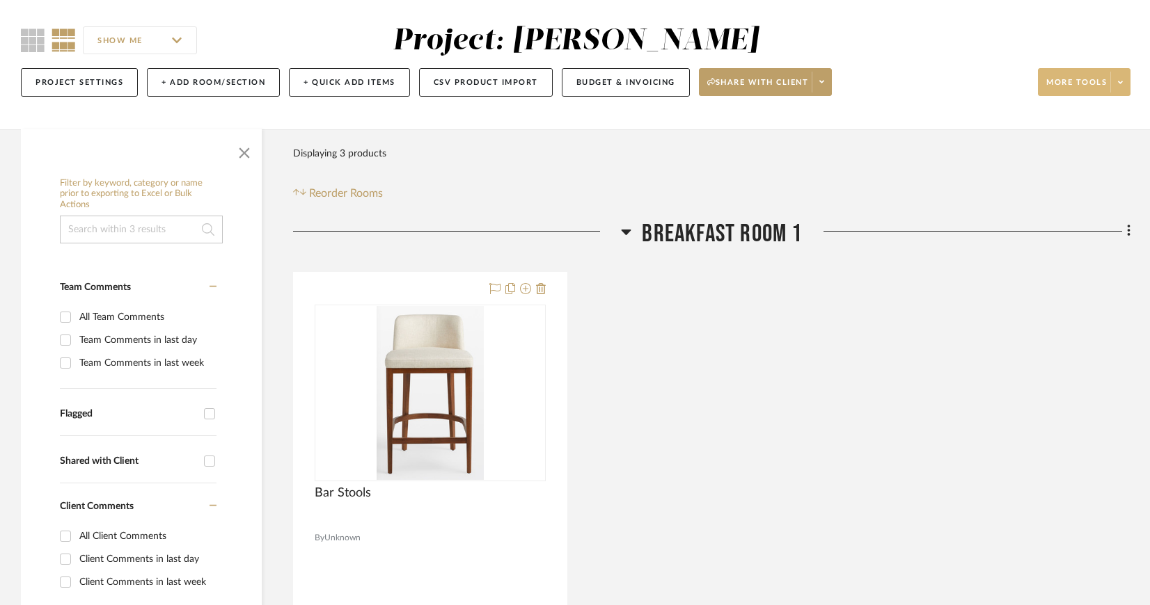
click at [1124, 79] on span at bounding box center [1119, 82] width 19 height 21
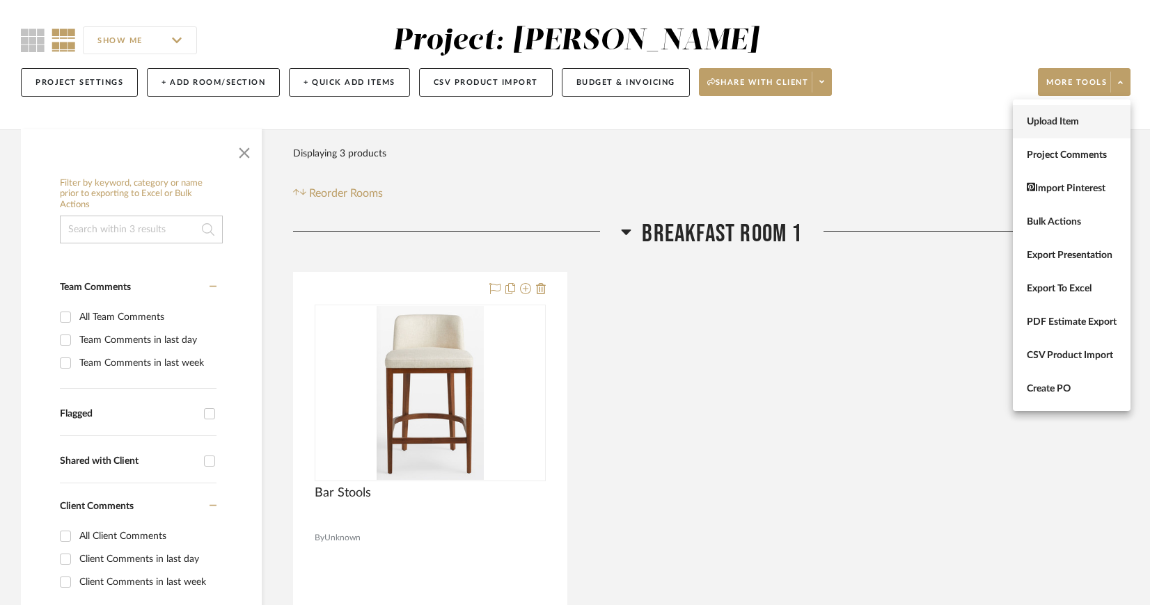
click at [1059, 116] on span "Upload Item" at bounding box center [1072, 122] width 90 height 12
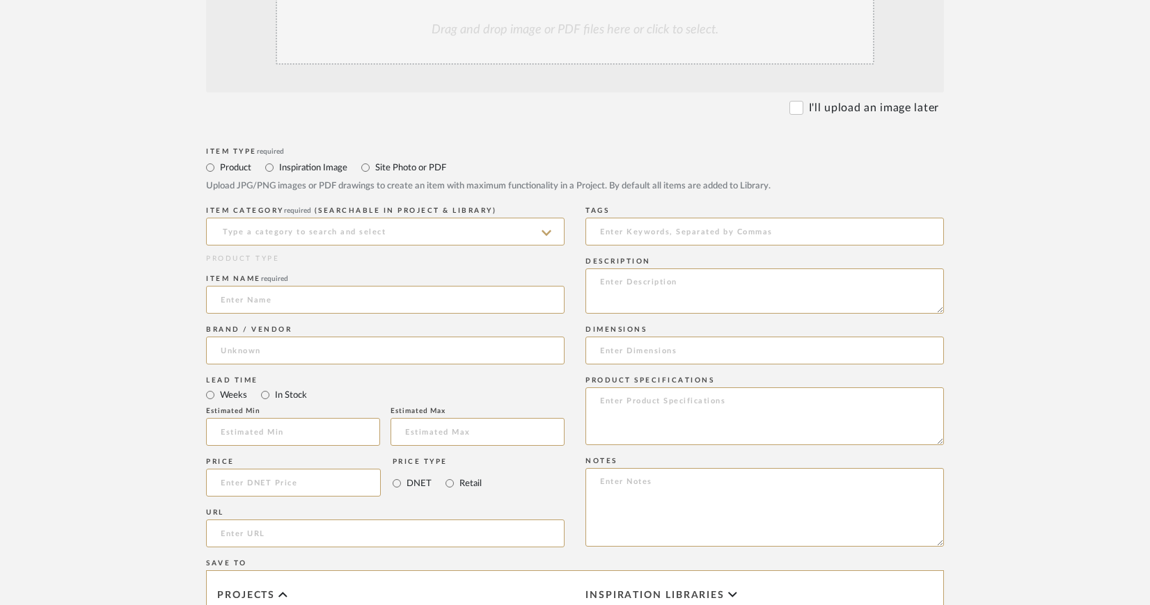
scroll to position [336, 0]
click at [549, 230] on icon at bounding box center [546, 233] width 10 height 6
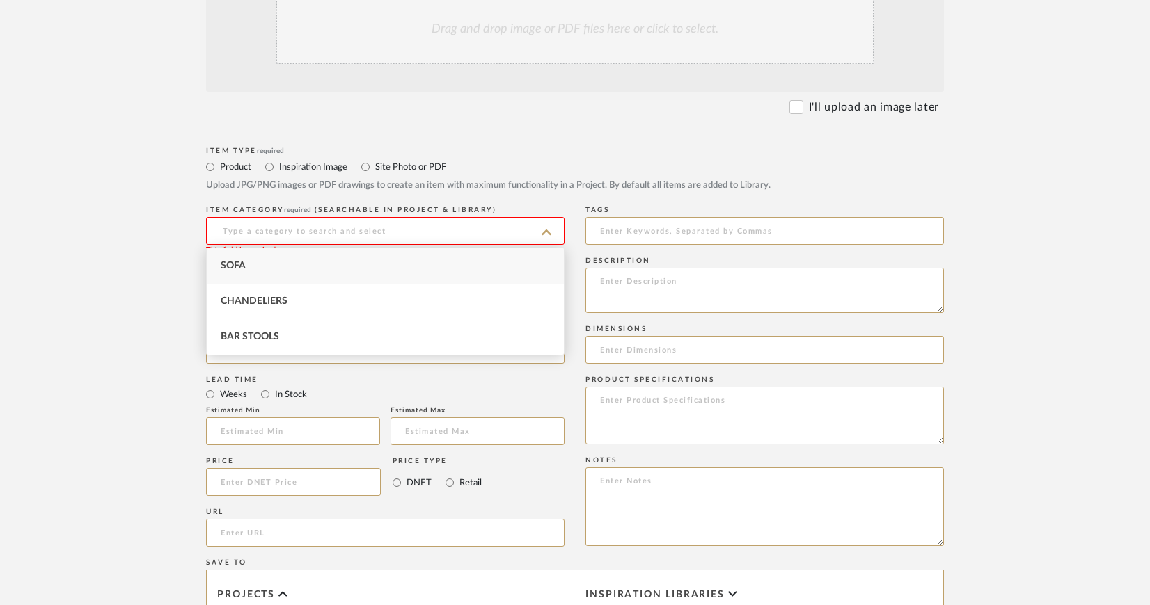
click at [549, 230] on icon at bounding box center [546, 232] width 10 height 11
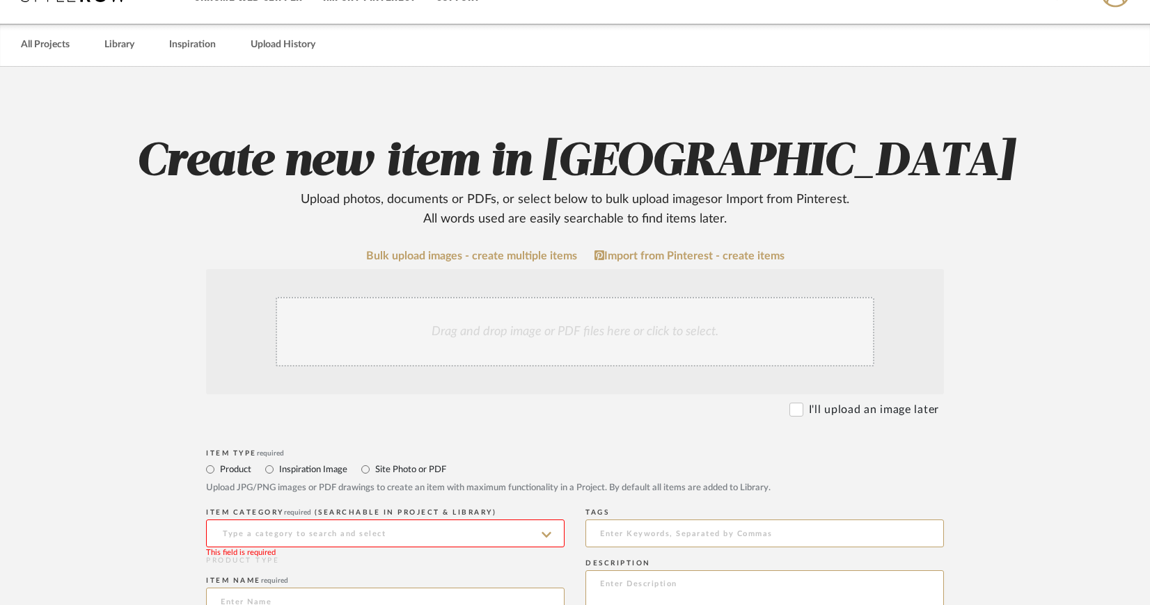
scroll to position [0, 0]
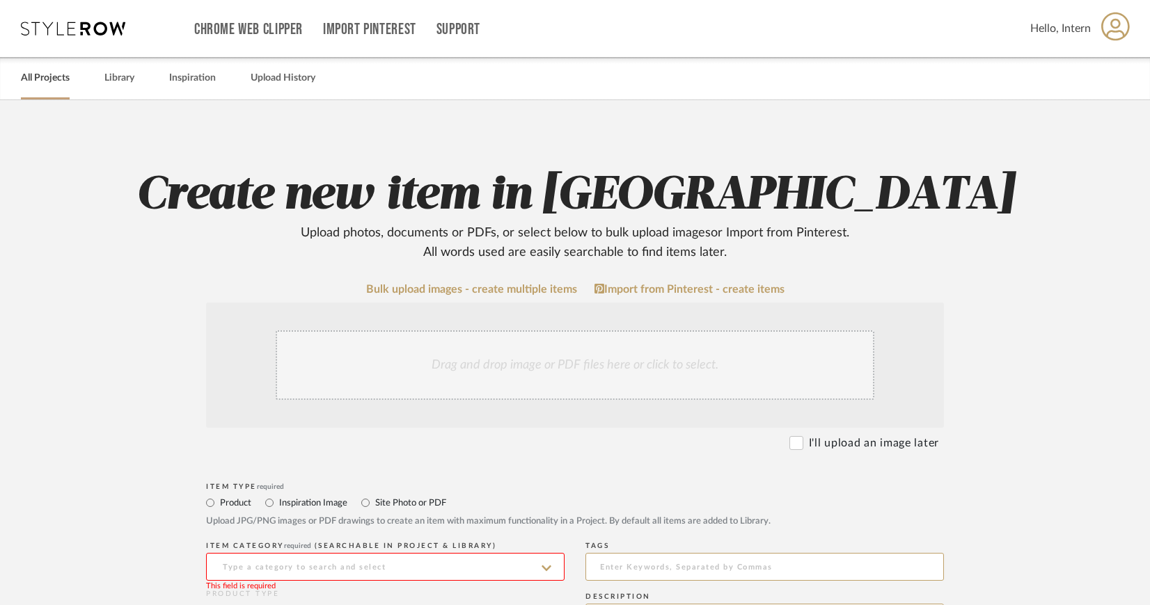
click at [26, 77] on link "All Projects" at bounding box center [45, 78] width 49 height 19
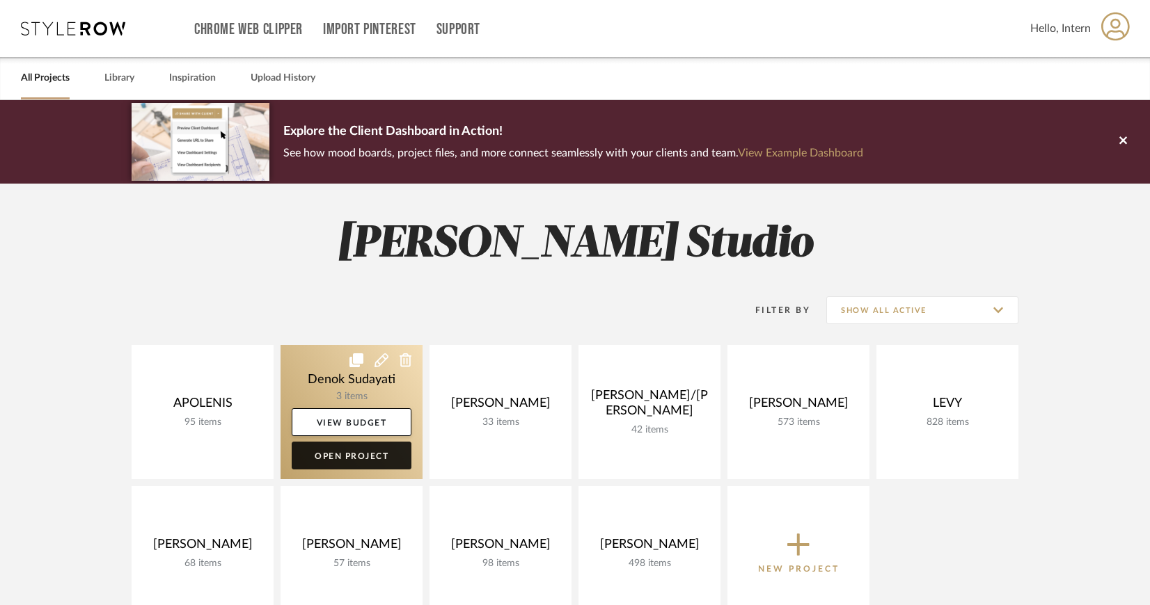
click at [364, 463] on link "Open Project" at bounding box center [352, 456] width 120 height 28
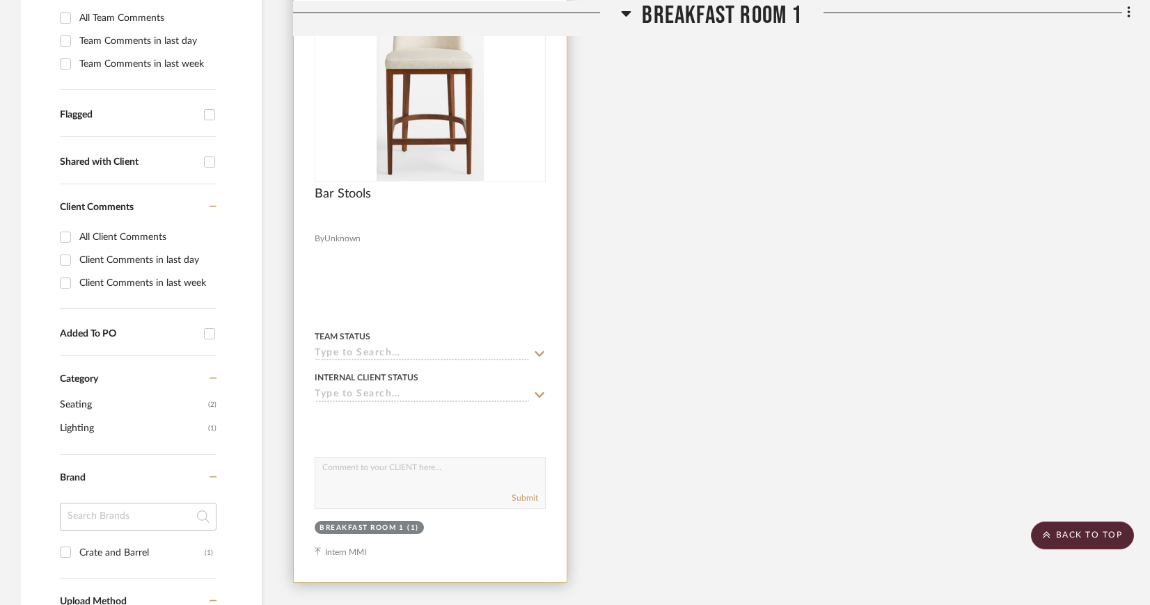
scroll to position [380, 0]
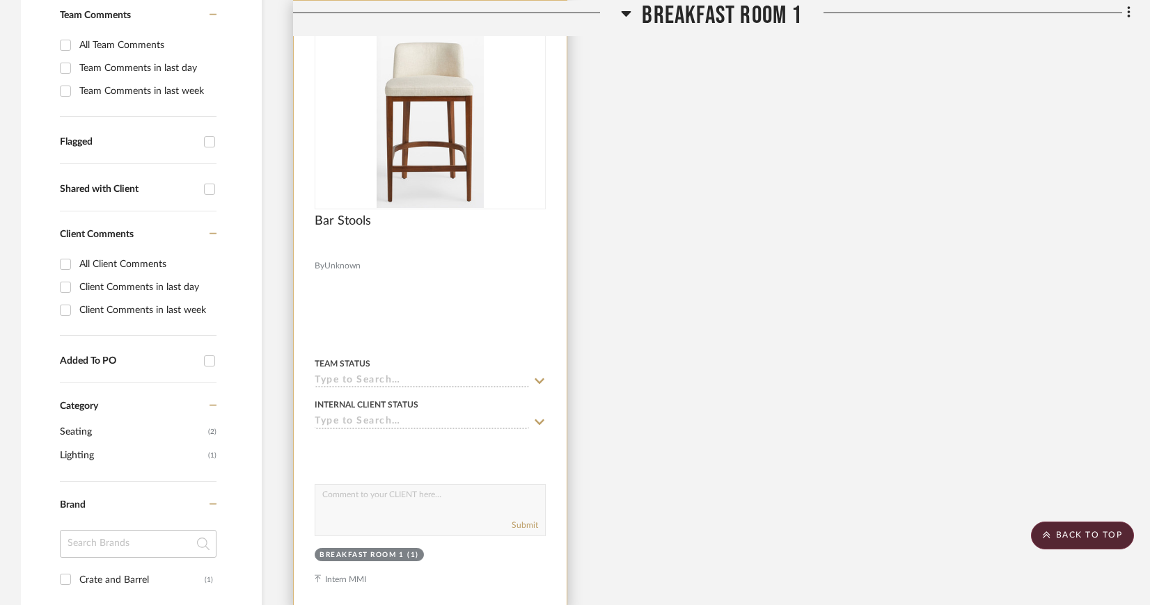
click at [433, 179] on img "0" at bounding box center [430, 121] width 107 height 174
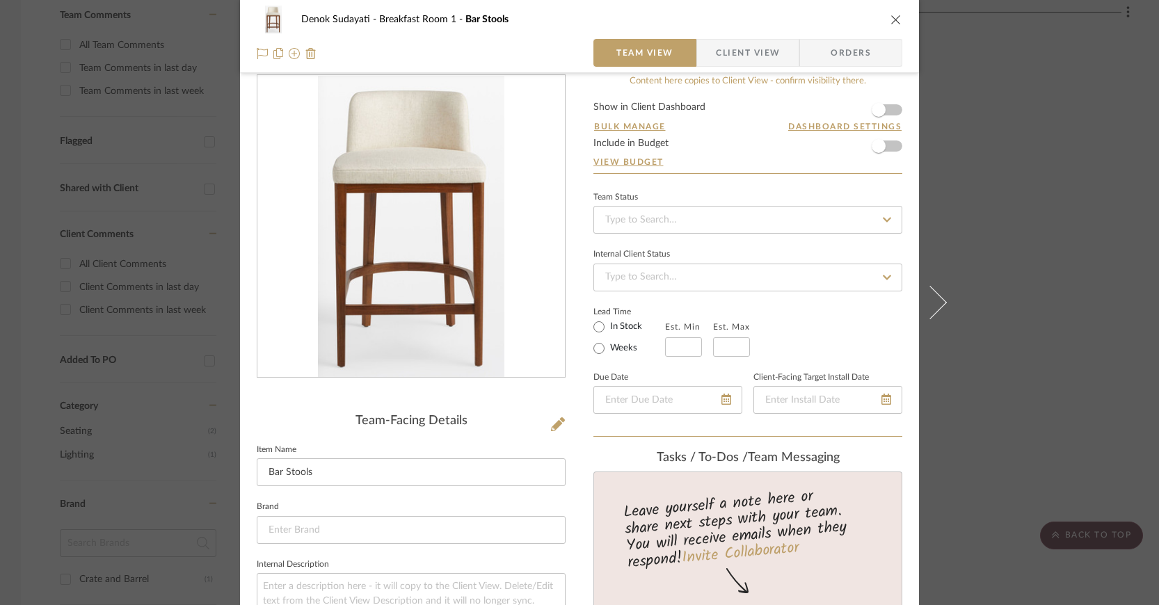
scroll to position [159, 0]
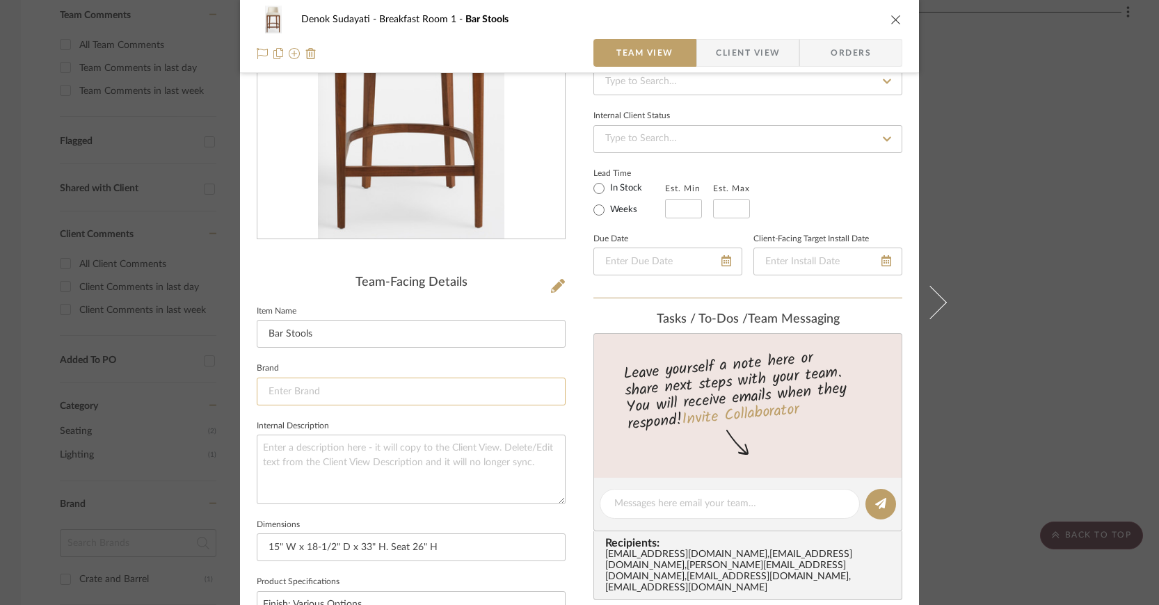
click at [499, 386] on input at bounding box center [411, 392] width 309 height 28
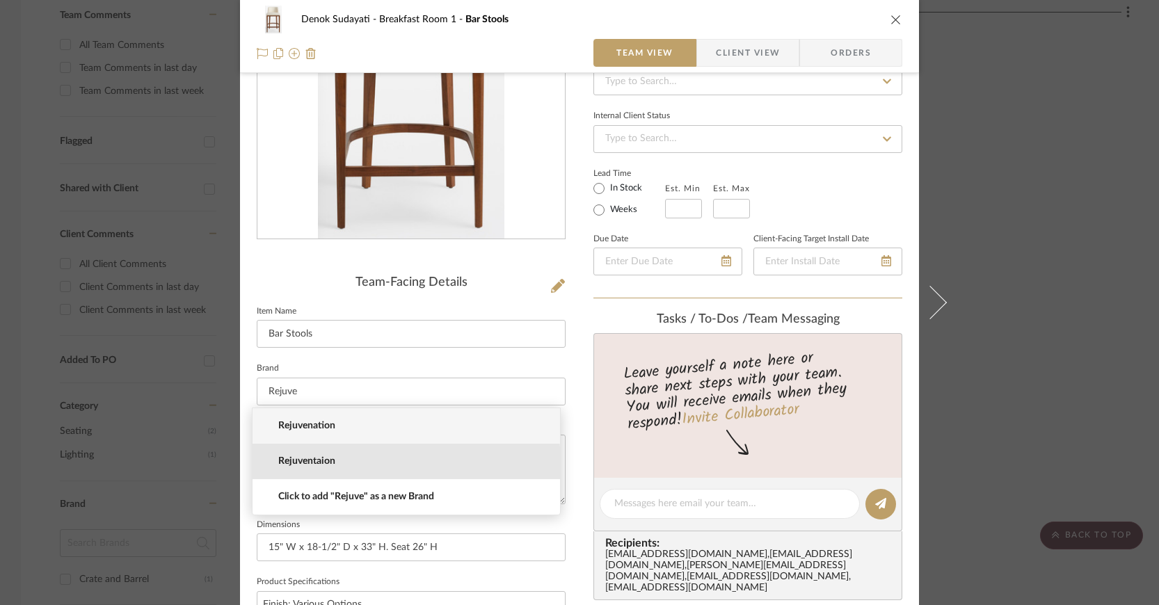
click at [328, 464] on span "Rejuventaion" at bounding box center [411, 462] width 267 height 12
type input "Rejuventaion"
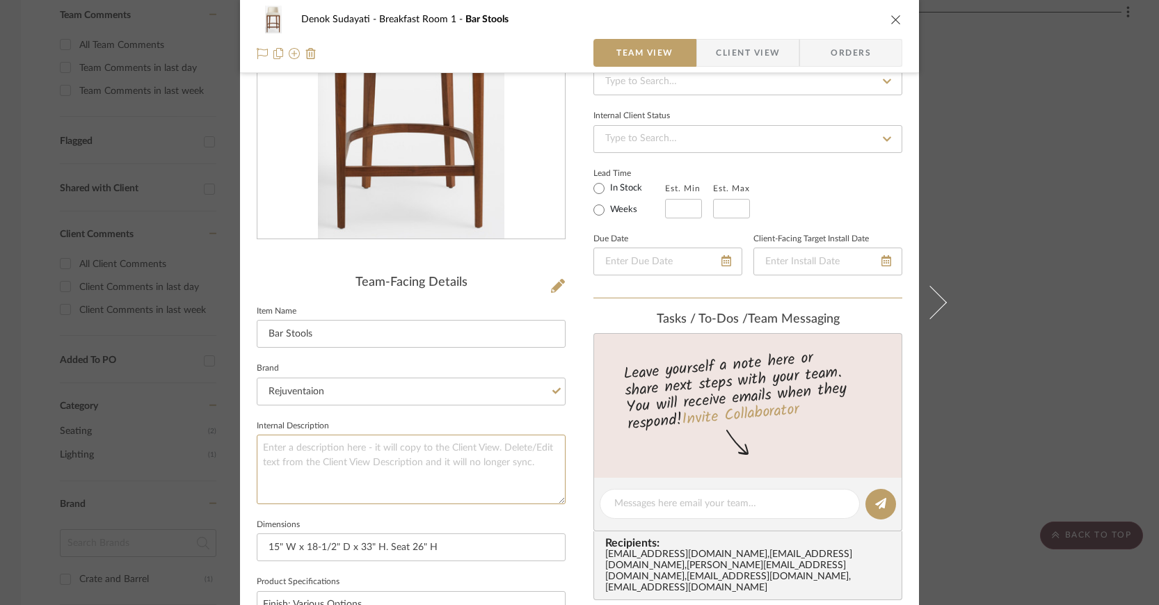
click at [328, 464] on textarea at bounding box center [411, 469] width 309 height 69
click at [374, 387] on input "Rejuventaion" at bounding box center [411, 392] width 309 height 28
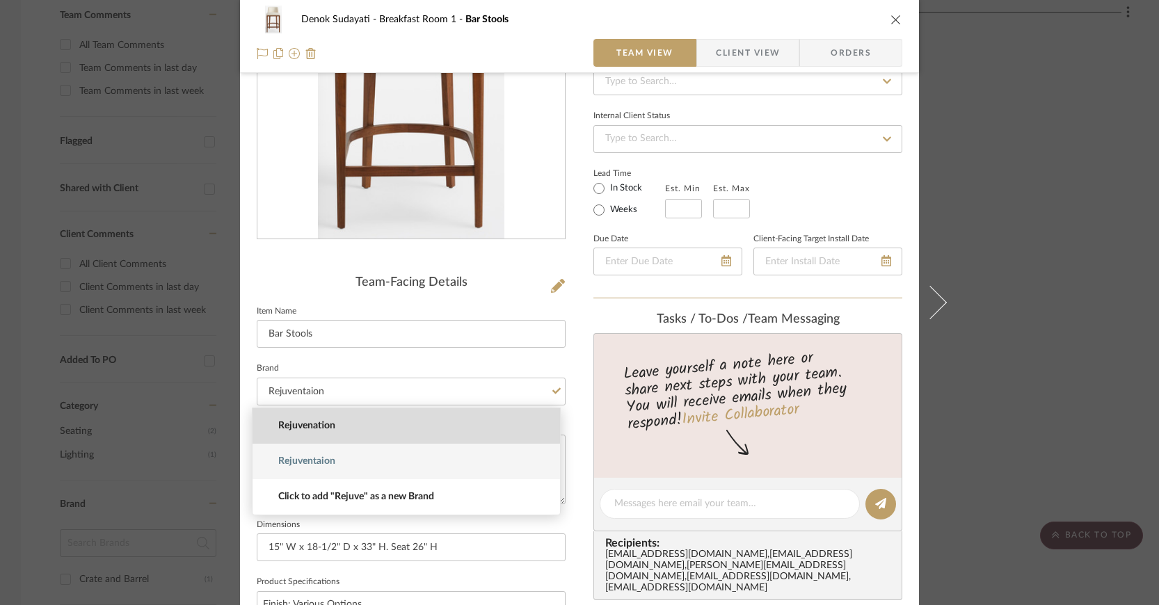
click at [322, 426] on div "Denok Sudayati Breakfast Room 1 Bar Stools Team View Client View Orders Team-Fa…" at bounding box center [579, 302] width 1159 height 605
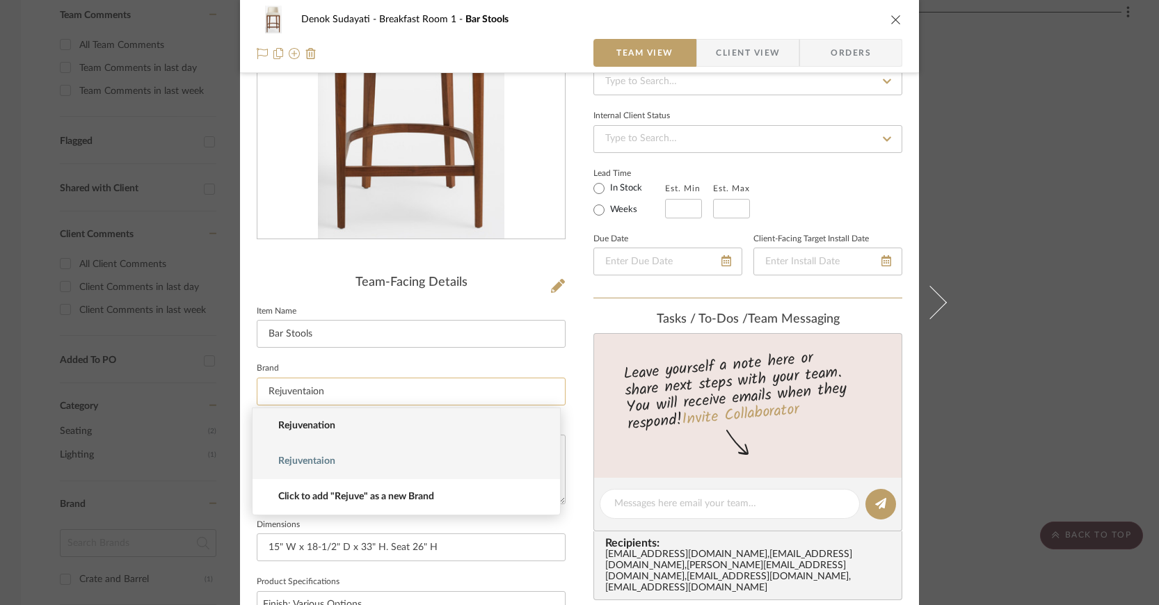
click at [333, 383] on input "Rejuventaion" at bounding box center [411, 392] width 309 height 28
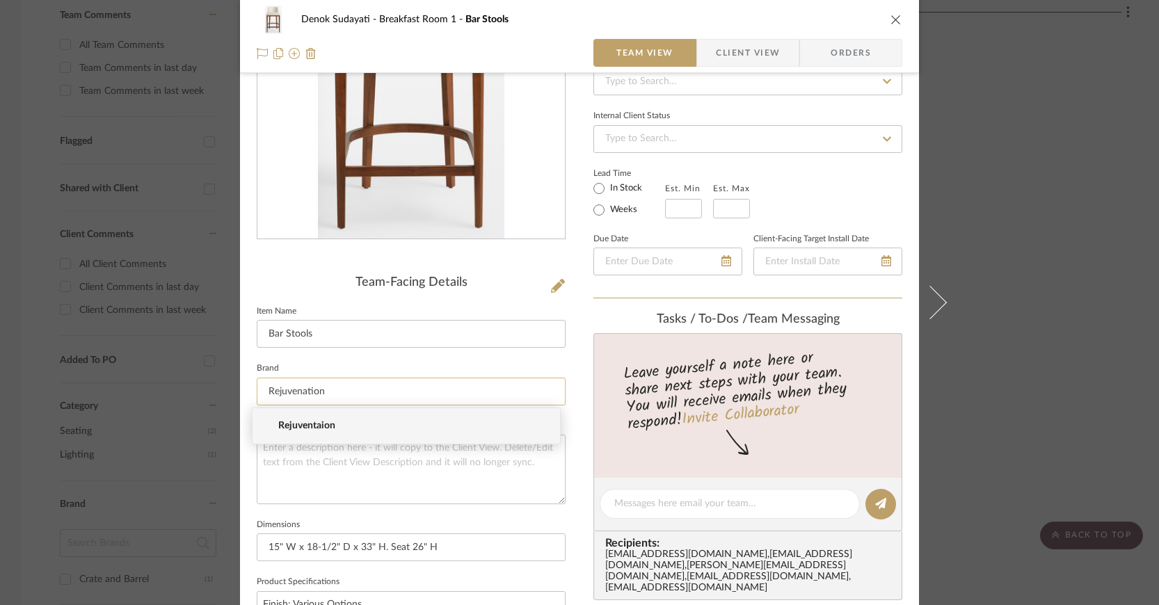
click at [360, 393] on input "Rejuvenation" at bounding box center [411, 392] width 309 height 28
type input "Rejuvenation"
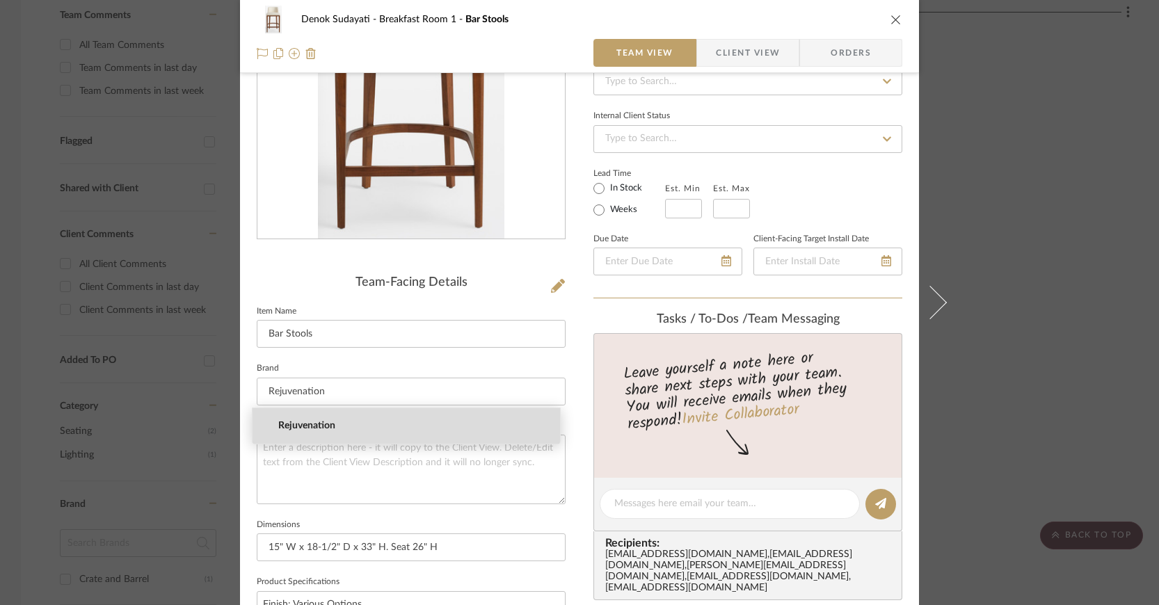
click at [333, 424] on span "Rejuvenation" at bounding box center [411, 426] width 267 height 12
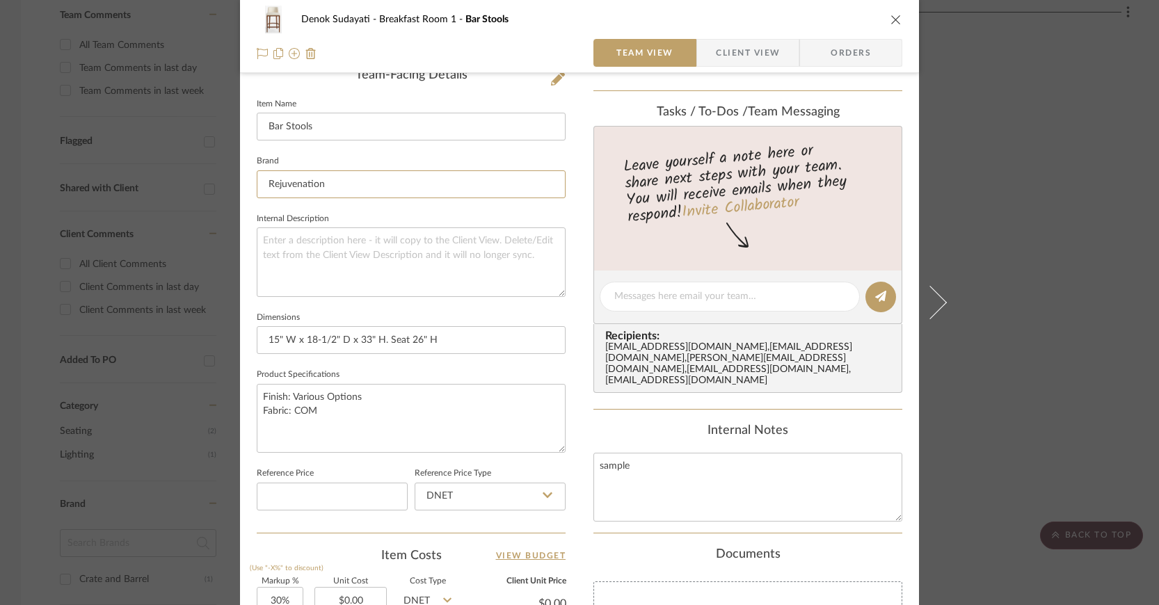
scroll to position [366, 0]
click at [258, 409] on textarea "Finish: Various Options Fabric: COM" at bounding box center [411, 418] width 309 height 69
drag, startPoint x: 258, startPoint y: 409, endPoint x: 314, endPoint y: 413, distance: 56.5
click at [313, 413] on textarea "Finish: Various Options Fabric: COM" at bounding box center [411, 418] width 309 height 69
click at [260, 393] on textarea "Finish: Various Options" at bounding box center [411, 418] width 309 height 69
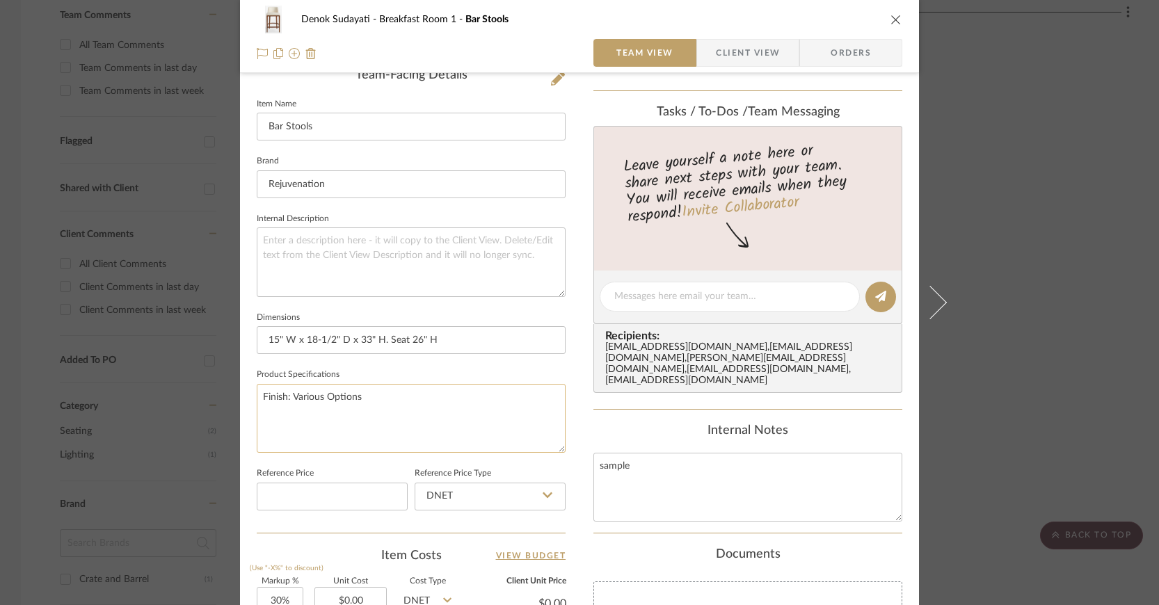
paste textarea "Fabric: COM"
type textarea "Fabric: COM Finish: Various Options"
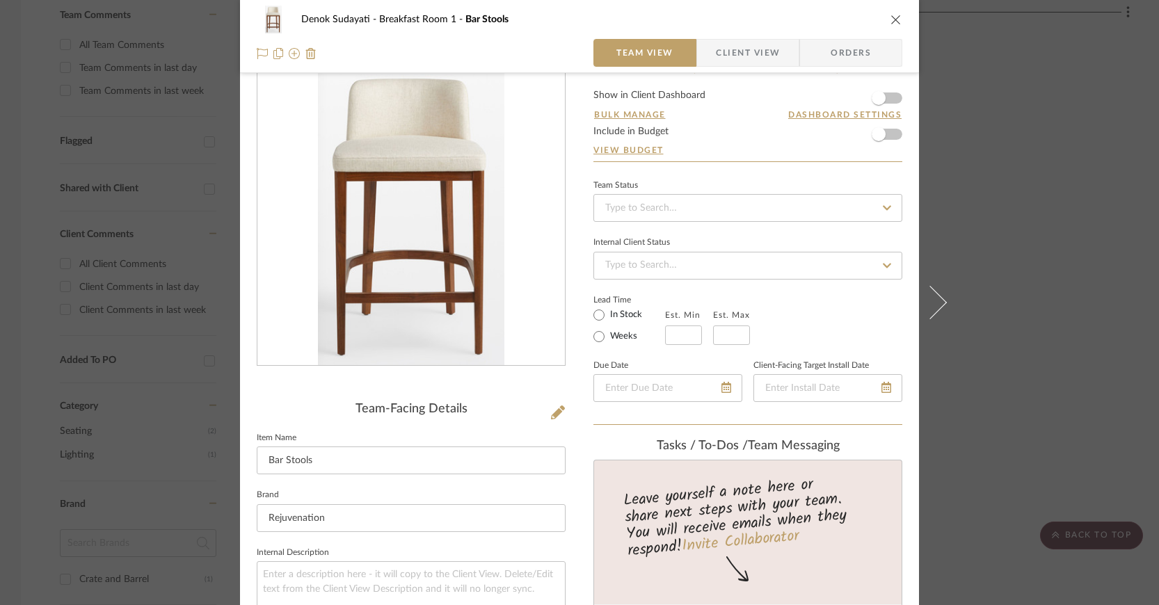
scroll to position [0, 0]
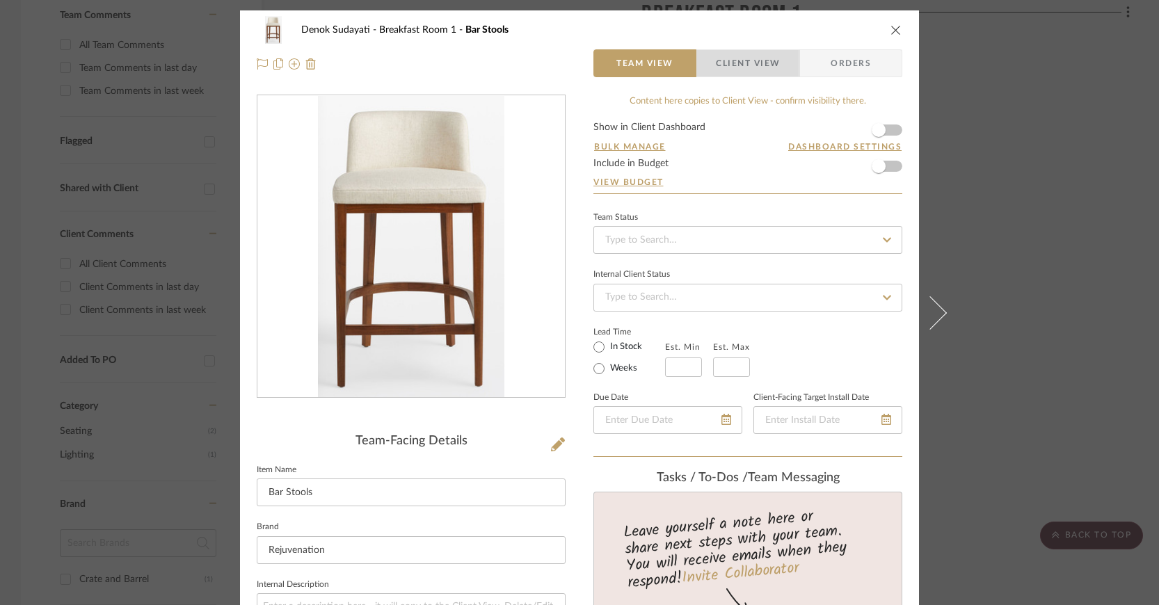
click at [725, 64] on span "Client View" at bounding box center [748, 63] width 64 height 28
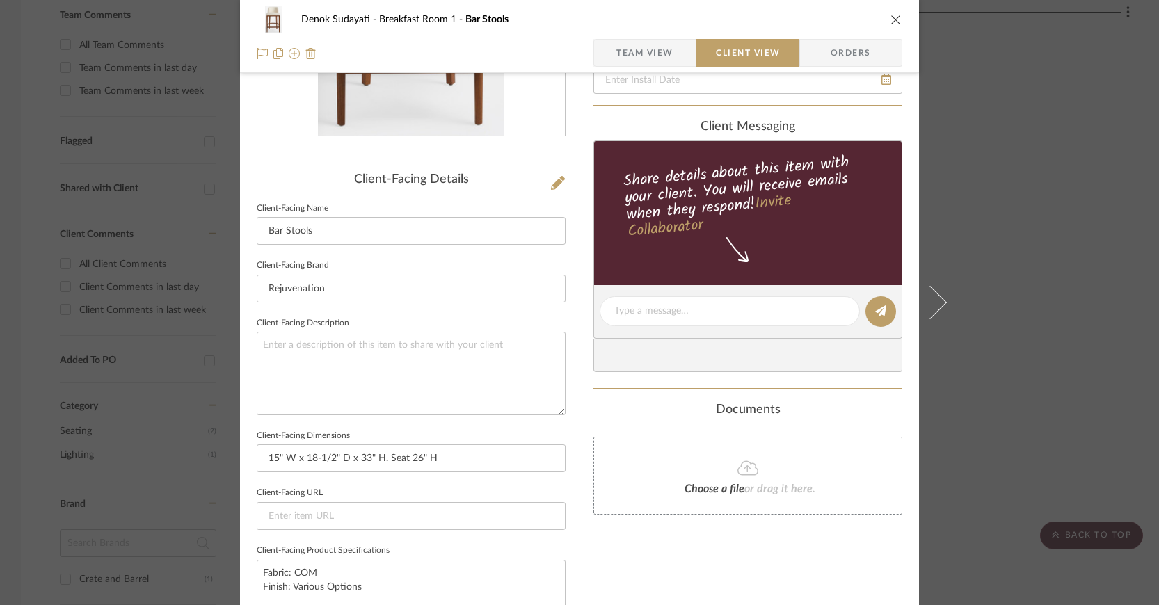
scroll to position [264, 0]
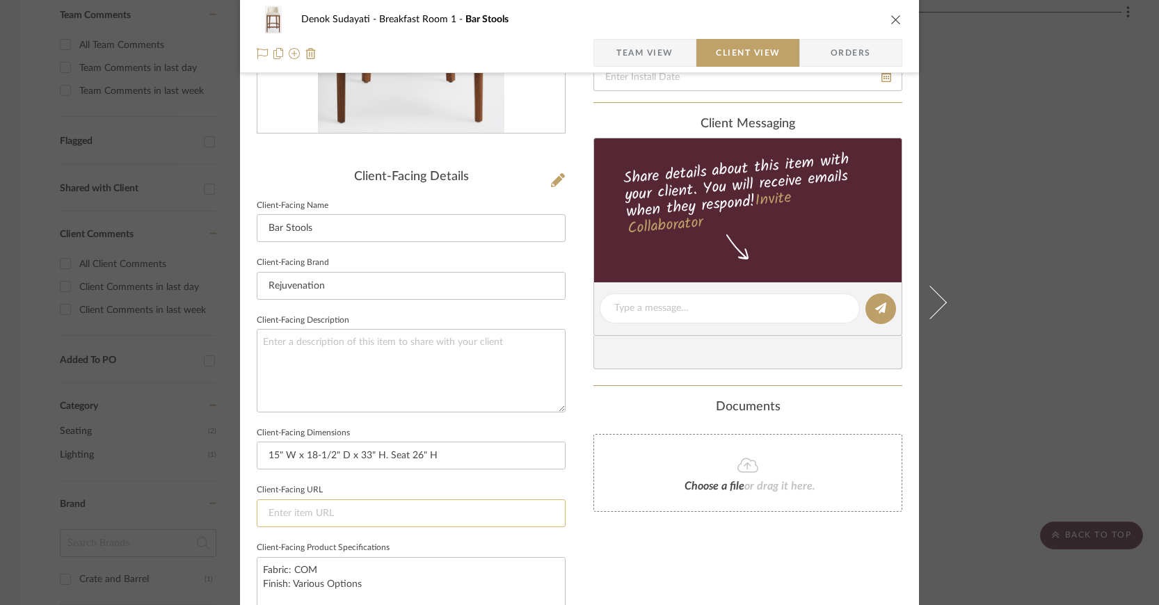
click at [327, 509] on input at bounding box center [411, 514] width 309 height 28
paste input "https://www.rejuvenation.com/products/arrol-counter-stool/"
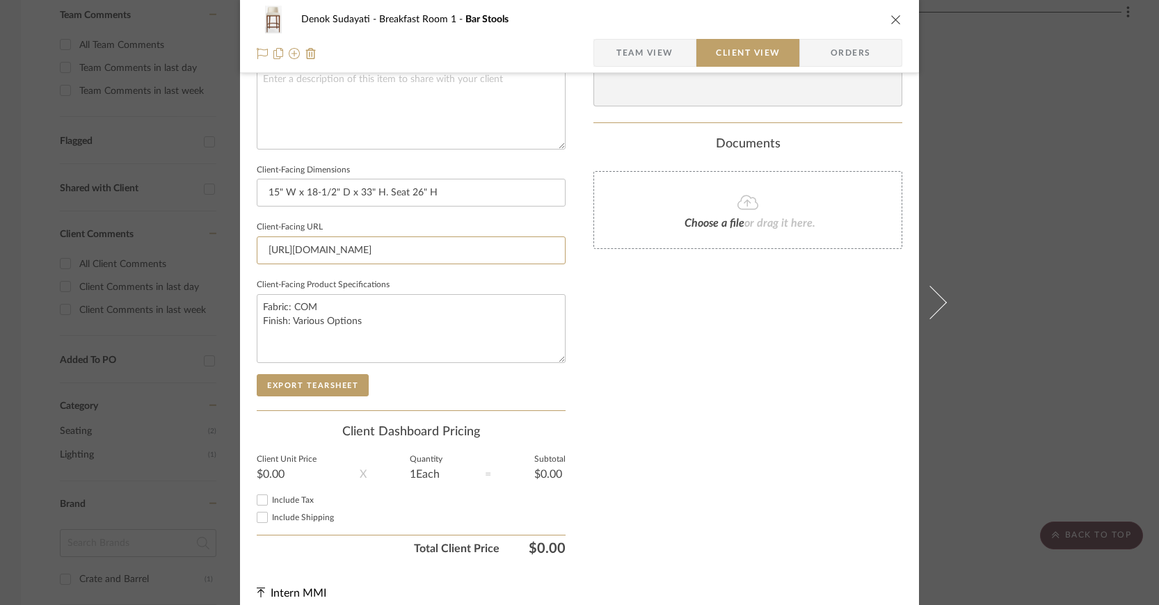
scroll to position [540, 0]
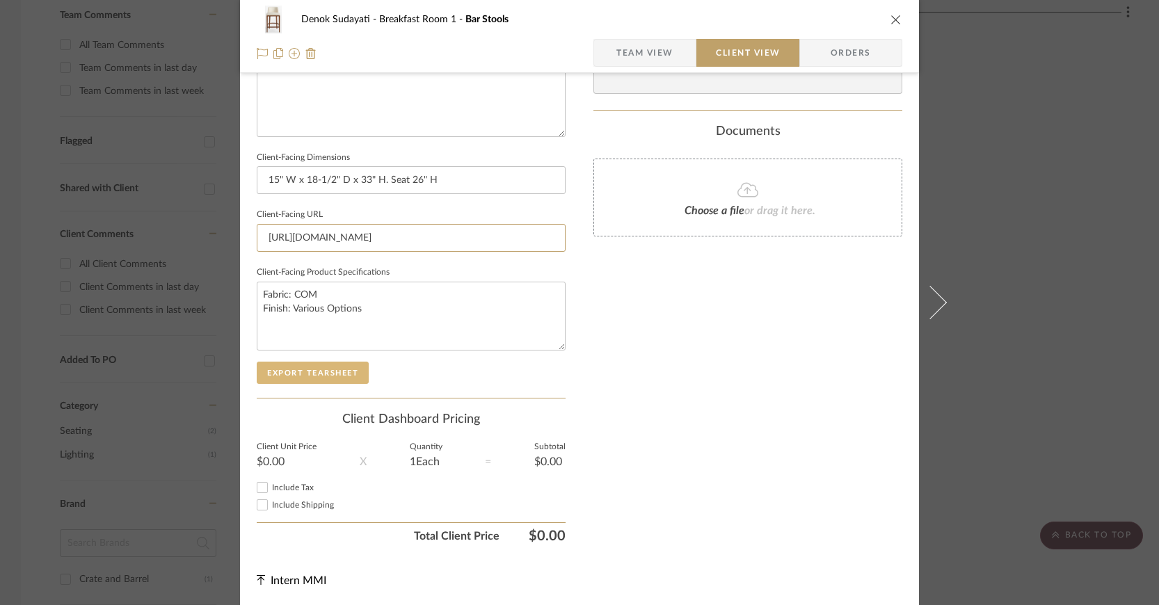
type input "https://www.rejuvenation.com/products/arrol-counter-stool/"
click at [342, 373] on button "Export Tearsheet" at bounding box center [313, 373] width 112 height 22
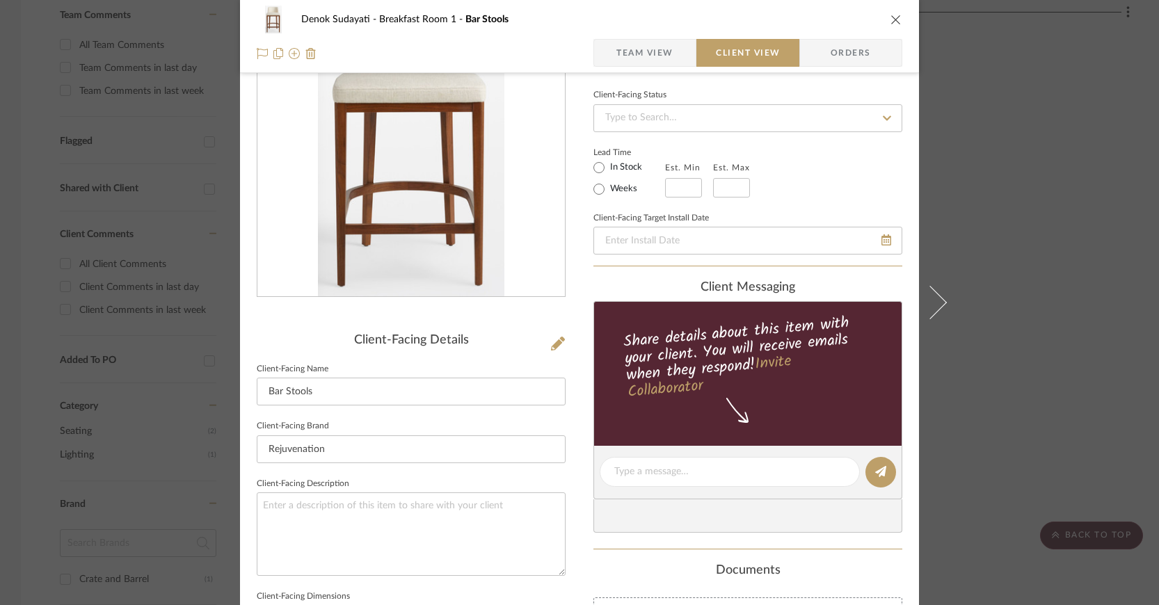
scroll to position [125, 0]
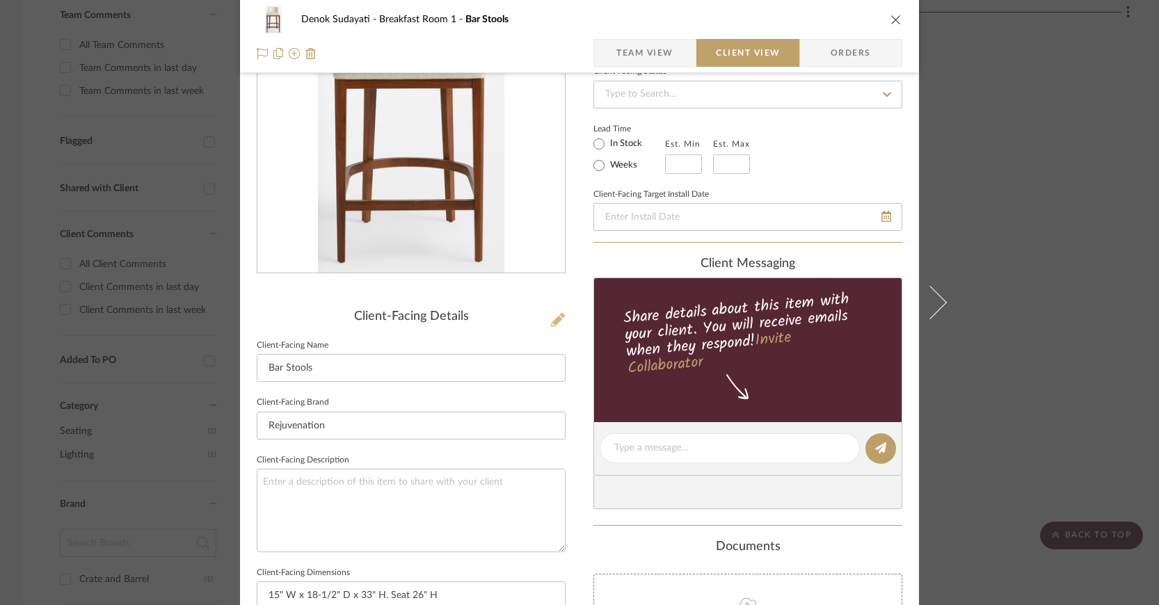
click at [557, 320] on icon at bounding box center [558, 320] width 14 height 14
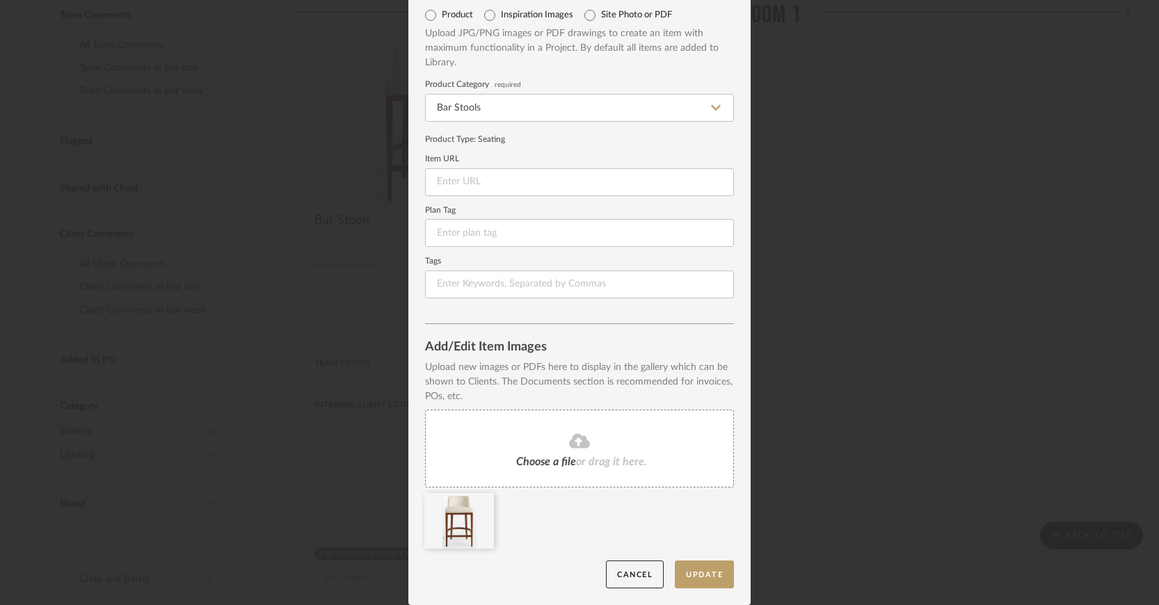
scroll to position [55, 0]
click at [626, 578] on button "Cancel" at bounding box center [635, 578] width 58 height 29
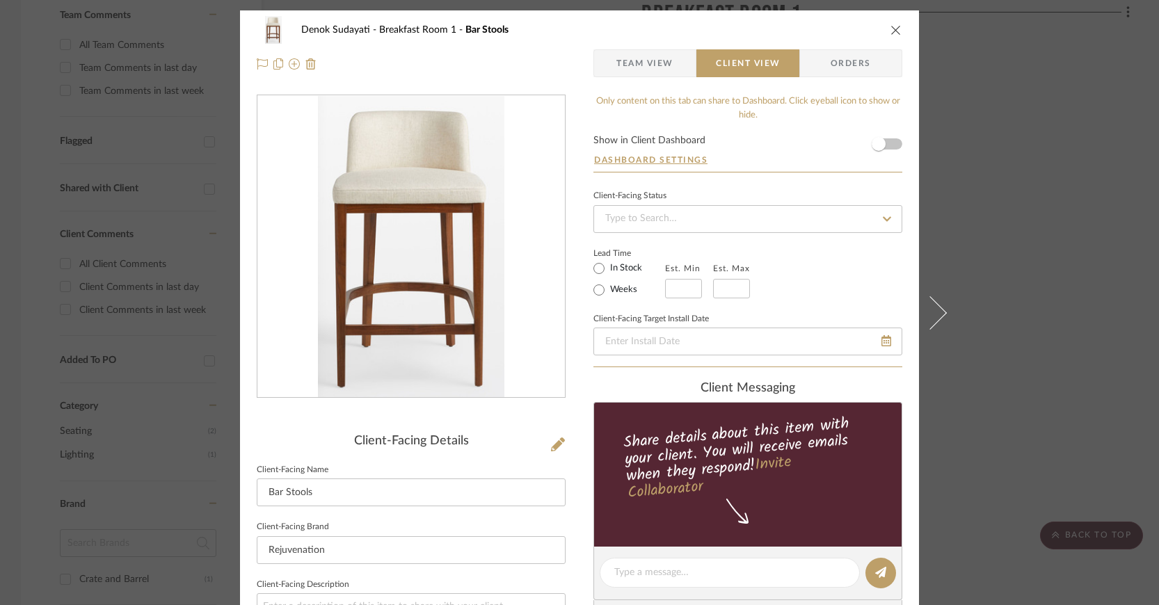
click at [626, 578] on div "Only content on this tab can share to Dashboard. Click eyeball icon to show or …" at bounding box center [748, 593] width 309 height 996
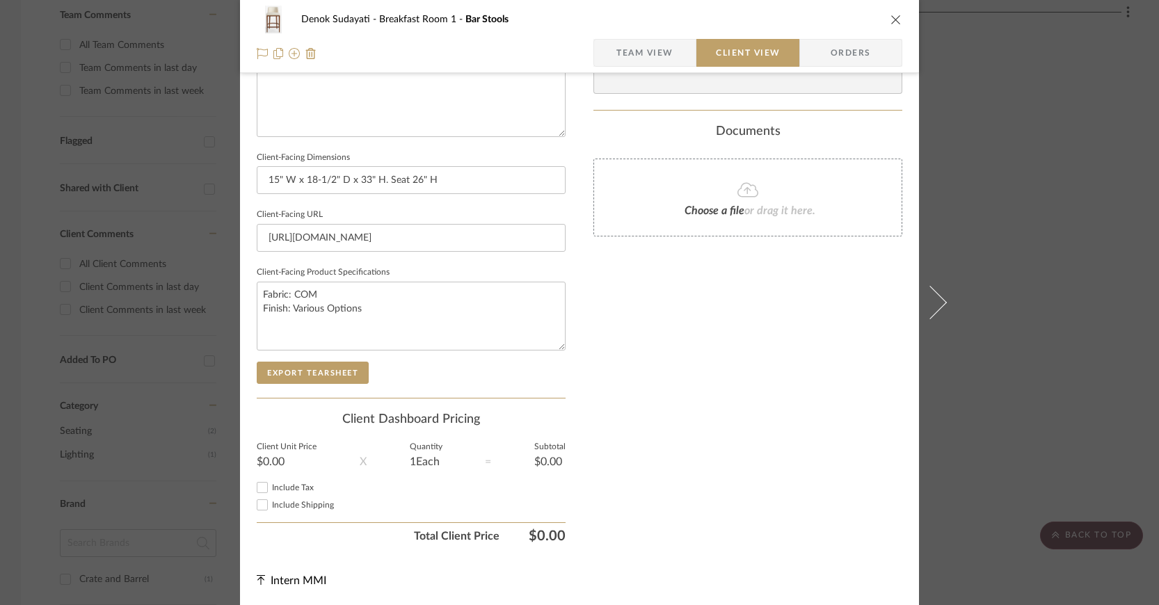
scroll to position [133, 0]
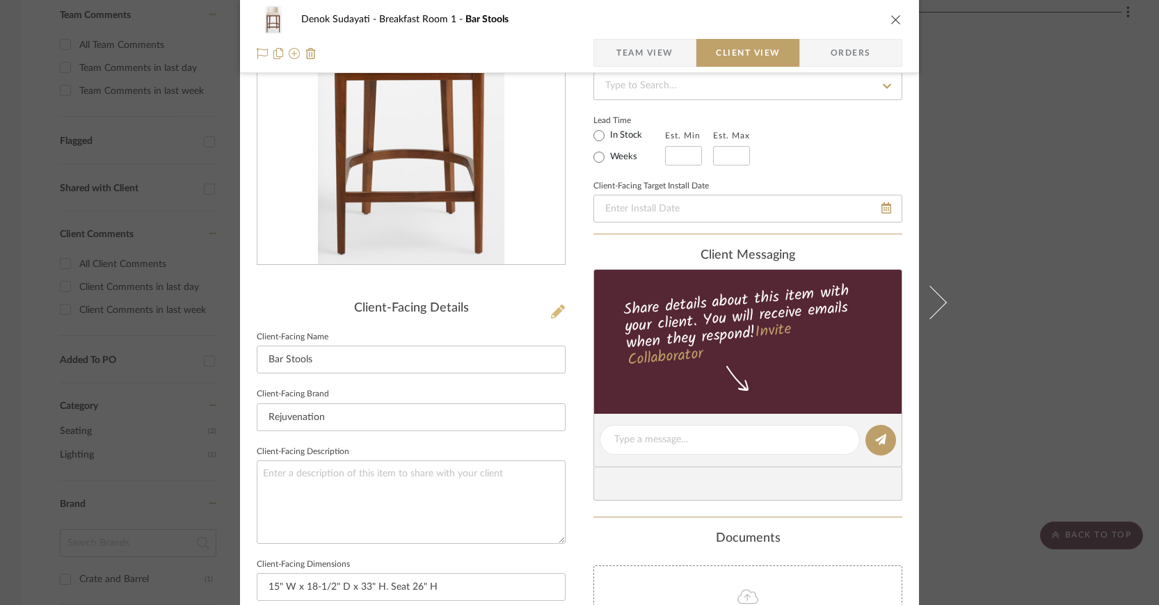
click at [551, 318] on icon at bounding box center [558, 312] width 14 height 14
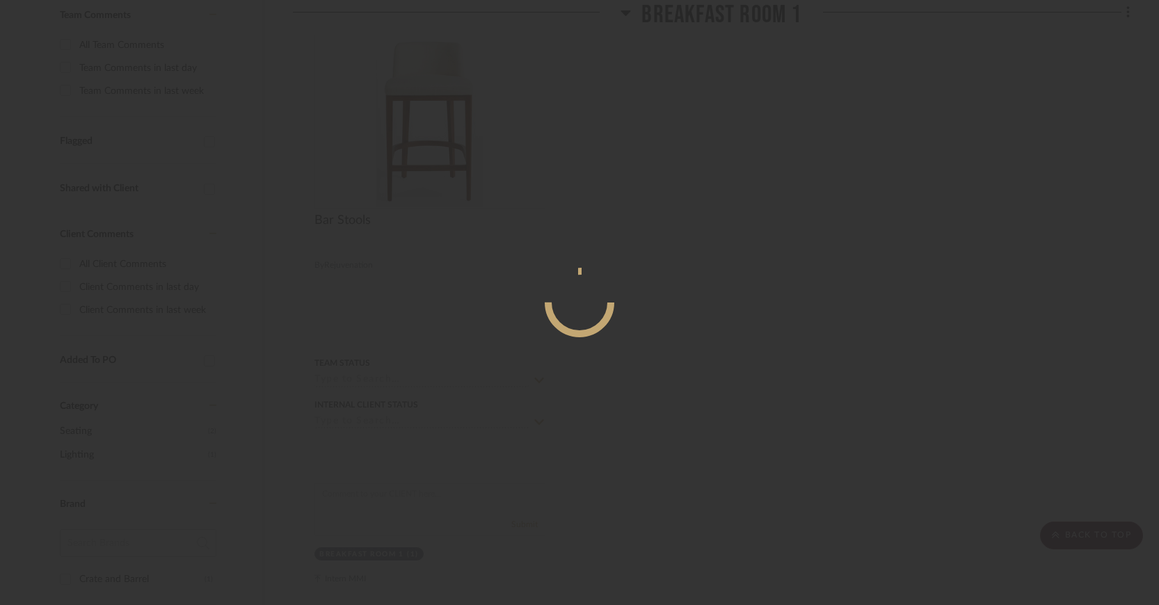
scroll to position [0, 0]
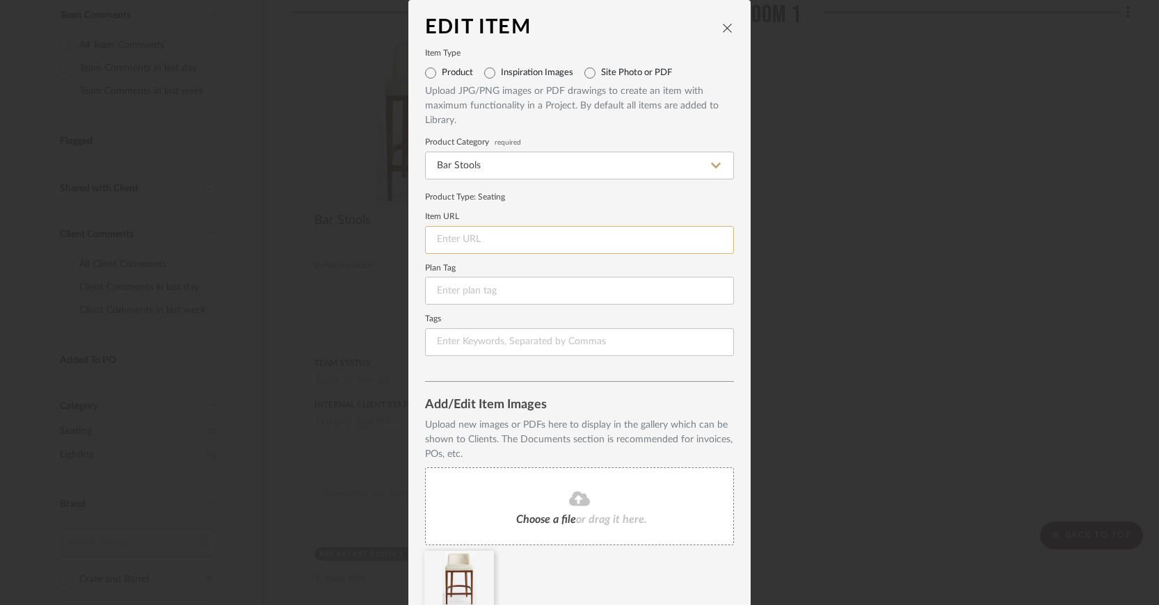
click at [497, 241] on input at bounding box center [579, 240] width 309 height 28
click at [543, 239] on input "[URL][DOMAIN_NAME][PERSON_NAME]" at bounding box center [579, 240] width 309 height 28
click at [550, 236] on input "[URL][DOMAIN_NAME][PERSON_NAME]" at bounding box center [579, 240] width 309 height 28
type input "https://www.visualcomfort./cora-medium-waterfall-chandelier-chc5911/#2461=36841"
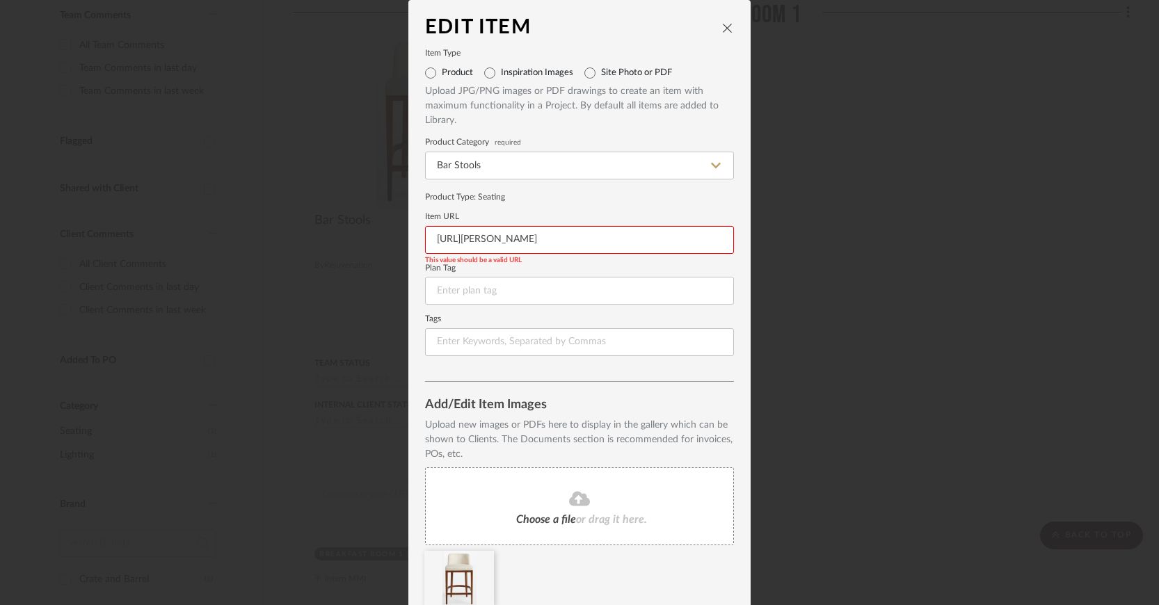
scroll to position [0, 87]
drag, startPoint x: 428, startPoint y: 237, endPoint x: 843, endPoint y: 241, distance: 414.8
click at [843, 241] on div "Edit Item Item Type Product Inspiration Images Site Photo or PDF Upload JPG/PNG…" at bounding box center [579, 302] width 1159 height 605
click at [457, 237] on input at bounding box center [579, 240] width 309 height 28
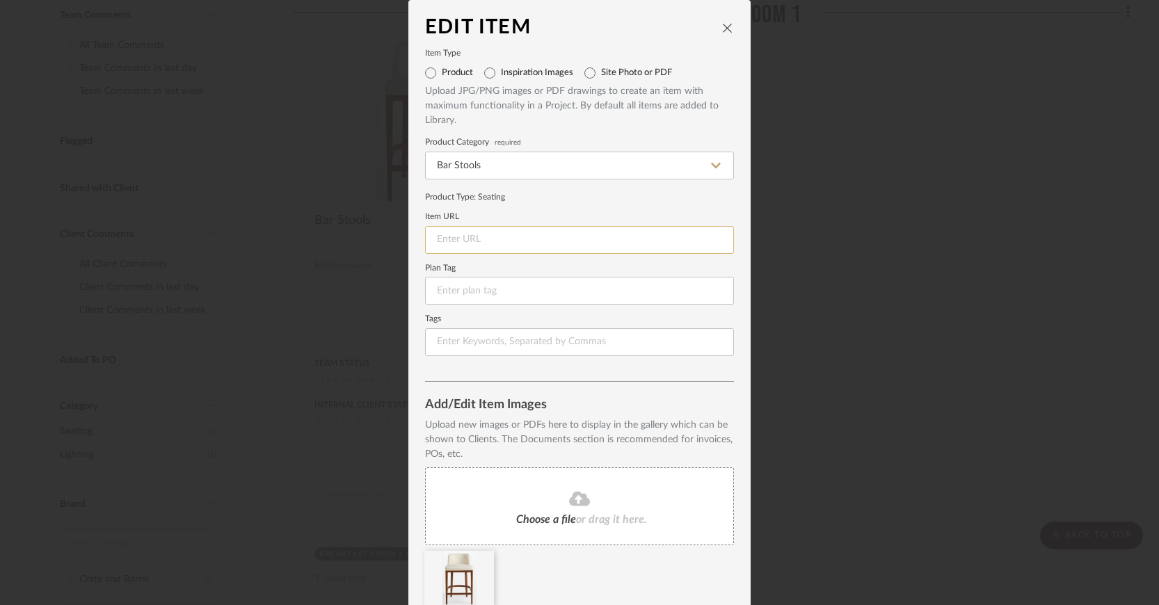
paste input "https://www.rejuvenation.com/products/arrol-counter-stool/"
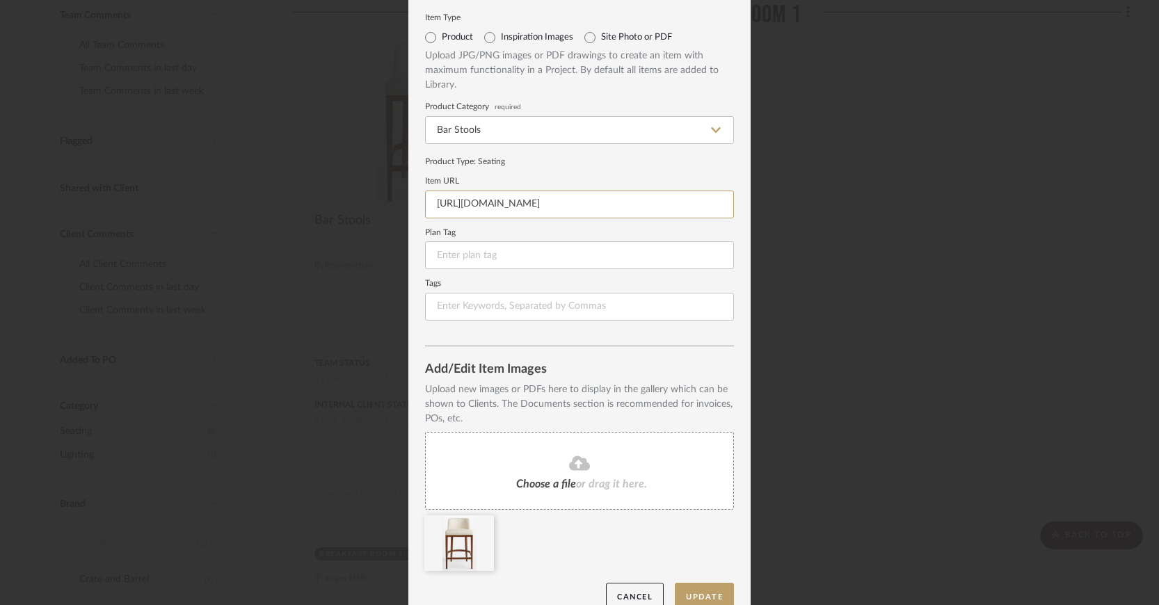
scroll to position [58, 0]
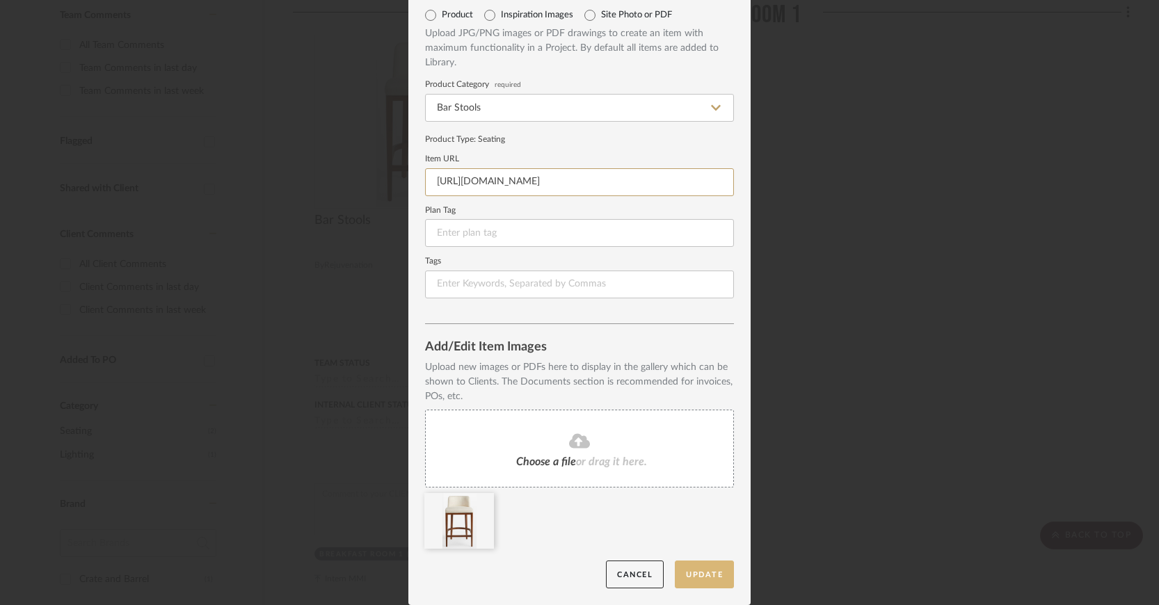
type input "https://www.rejuvenation.com/products/arrol-counter-stool/"
click at [706, 576] on button "Update" at bounding box center [704, 575] width 59 height 29
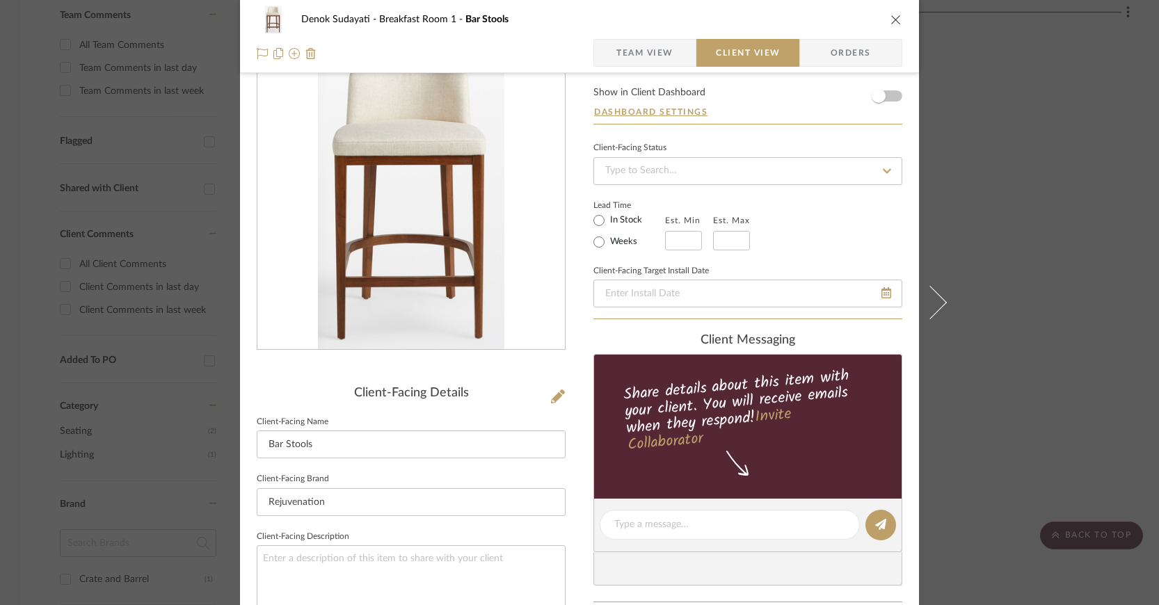
scroll to position [0, 0]
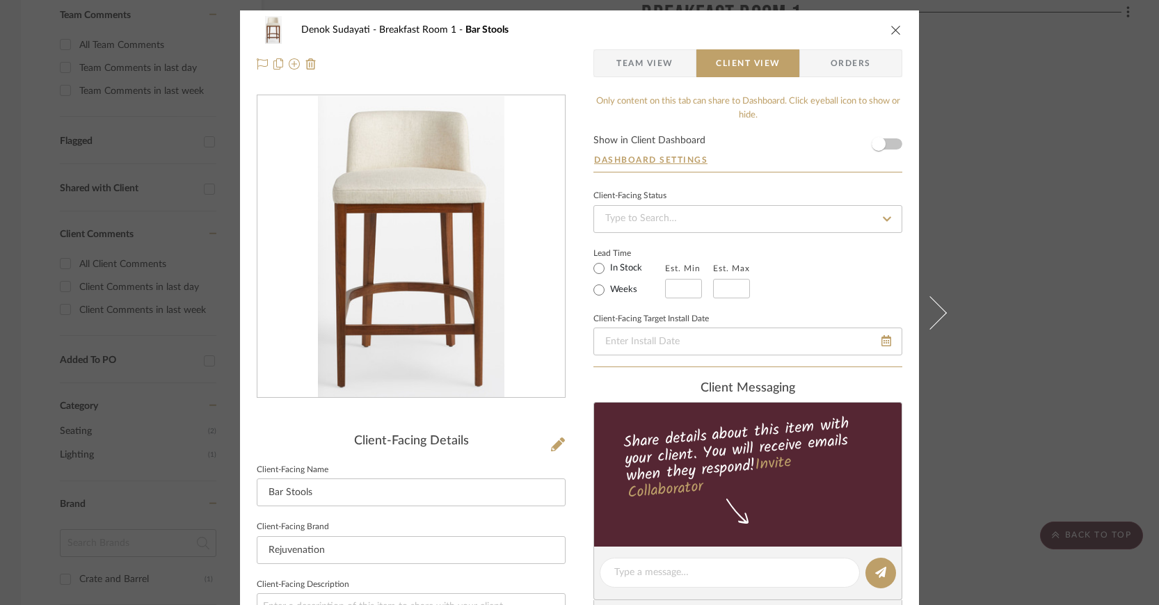
click at [891, 26] on icon "close" at bounding box center [896, 29] width 11 height 11
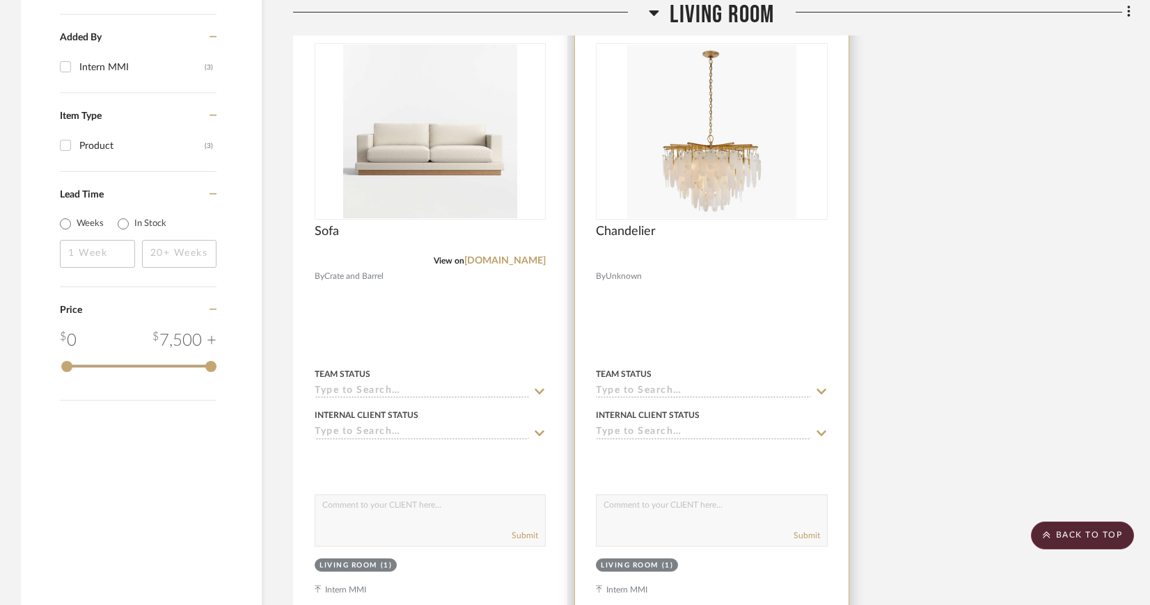
scroll to position [1043, 0]
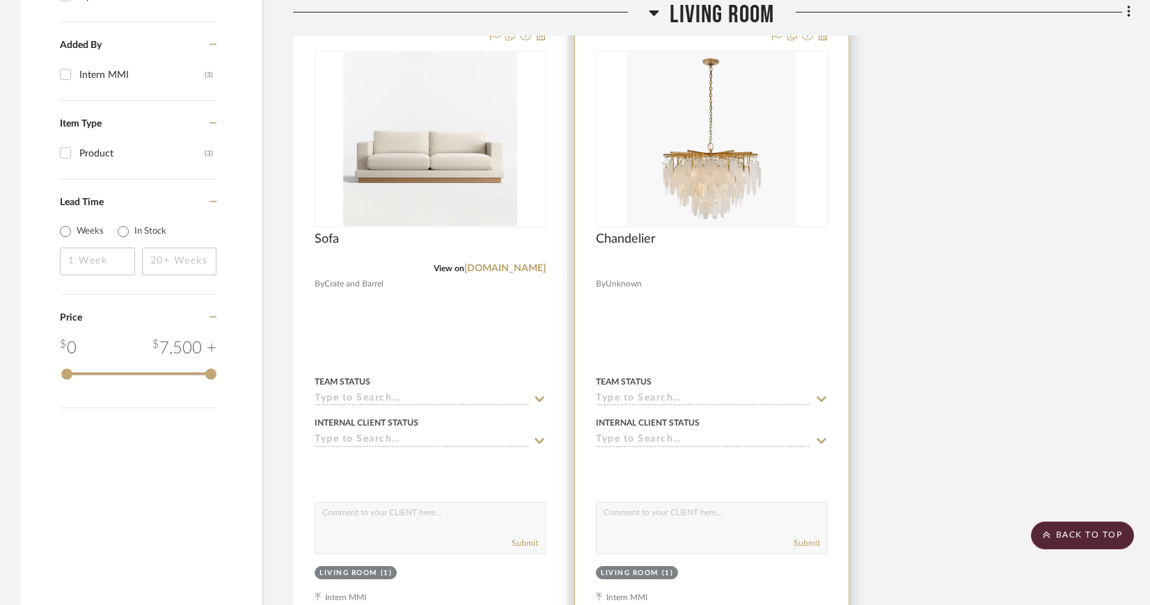
click at [748, 198] on img "0" at bounding box center [711, 139] width 168 height 174
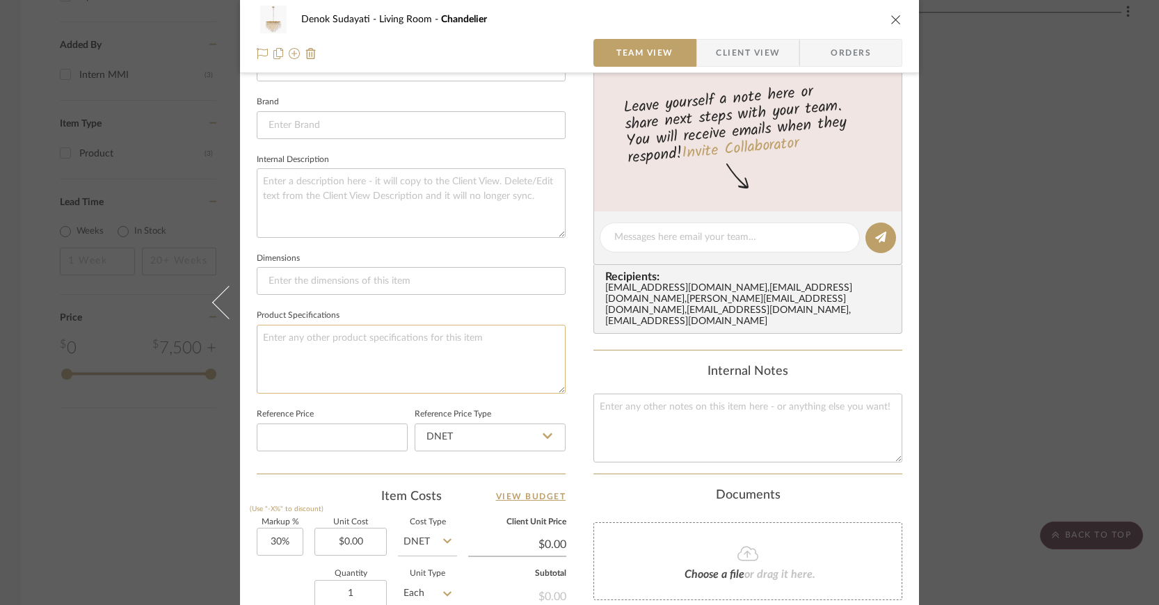
scroll to position [1, 0]
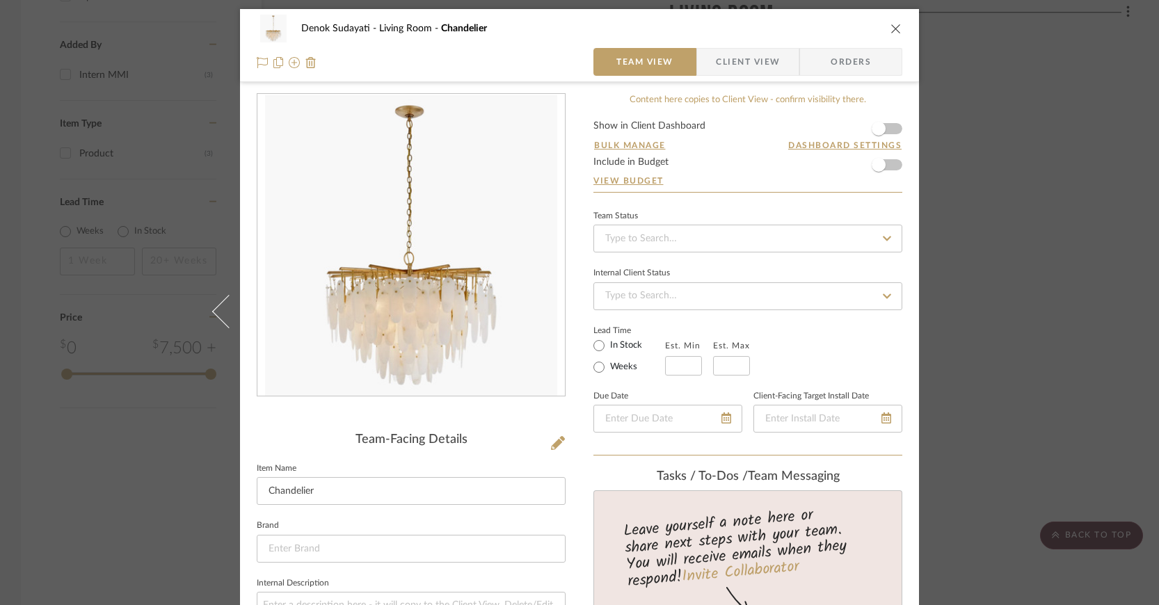
click at [753, 58] on span "Client View" at bounding box center [748, 62] width 64 height 28
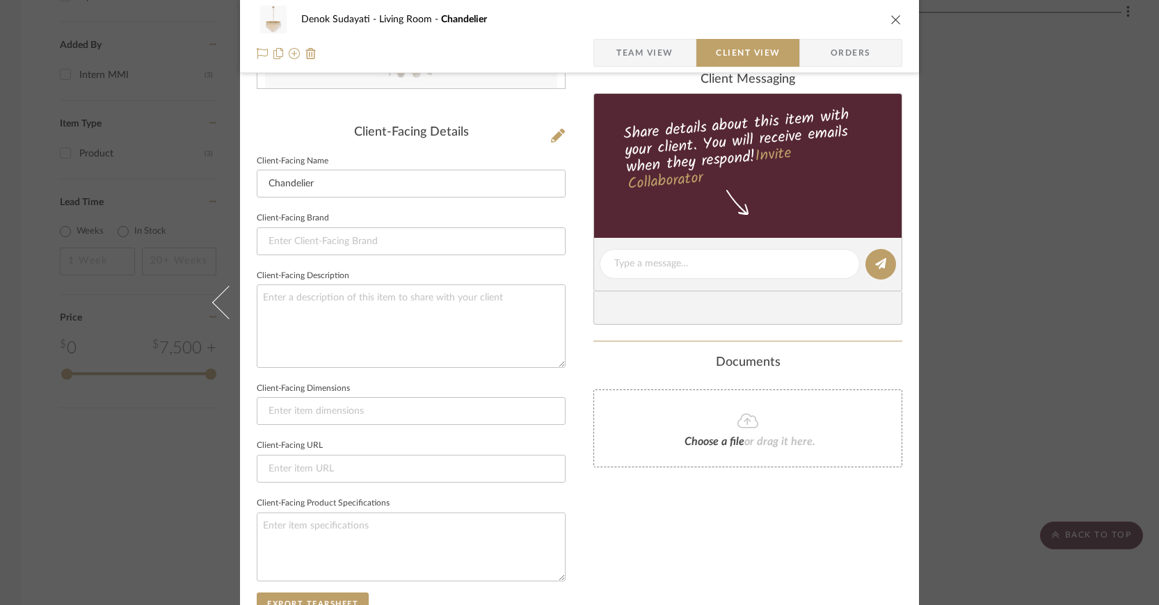
scroll to position [348, 0]
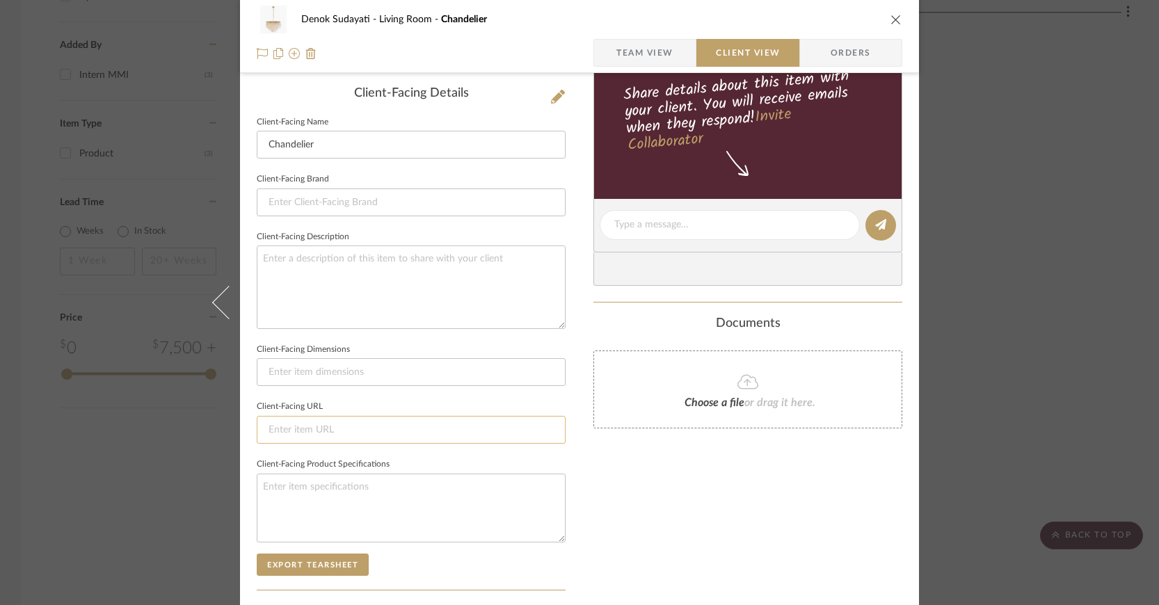
click at [306, 422] on input at bounding box center [411, 430] width 309 height 28
paste input "[URL][DOMAIN_NAME][PERSON_NAME]"
type input "[URL][DOMAIN_NAME][PERSON_NAME]"
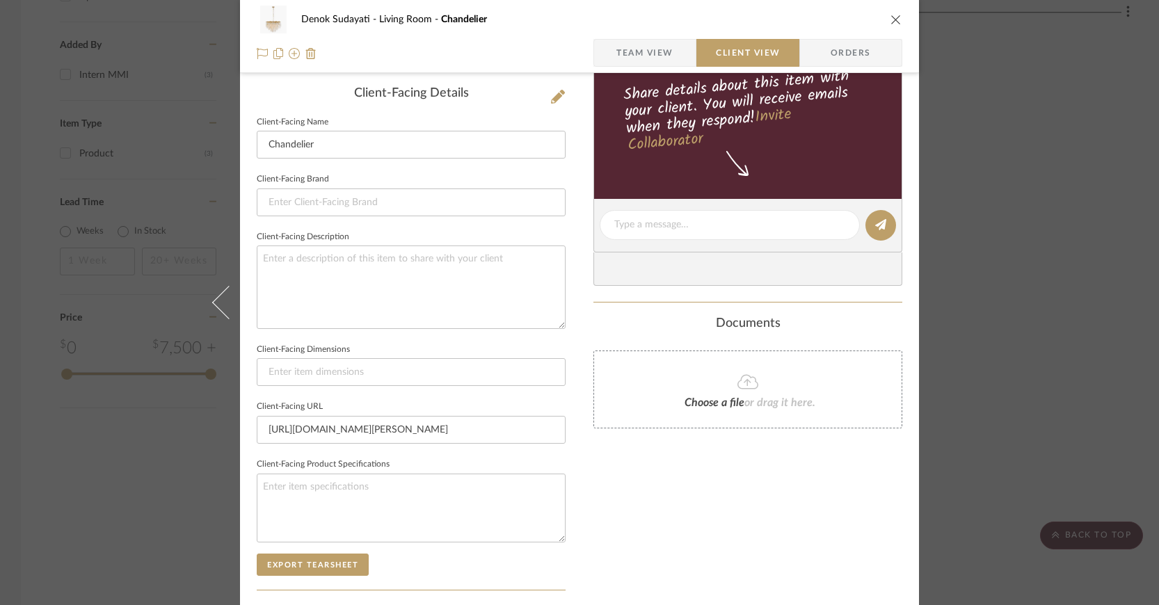
click at [955, 440] on div "Denok Sudayati Living Room Chandelier Team View Client View Orders Client-Facin…" at bounding box center [579, 302] width 1159 height 605
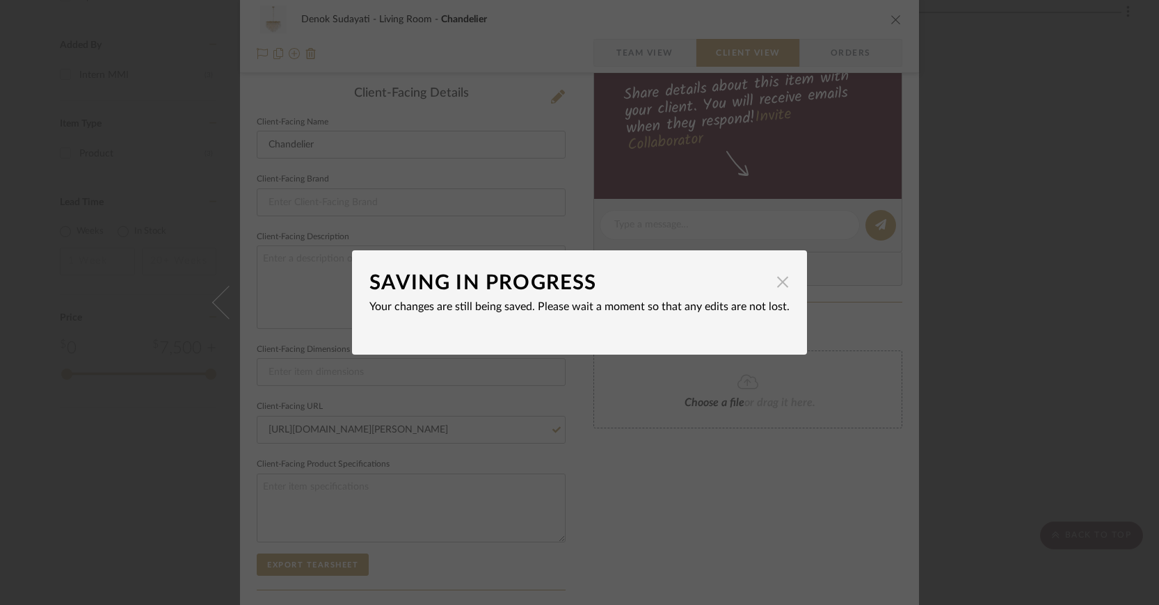
click at [775, 281] on span "button" at bounding box center [783, 282] width 28 height 28
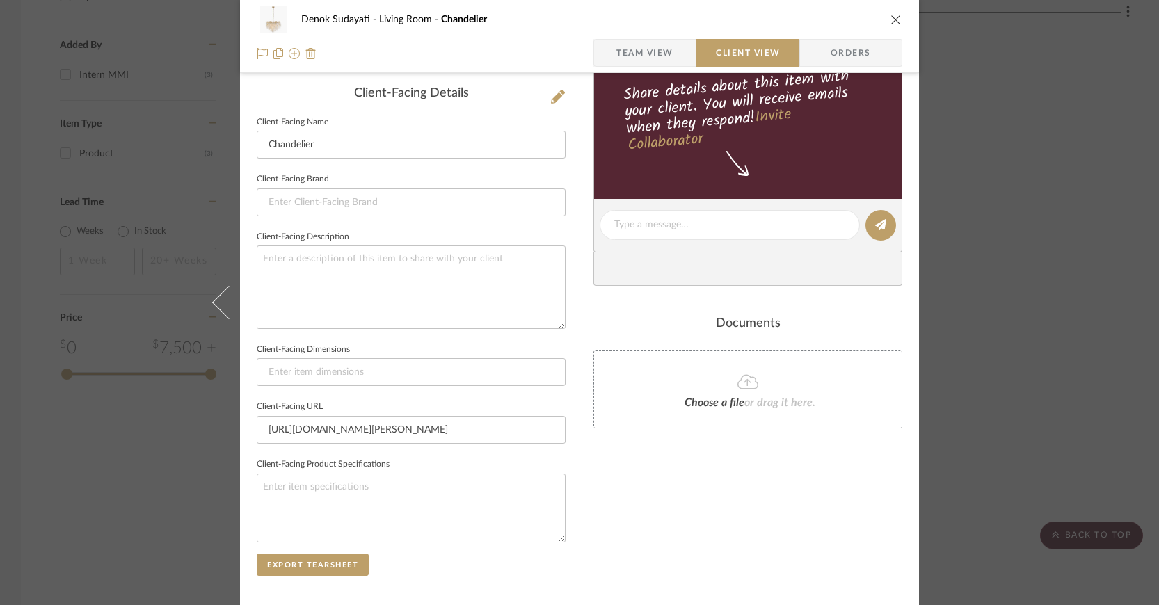
click at [670, 54] on span "Team View" at bounding box center [645, 53] width 102 height 28
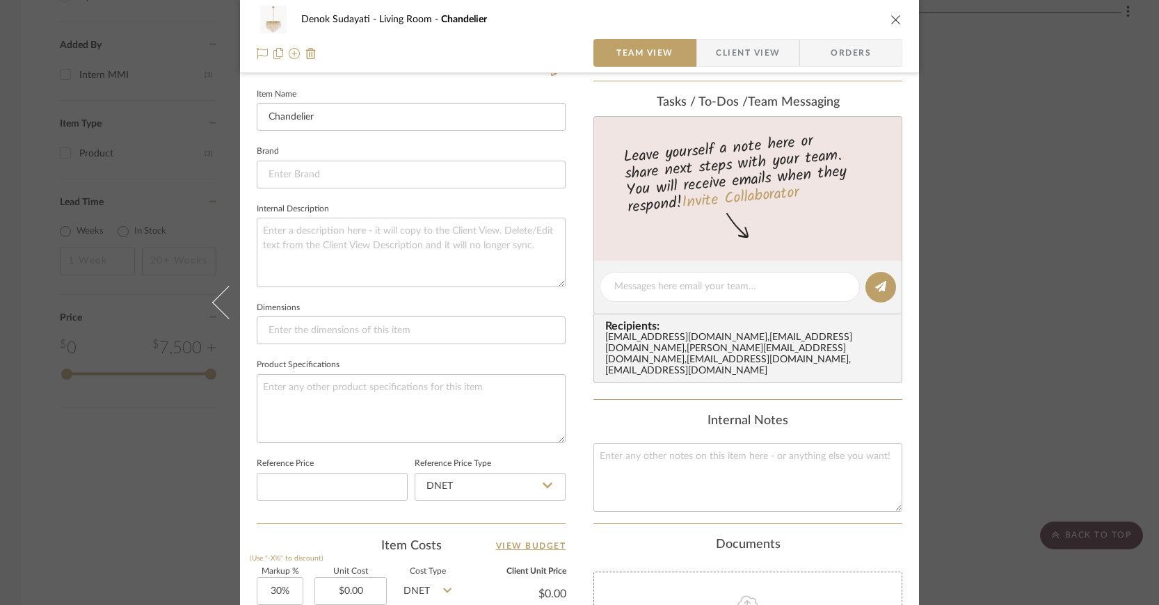
scroll to position [381, 0]
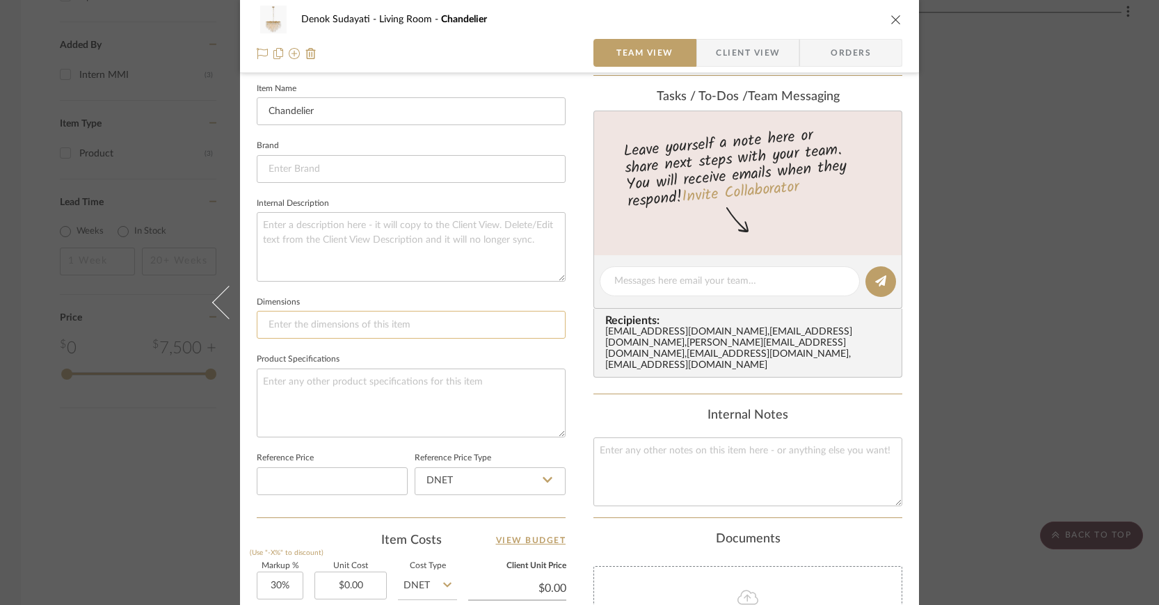
click at [431, 322] on input at bounding box center [411, 325] width 309 height 28
paste input "Height: 32" Width: 40.75" Canopy: 7" Round"
click at [265, 324] on input "Height: 32" Width: 40.75" Canopy: 7" Round" at bounding box center [411, 325] width 309 height 28
drag, startPoint x: 342, startPoint y: 322, endPoint x: 457, endPoint y: 321, distance: 114.1
click at [457, 321] on input "40.75" W x 32" H Height: 32" Width: 40.75" Canopy: 7" Round" at bounding box center [411, 325] width 309 height 28
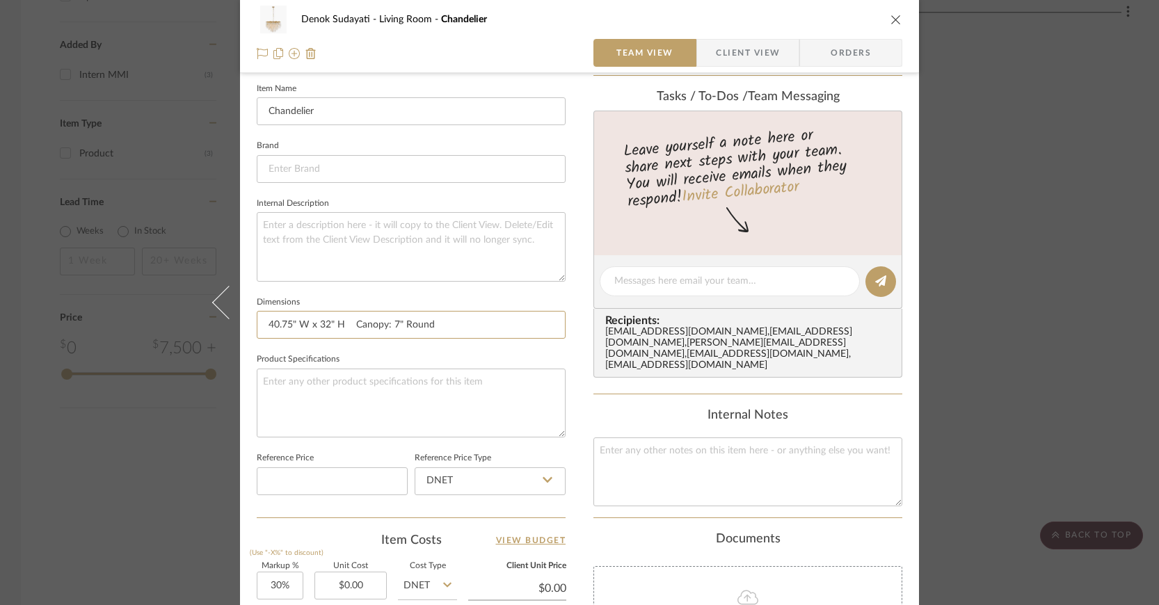
type input "40.75" W x 32" H Canopy: 7" Round"
click at [521, 386] on textarea at bounding box center [411, 403] width 309 height 69
paste textarea "Socket: 42 - E12 Candelabra Wattage: 42 - 3.5 LED B11 Chain Length: 6'"
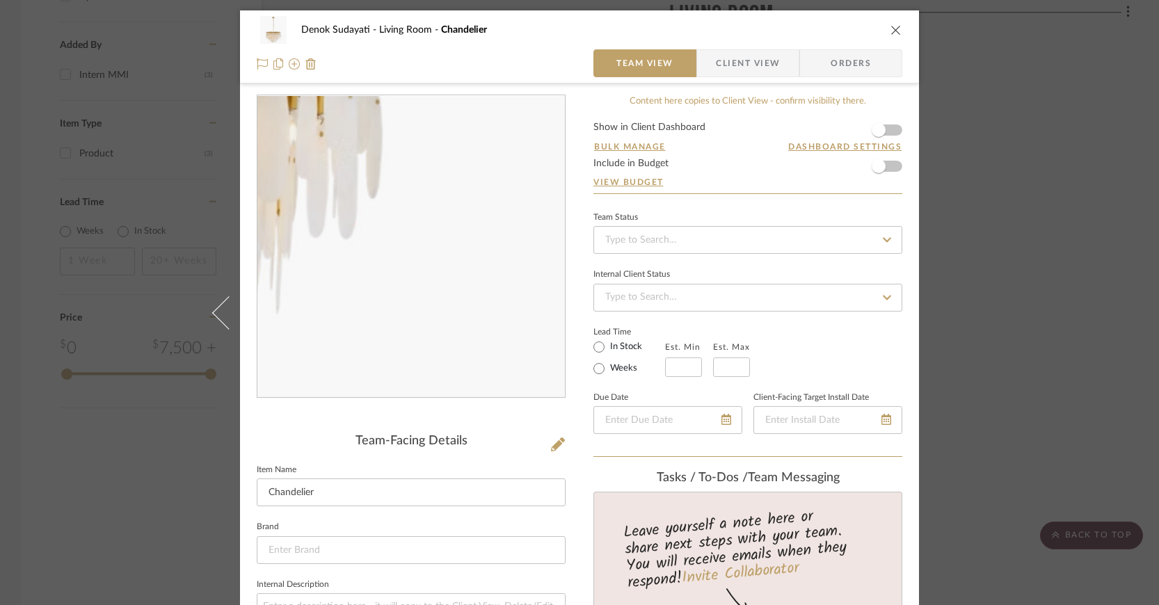
scroll to position [0, 0]
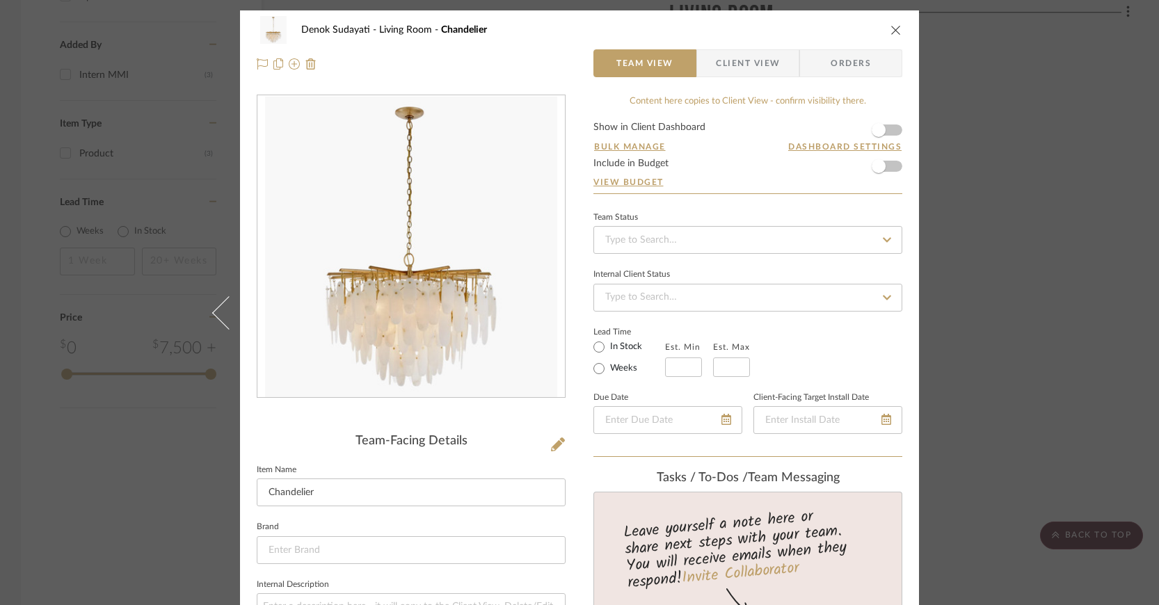
type textarea "Socket: 42 - E12 Candelabra Wattage: 42 - 3.5 LED B11 Chain Length: 6'"
click at [756, 58] on span "Client View" at bounding box center [748, 63] width 64 height 28
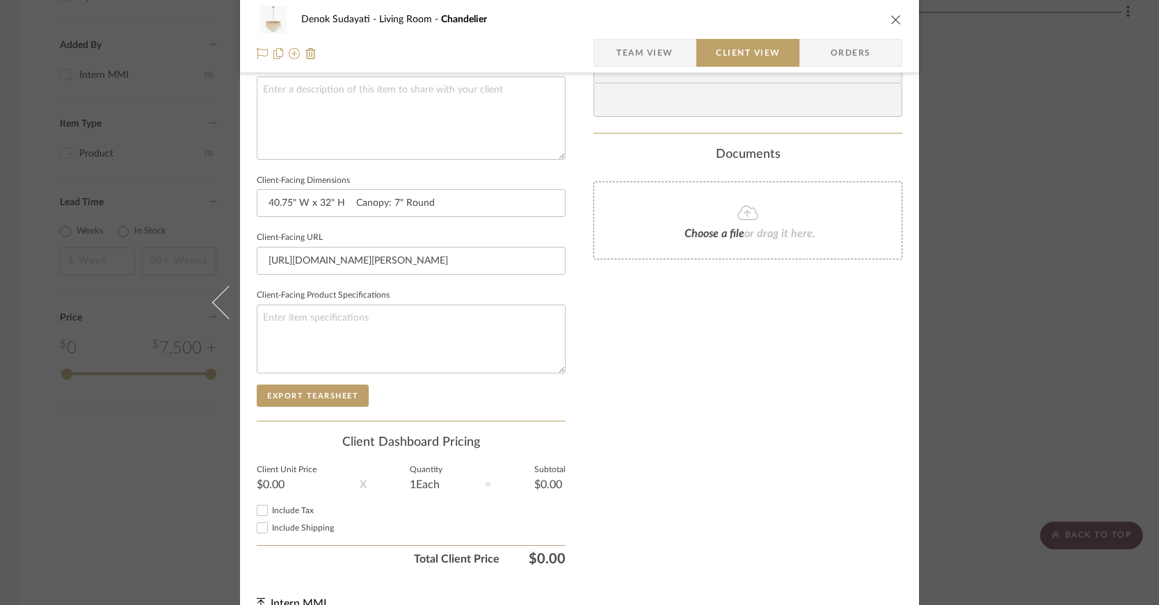
scroll to position [519, 0]
click at [387, 307] on textarea at bounding box center [411, 337] width 309 height 69
paste textarea "Socket: 42 - E12 Candelabra Wattage: 42 - 3.5 LED B11 Chain Length: 6'"
type textarea "Socket: 42 - E12 Candelabra Wattage: 42 - 3.5 LED B11 Chain Length: 6'"
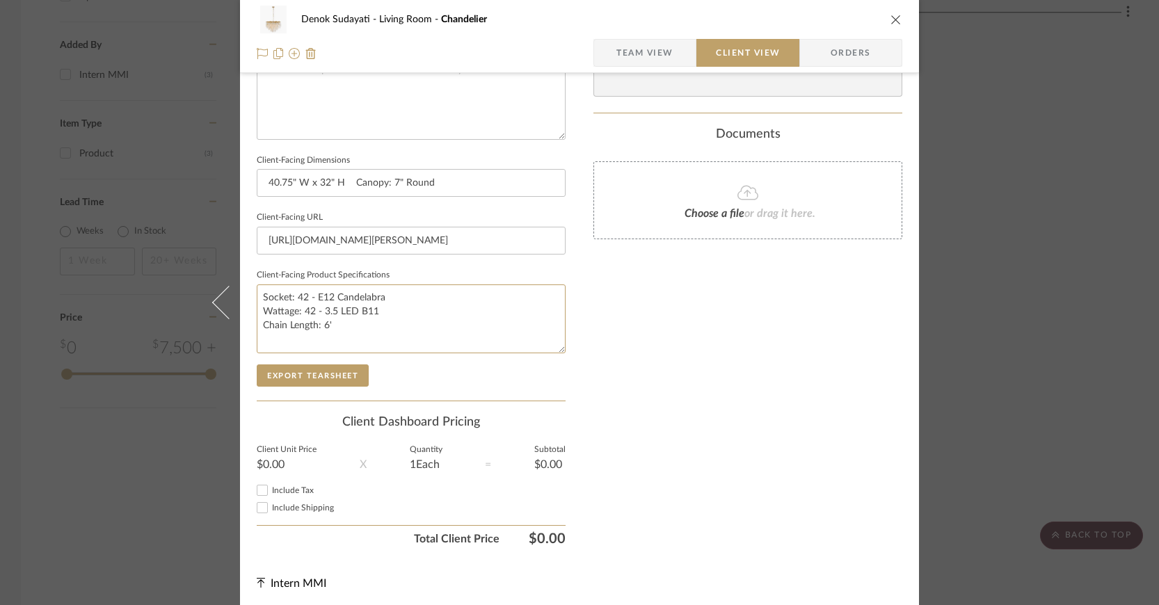
scroll to position [534, 0]
type textarea "Socket: 42 - E12 Candelabra Wattage: 42 - 3.5 LED B11 Chain Length: 6'"
click at [301, 374] on button "Export Tearsheet" at bounding box center [313, 378] width 112 height 22
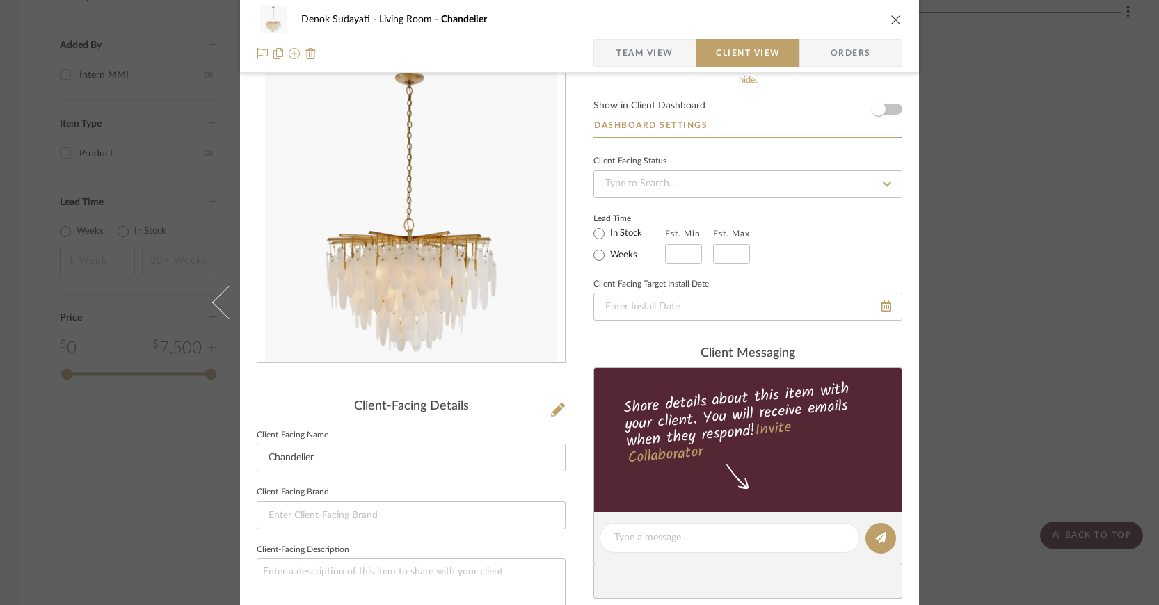
scroll to position [0, 0]
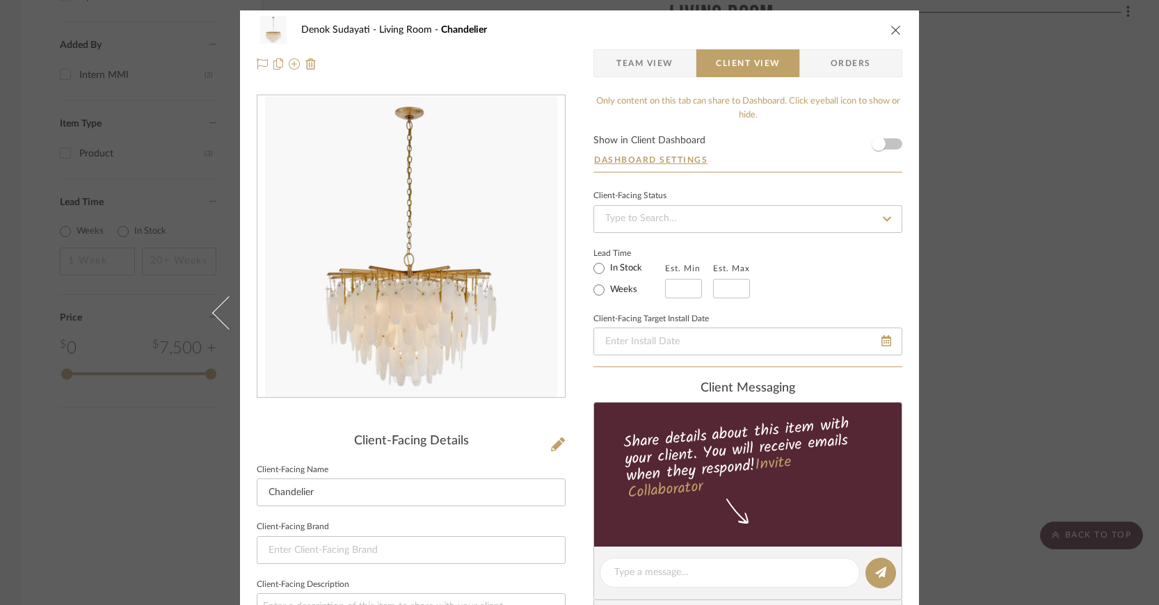
click at [891, 26] on icon "close" at bounding box center [896, 29] width 11 height 11
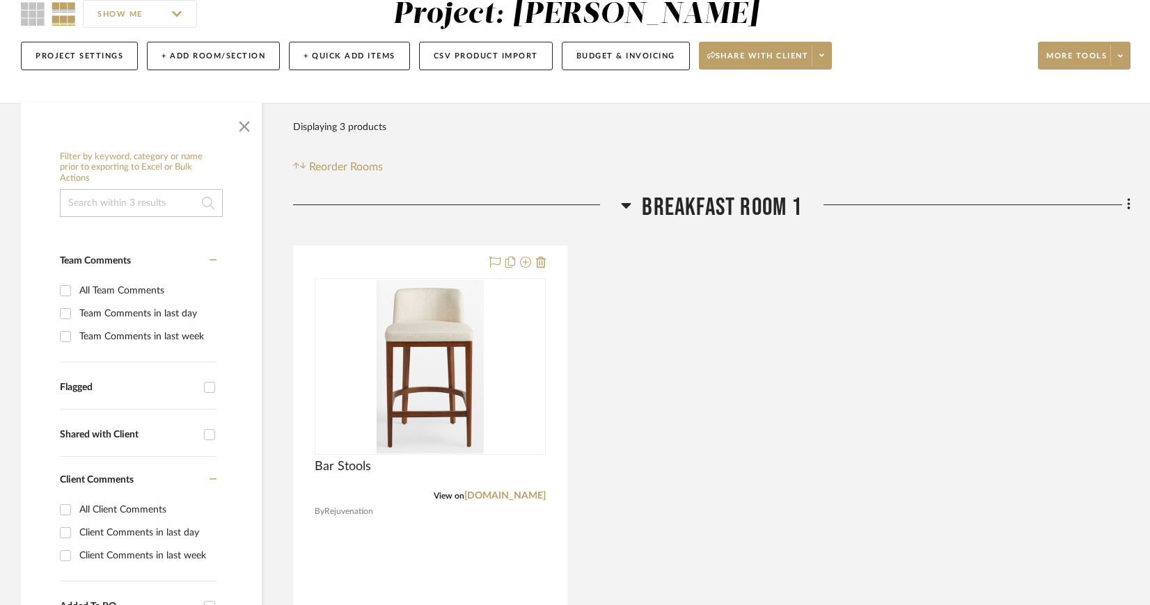
scroll to position [132, 0]
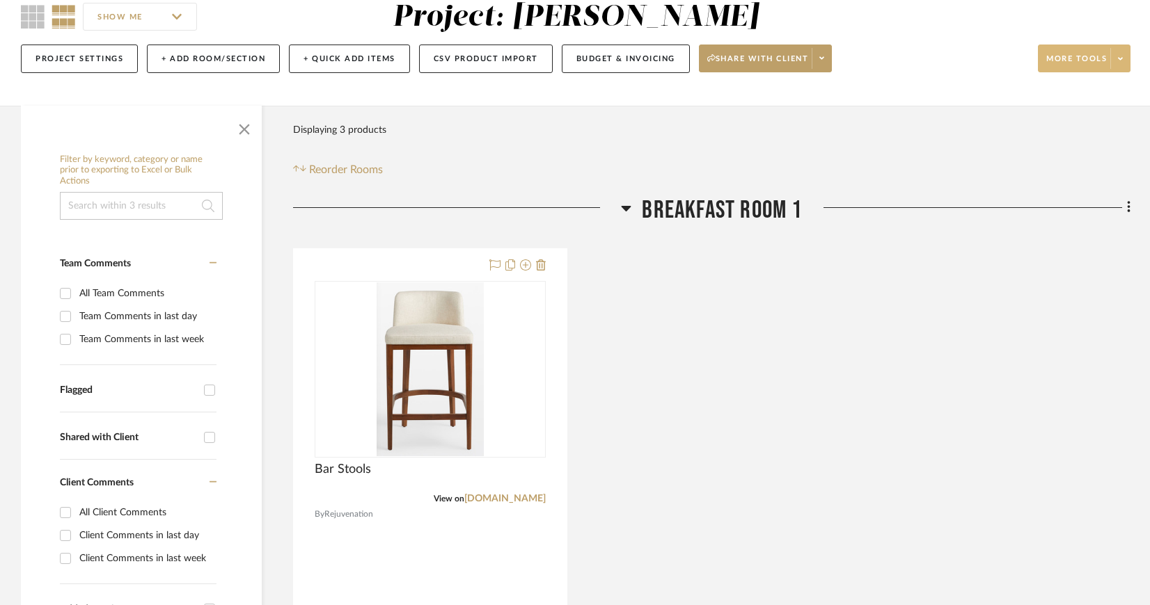
click at [1120, 54] on span at bounding box center [1119, 58] width 19 height 21
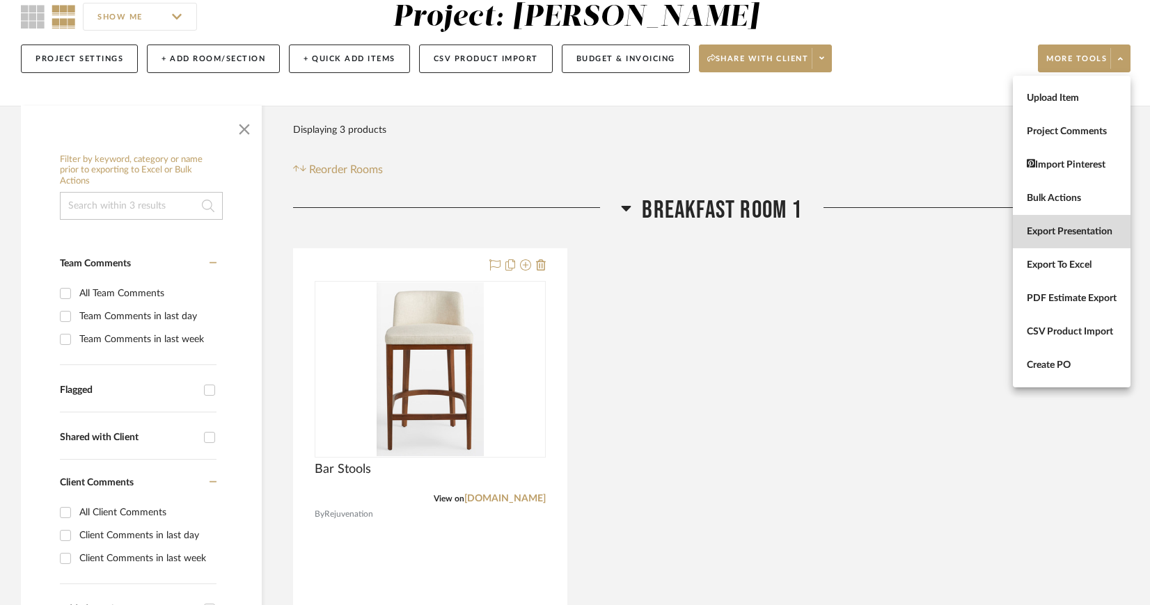
click at [1088, 228] on span "Export Presentation" at bounding box center [1072, 231] width 90 height 12
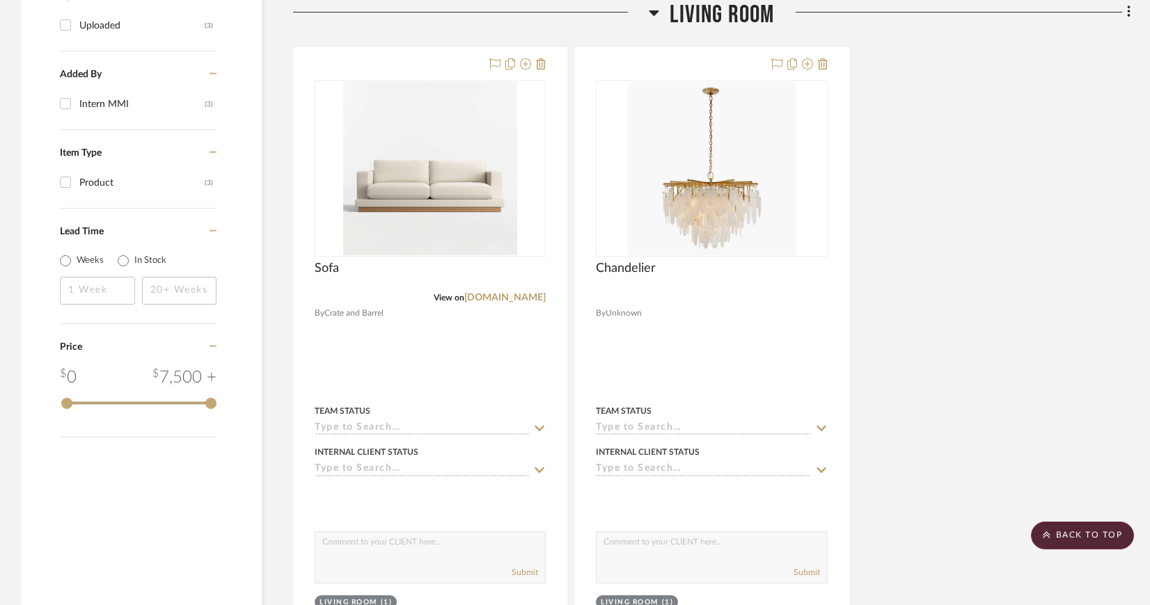
scroll to position [1026, 0]
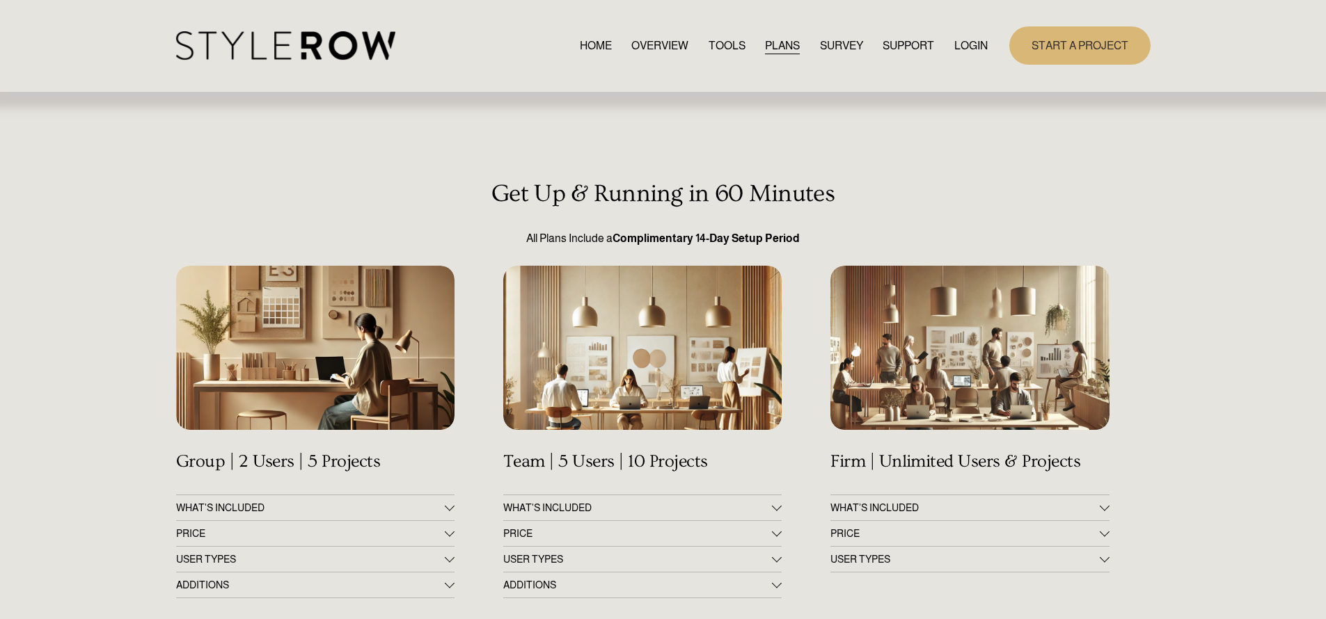
click at [592, 45] on link "HOME" at bounding box center [596, 45] width 32 height 19
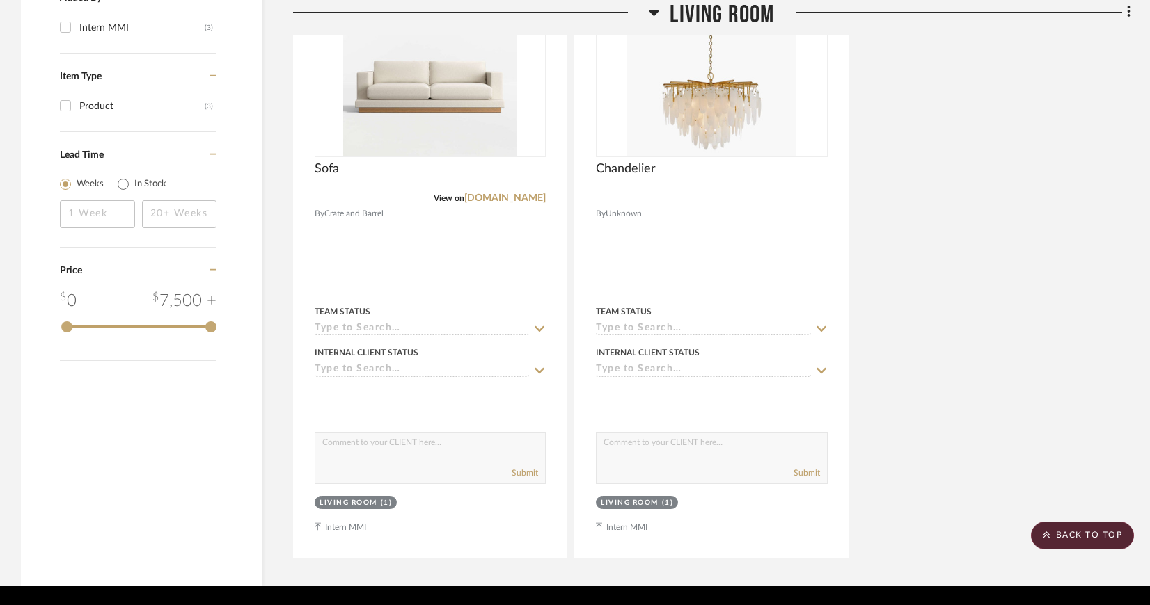
scroll to position [1081, 0]
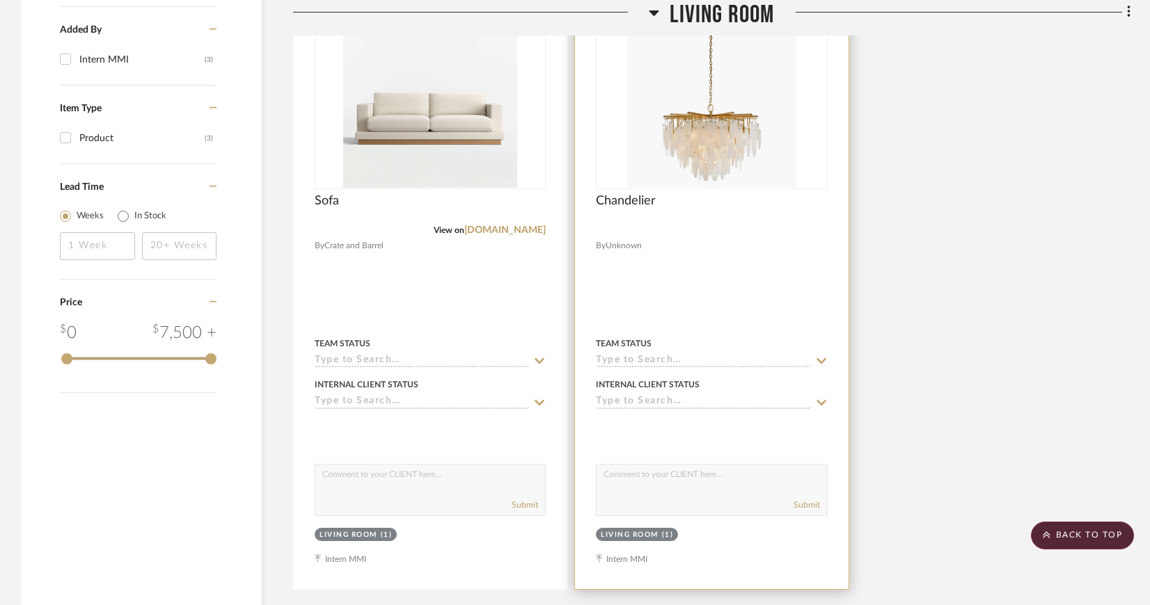
click at [692, 181] on img "0" at bounding box center [711, 101] width 168 height 174
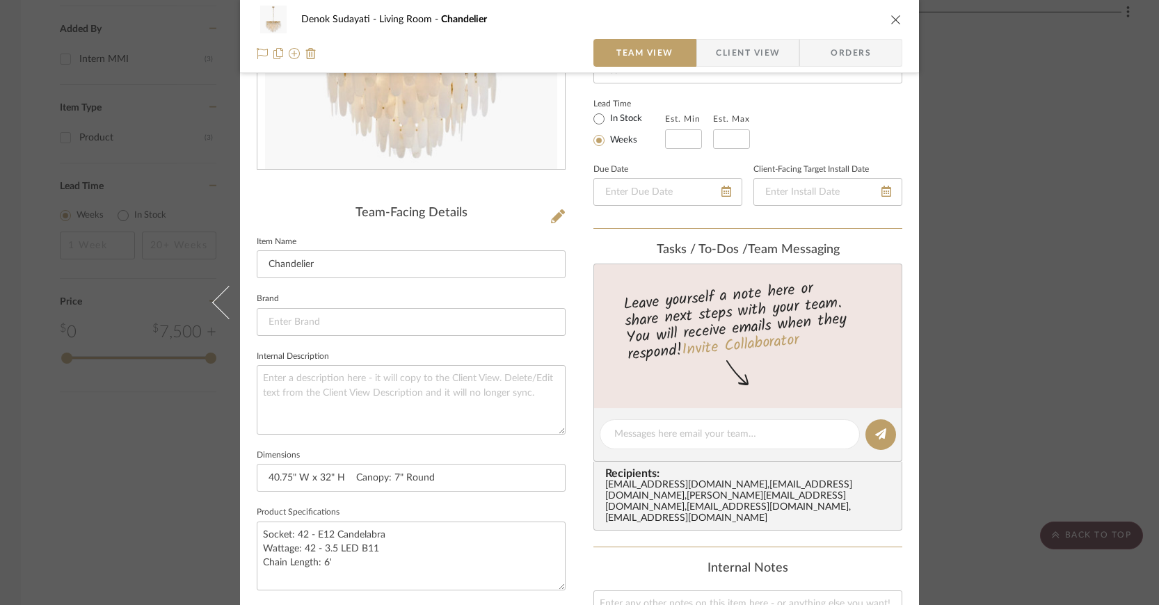
scroll to position [265, 0]
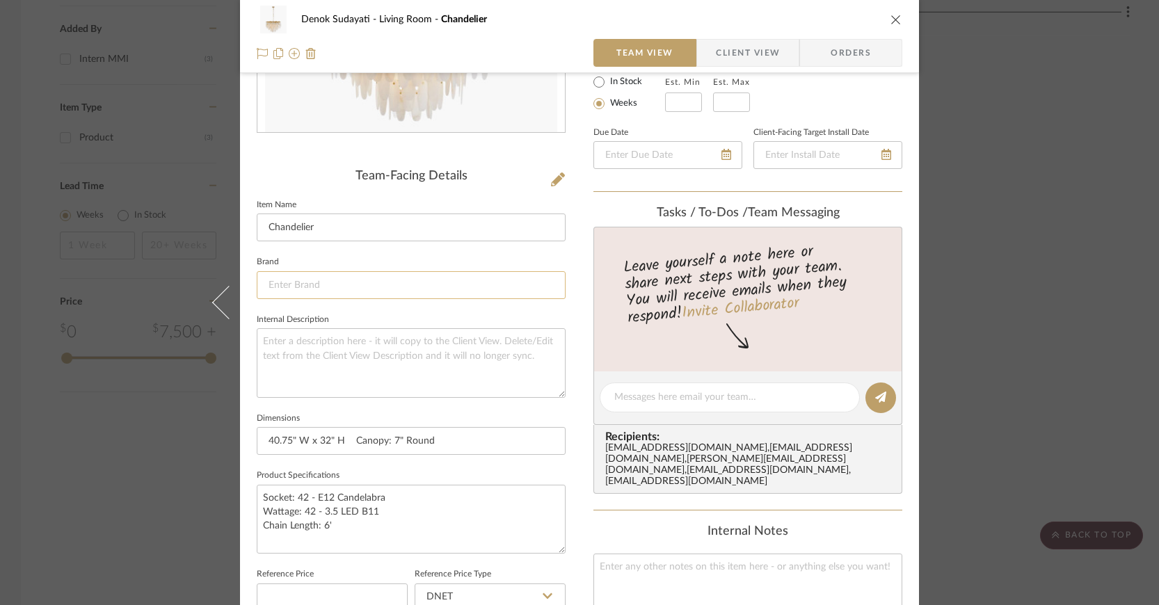
click at [482, 282] on input at bounding box center [411, 285] width 309 height 28
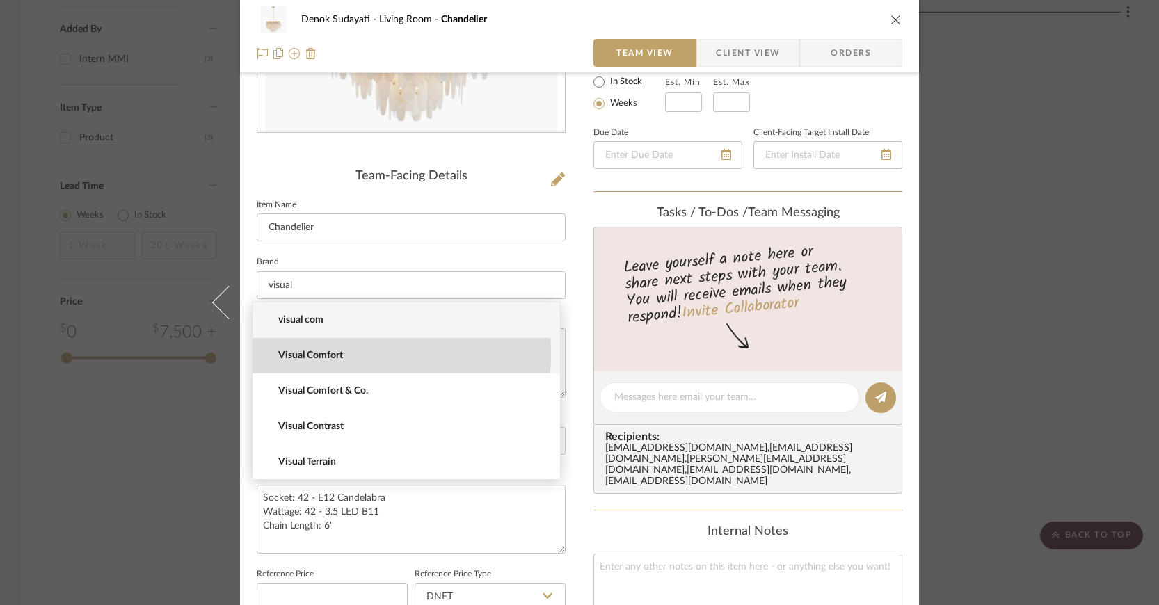
click at [319, 354] on span "Visual Comfort" at bounding box center [411, 356] width 267 height 12
type input "Visual Comfort"
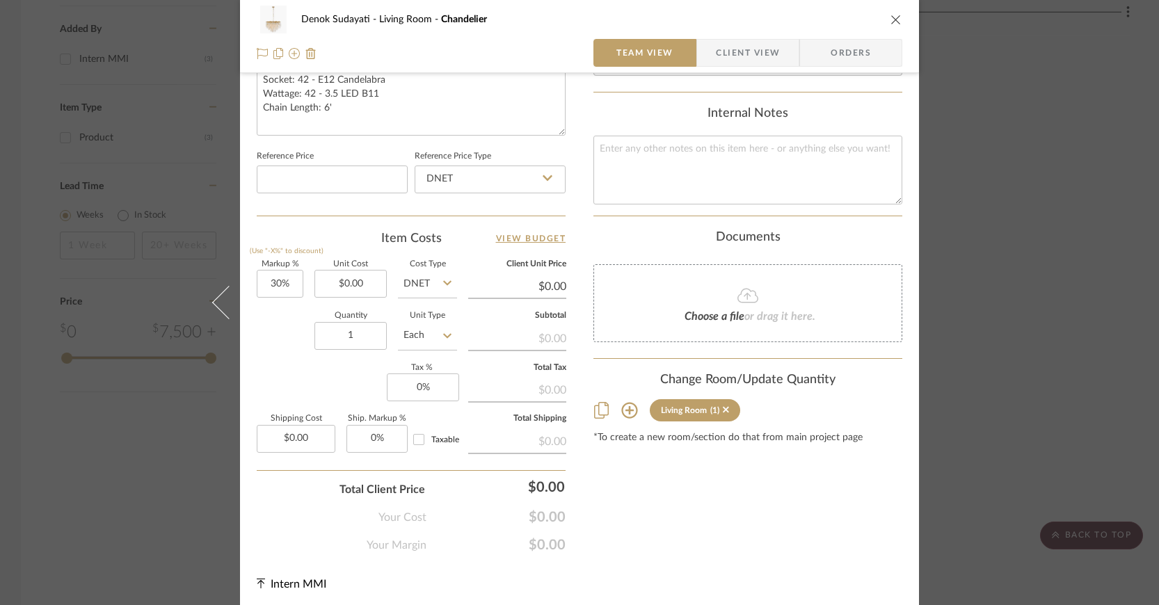
scroll to position [686, 0]
click at [760, 54] on span "Client View" at bounding box center [748, 53] width 64 height 28
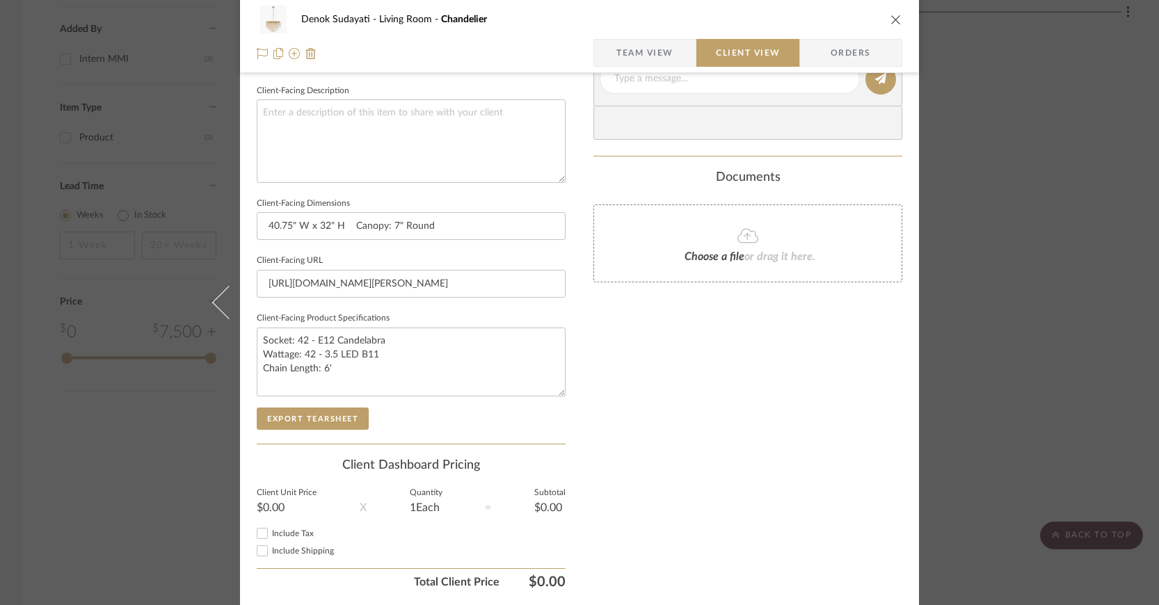
scroll to position [47, 0]
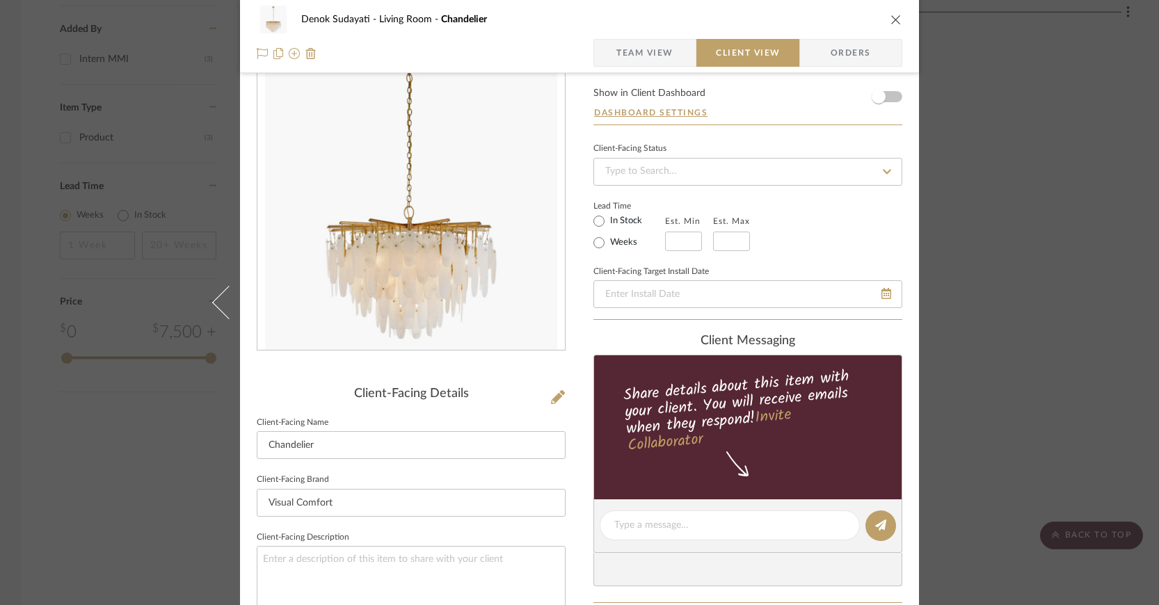
click at [896, 16] on icon "close" at bounding box center [896, 19] width 11 height 11
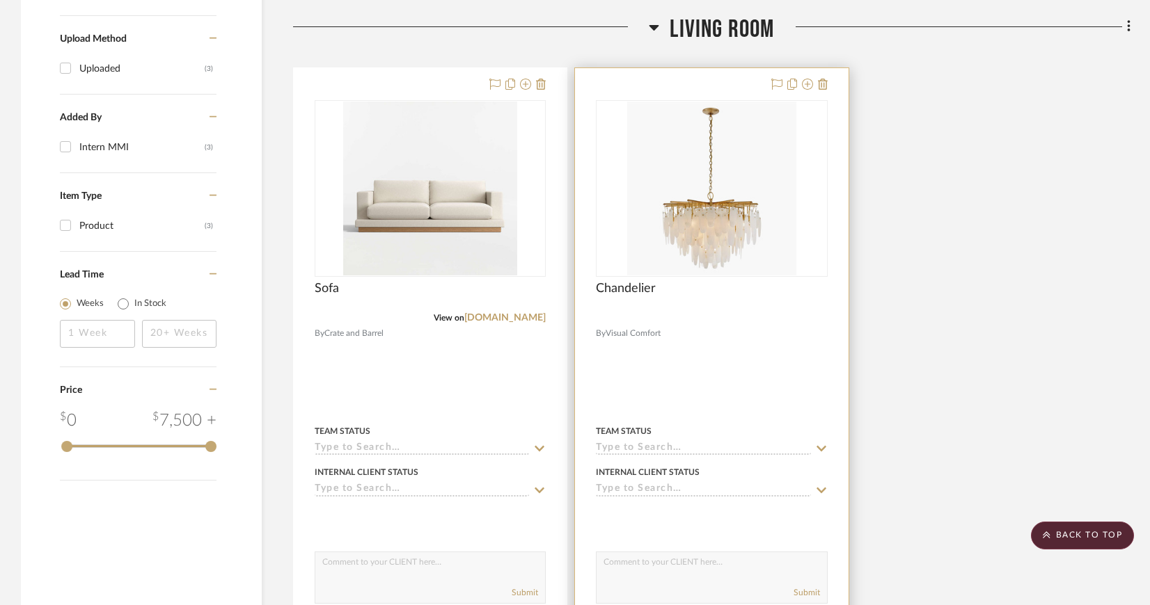
scroll to position [917, 0]
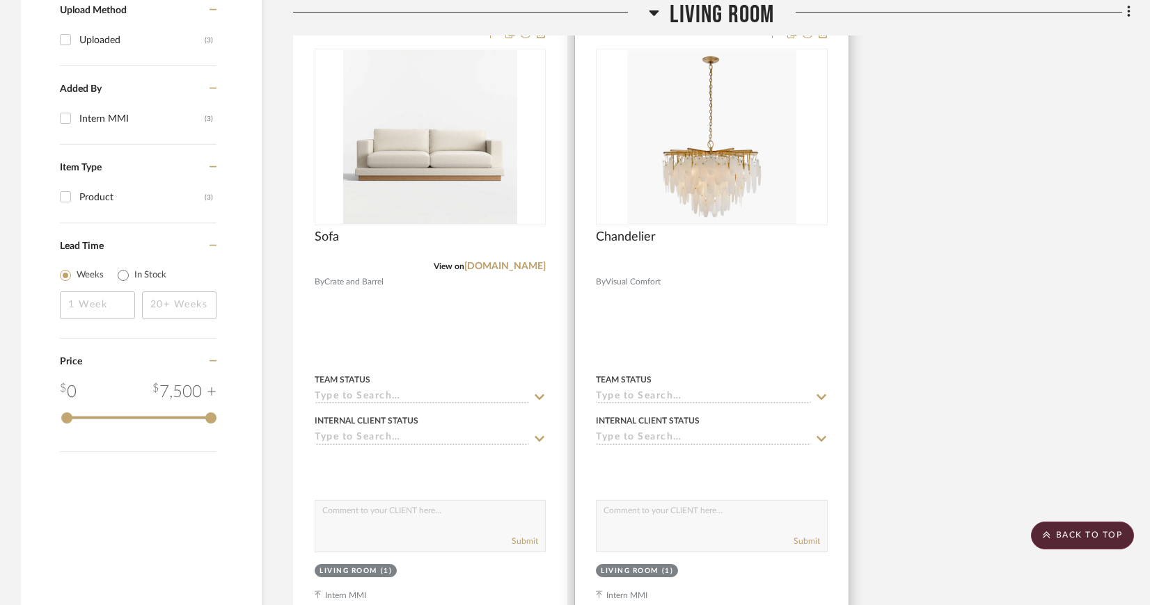
scroll to position [1047, 0]
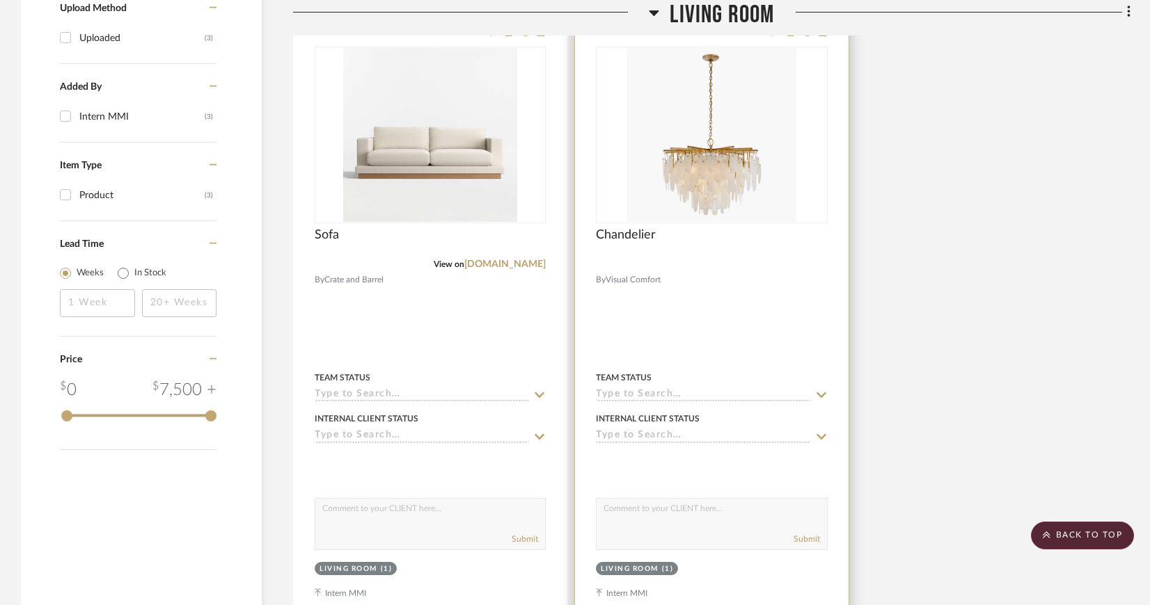
click at [725, 234] on div "Chandelier" at bounding box center [711, 243] width 231 height 31
click at [734, 202] on img "0" at bounding box center [711, 135] width 168 height 174
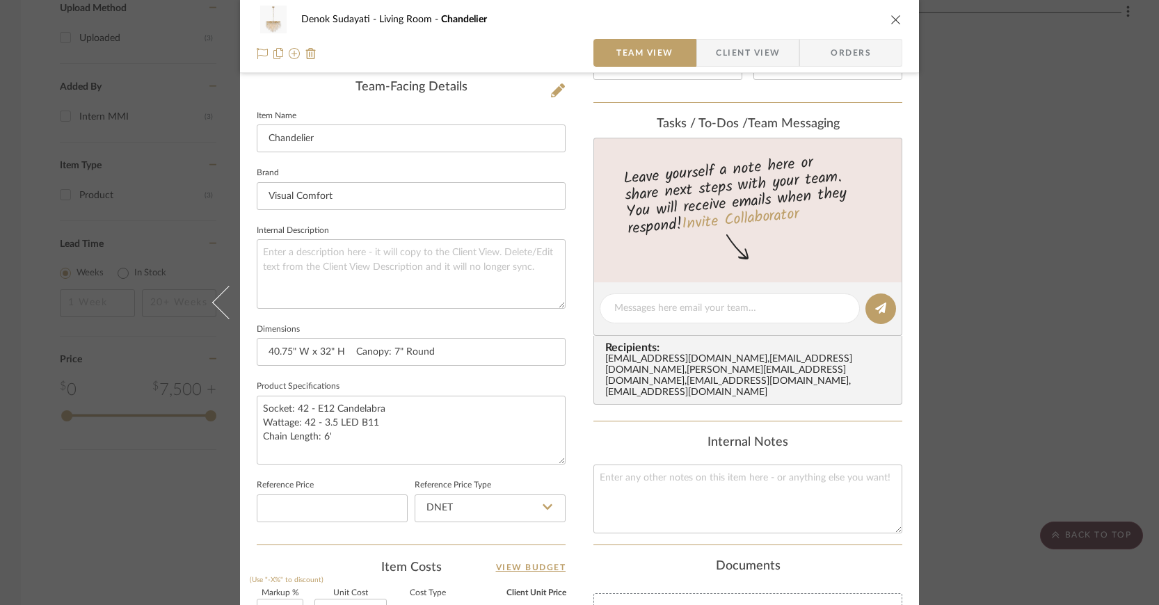
scroll to position [181, 0]
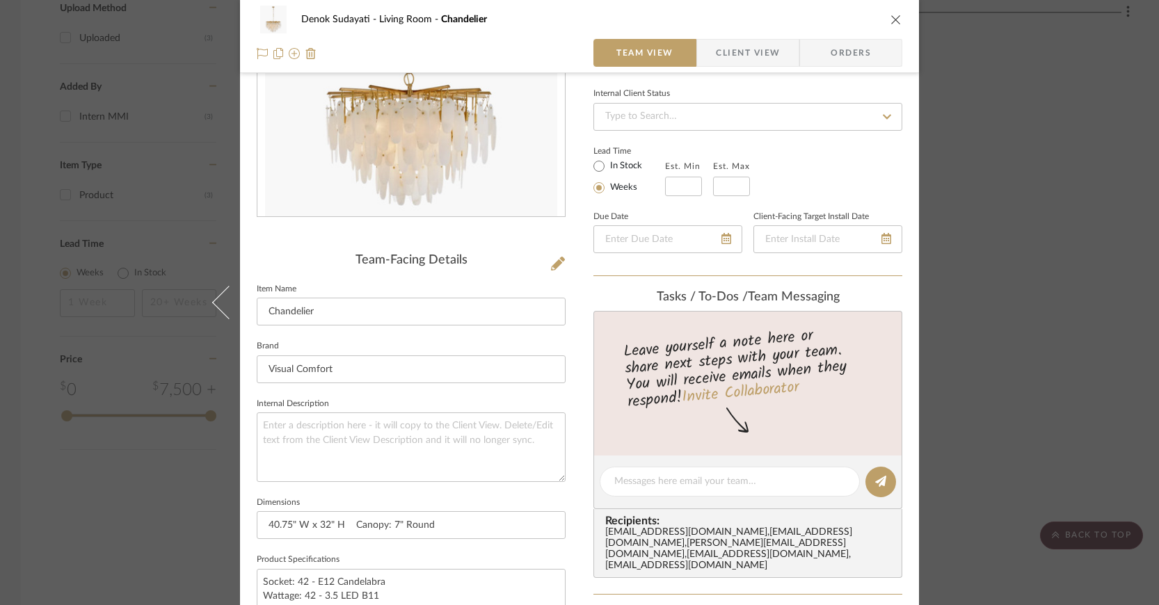
click at [759, 40] on span "Client View" at bounding box center [748, 53] width 64 height 28
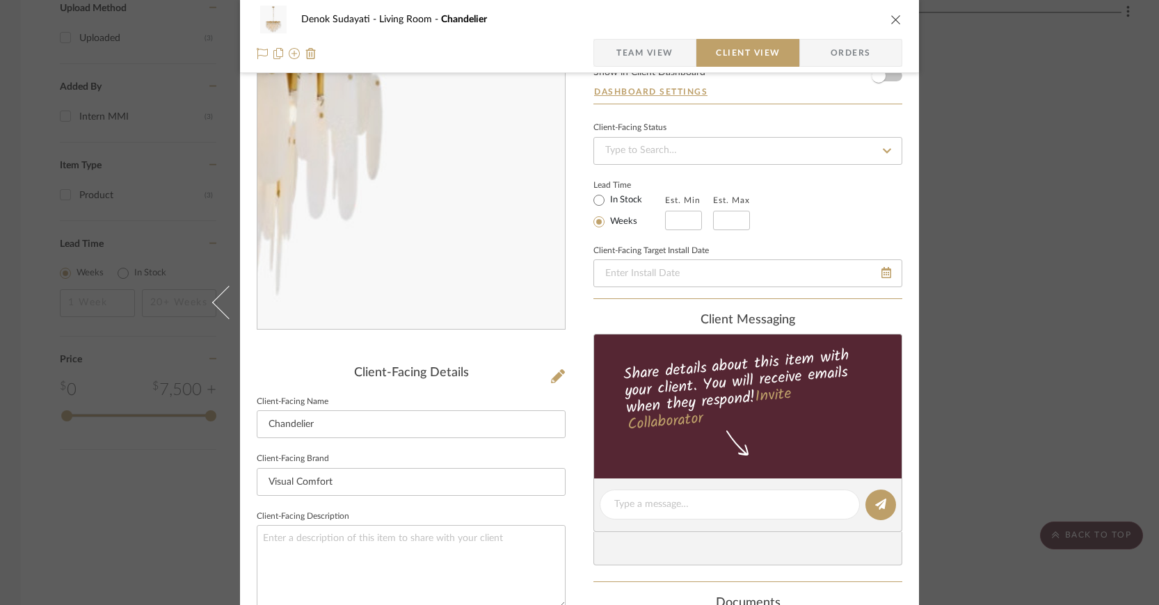
scroll to position [0, 0]
